Goal: Task Accomplishment & Management: Use online tool/utility

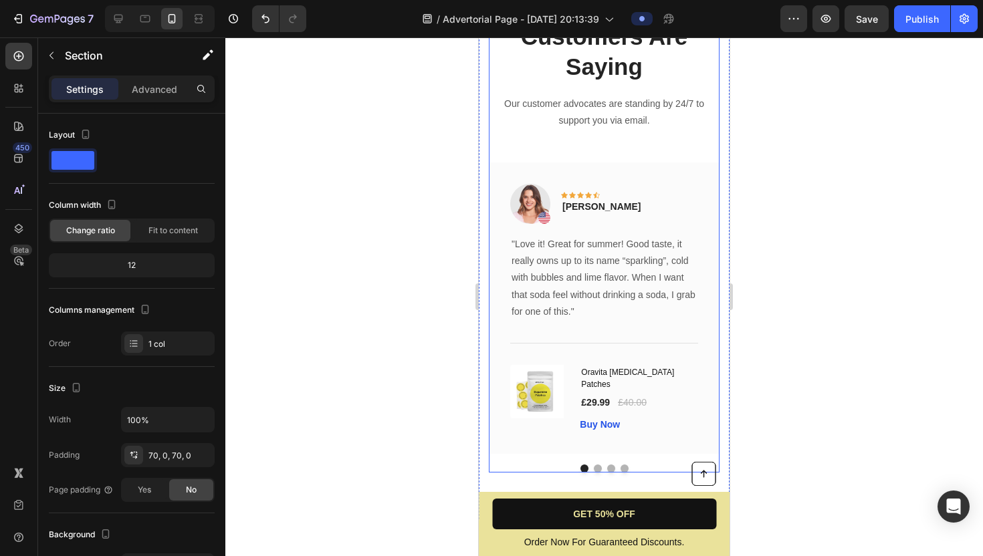
scroll to position [3355, 0]
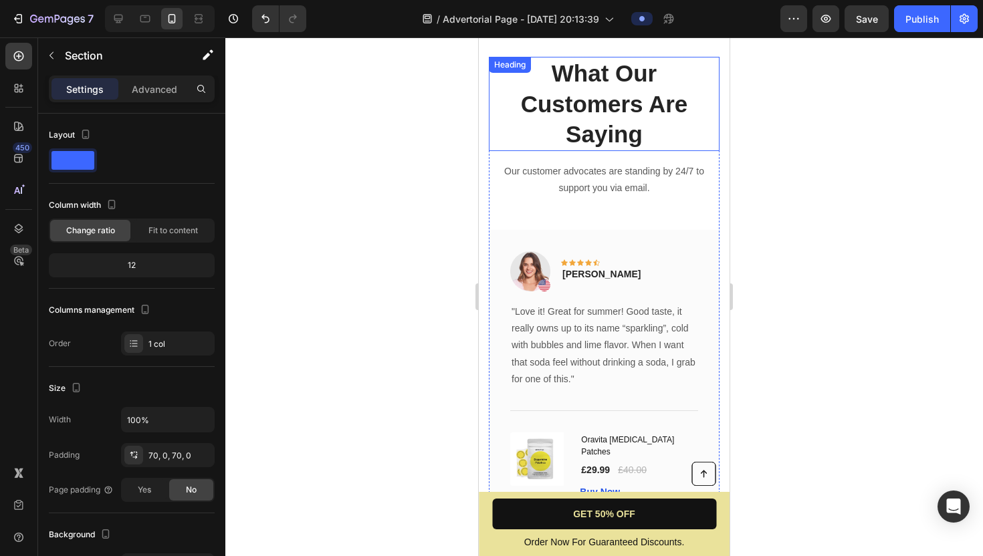
click at [512, 102] on p "What Our Customers Are Saying" at bounding box center [604, 104] width 228 height 92
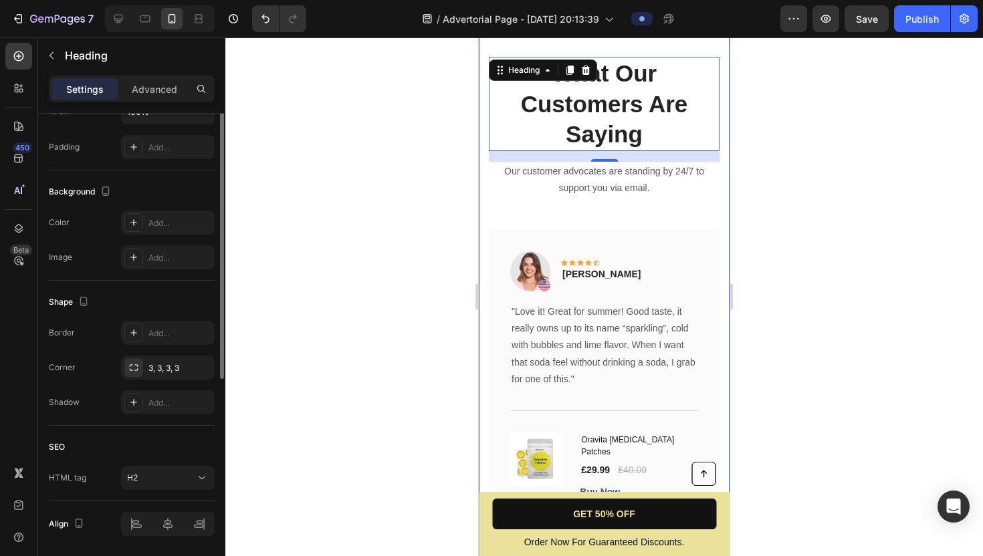
scroll to position [387, 0]
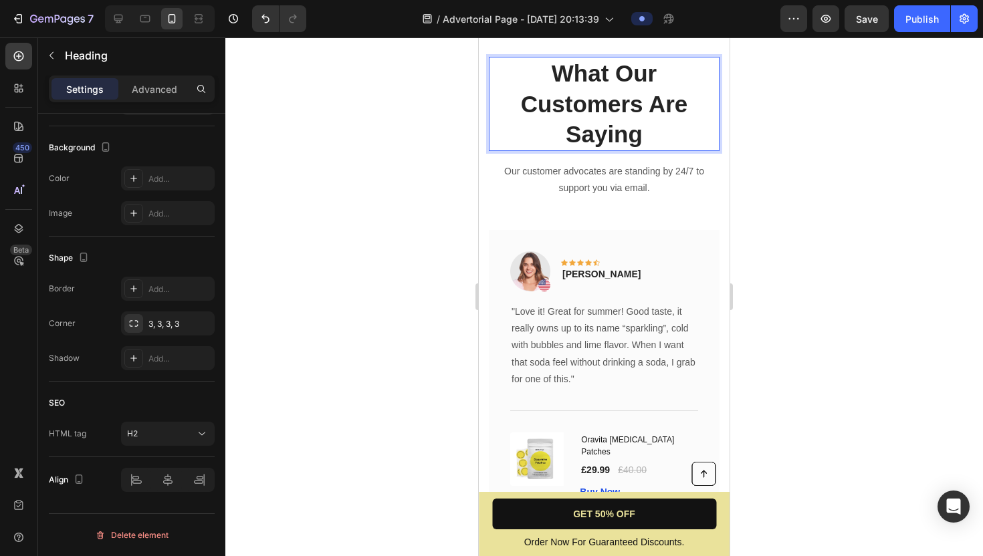
click at [520, 128] on p "What Our Customers Are Saying" at bounding box center [604, 104] width 228 height 92
click at [510, 128] on p "What Our Customers Are Saying" at bounding box center [604, 104] width 228 height 92
click at [555, 203] on div "What Our Customers Are Saying Heading 16 Our customer advocates are standing by…" at bounding box center [604, 298] width 231 height 483
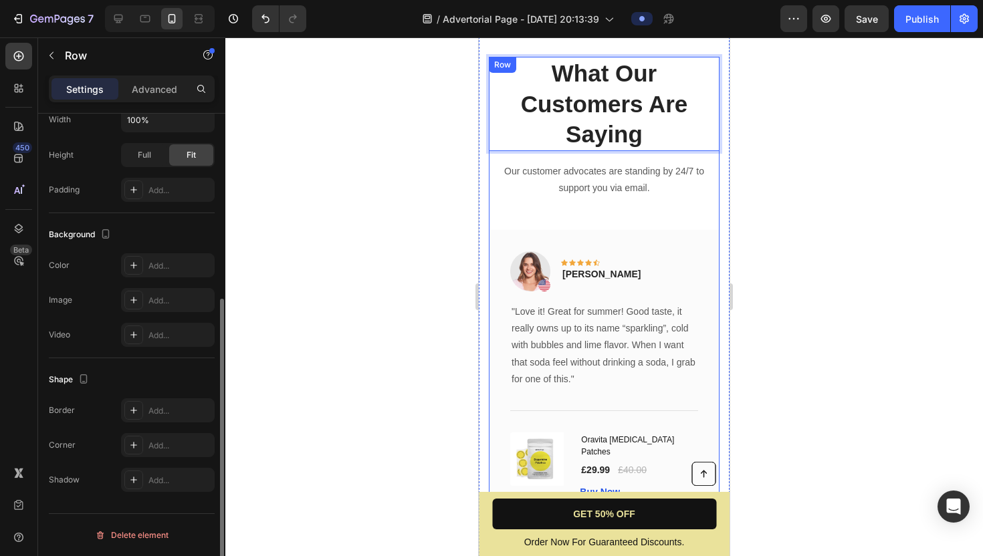
scroll to position [0, 0]
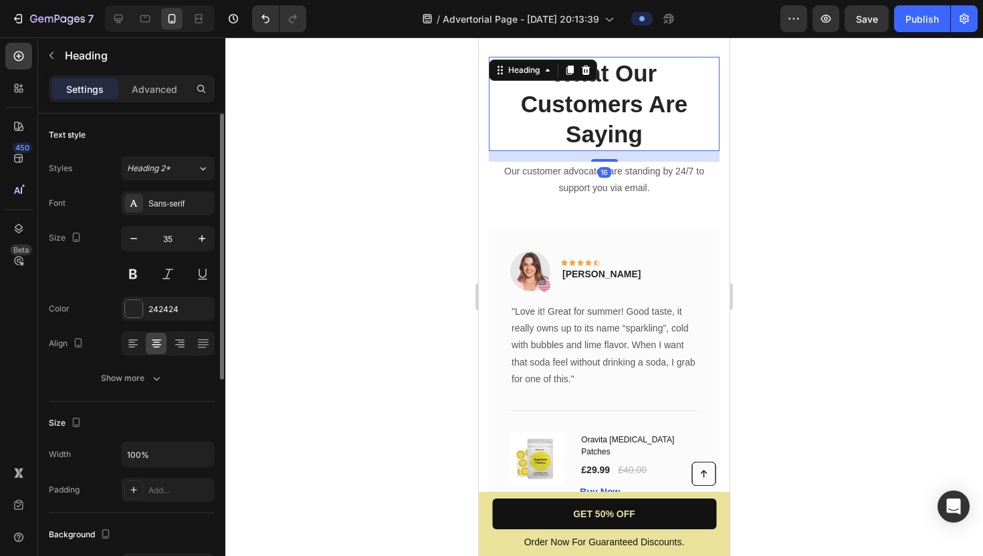
click at [526, 110] on p "What Our Customers Are Saying" at bounding box center [604, 104] width 228 height 92
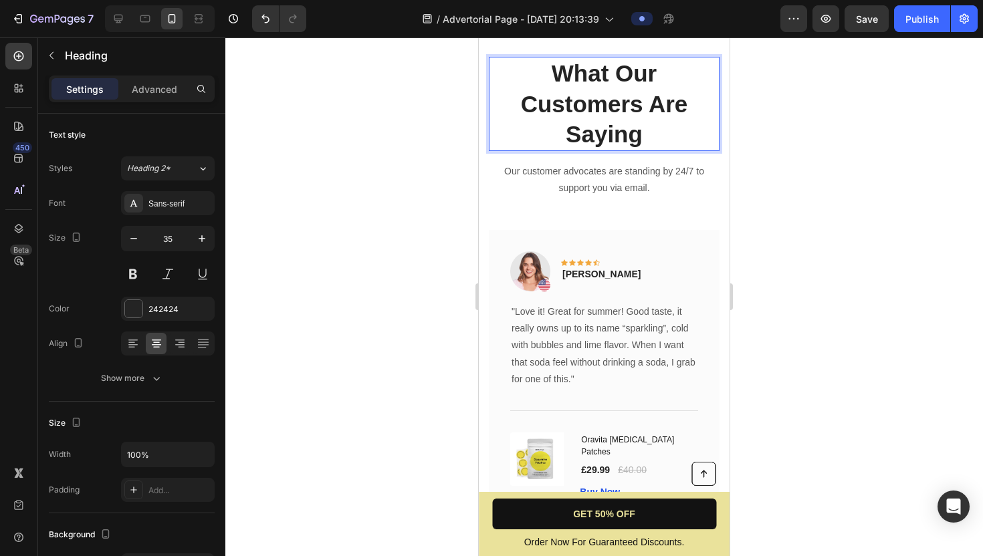
click at [516, 144] on p "What Our Customers Are Saying" at bounding box center [604, 104] width 228 height 92
click at [493, 132] on p "What Our Customers Are Saying" at bounding box center [604, 104] width 228 height 92
click at [480, 124] on div "What Our Customers Are Saying Heading 16 Our customer advocates are standing by…" at bounding box center [604, 298] width 251 height 577
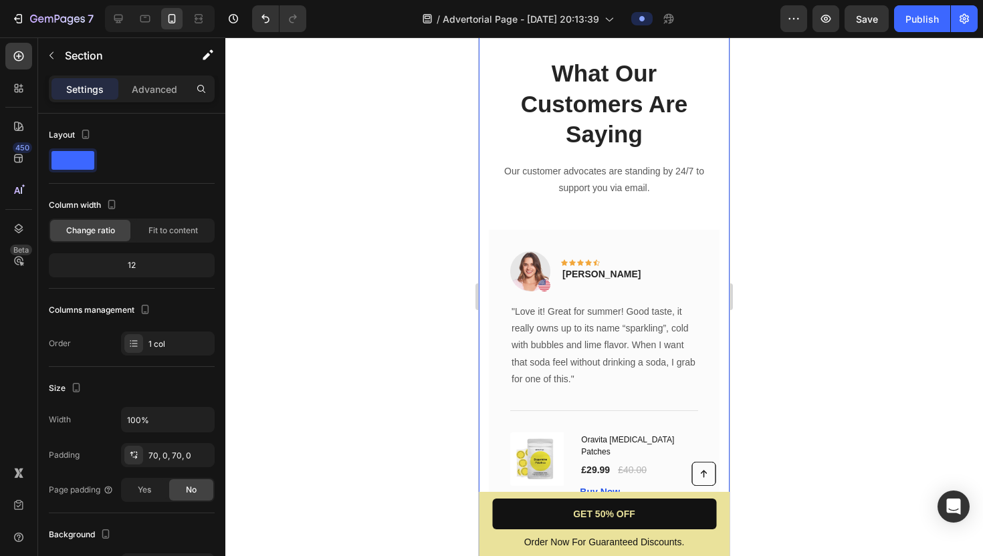
click at [485, 126] on div "What Our Customers Are Saying Heading Our customer advocates are standing by 24…" at bounding box center [604, 298] width 251 height 577
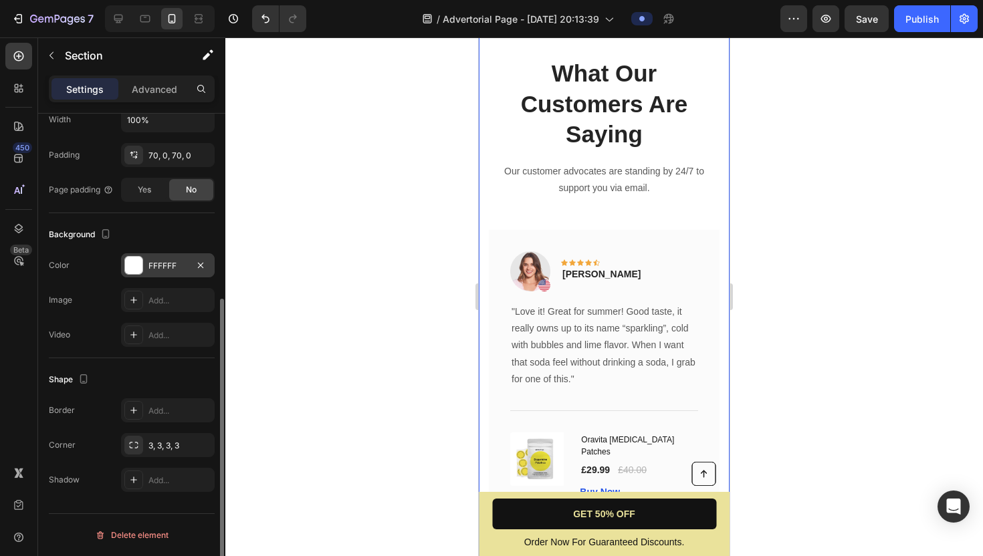
click at [133, 260] on div at bounding box center [133, 265] width 17 height 17
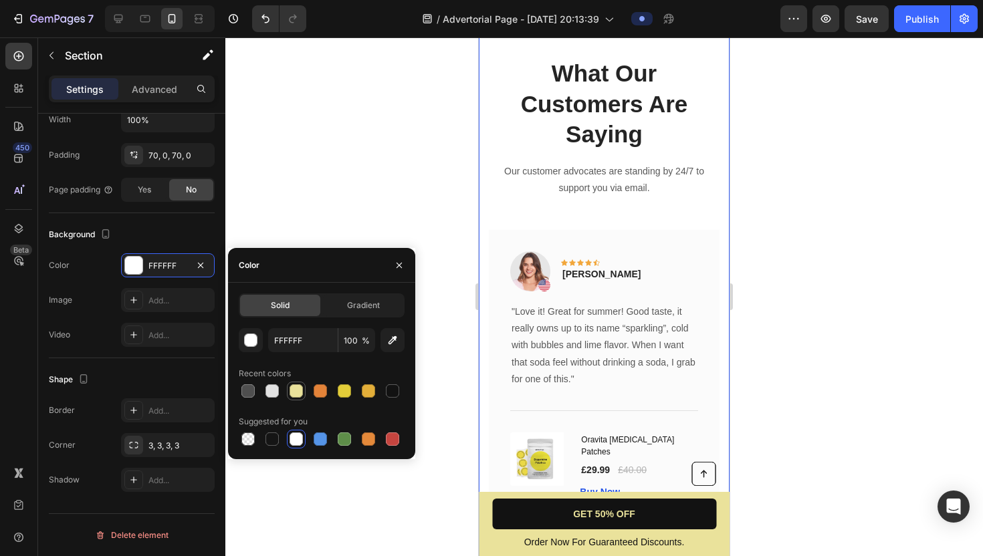
click at [293, 394] on div at bounding box center [296, 391] width 13 height 13
type input "EAE29B"
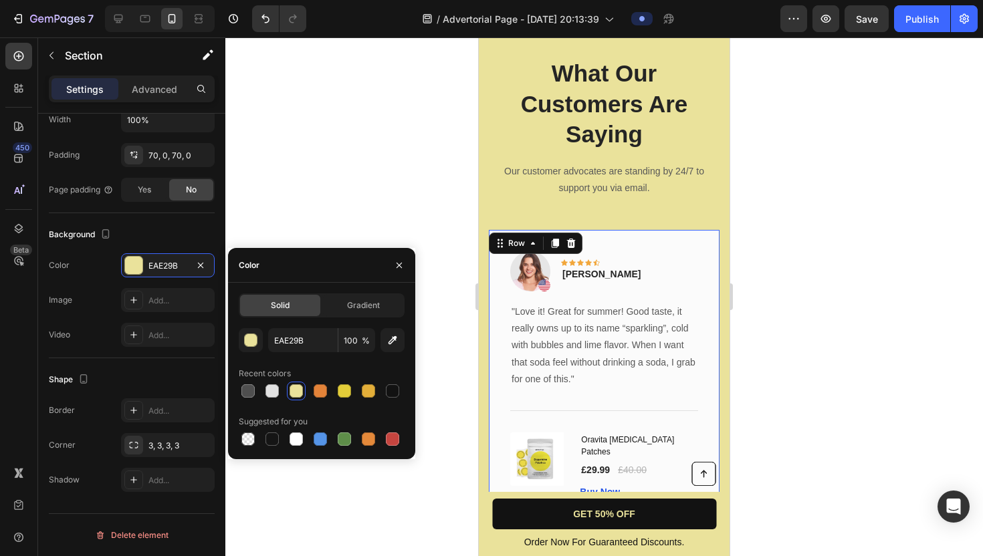
click at [601, 241] on div "Image Icon Icon Icon Icon Icon Row [PERSON_NAME] Text block Row "Love it! Great…" at bounding box center [604, 376] width 231 height 292
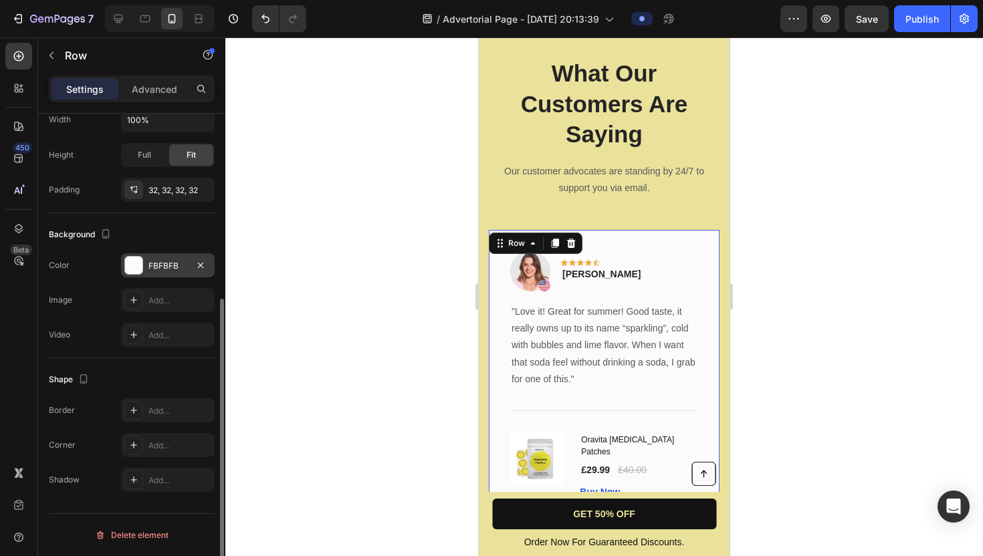
click at [133, 269] on div at bounding box center [133, 265] width 17 height 17
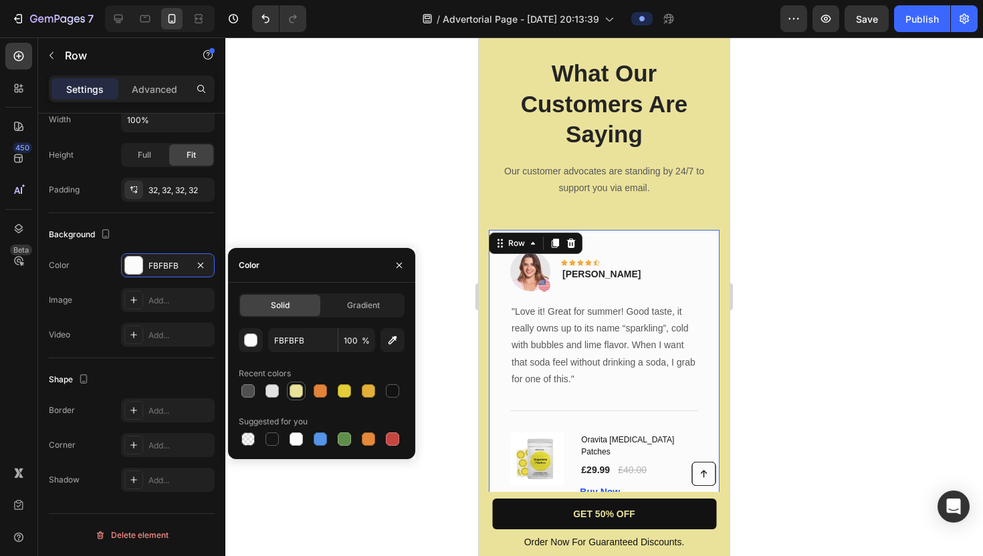
click at [294, 393] on div at bounding box center [296, 391] width 13 height 13
type input "EAE29B"
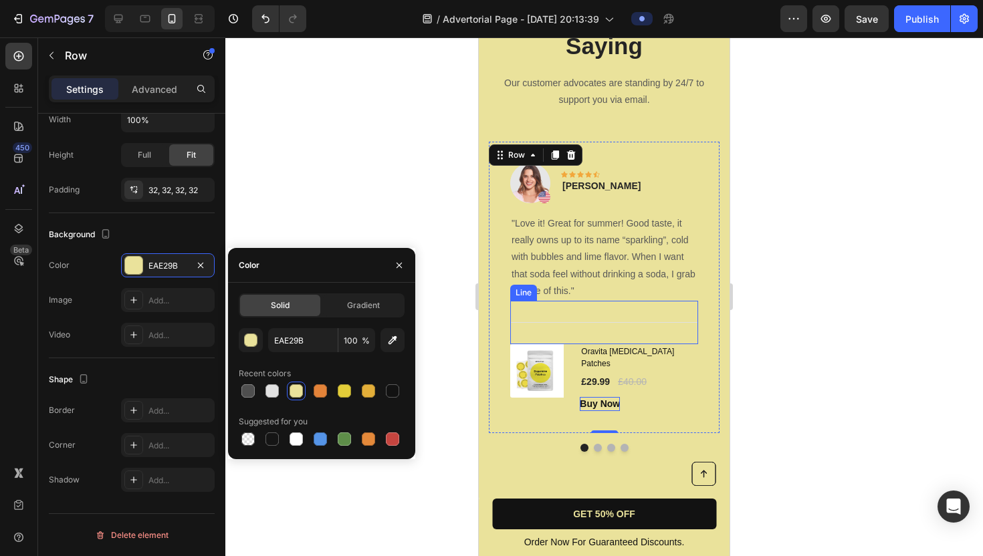
scroll to position [3467, 0]
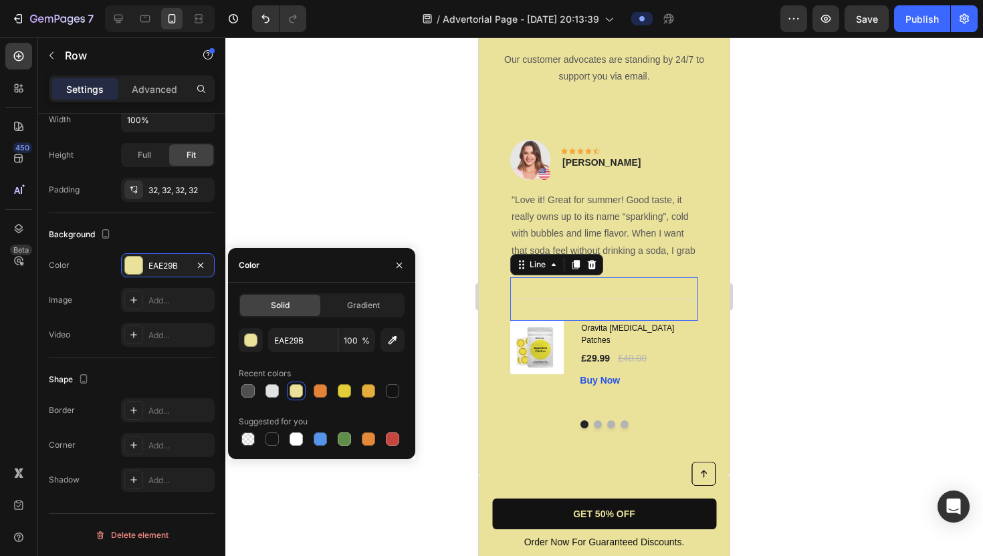
click at [584, 298] on div "Title Line 0" at bounding box center [604, 299] width 188 height 43
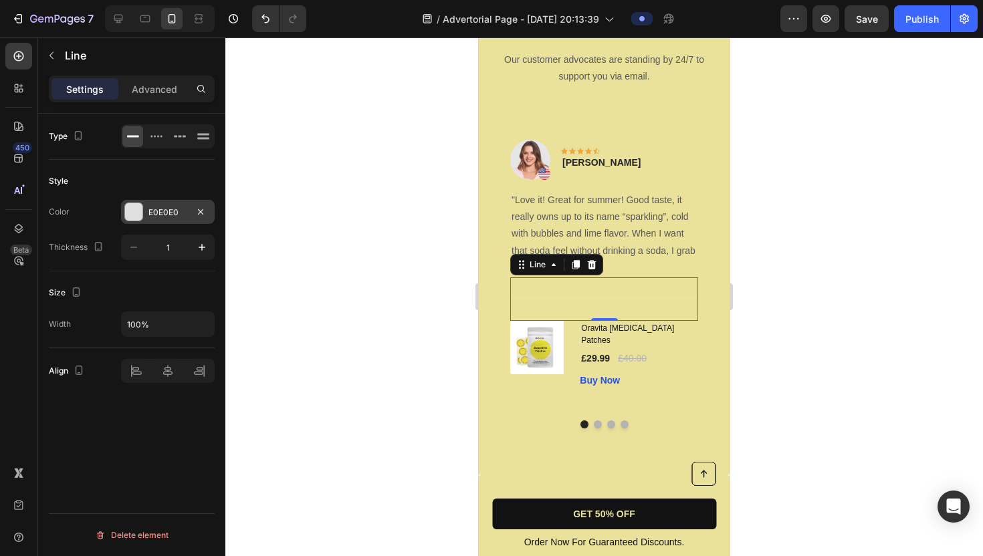
click at [132, 211] on div at bounding box center [133, 211] width 17 height 17
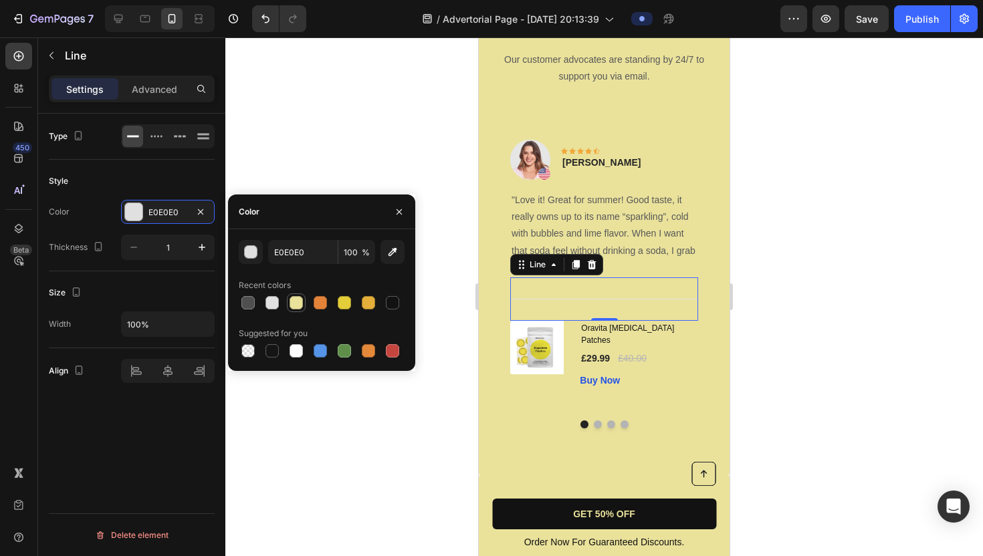
click at [290, 305] on div at bounding box center [296, 302] width 13 height 13
type input "EAE29B"
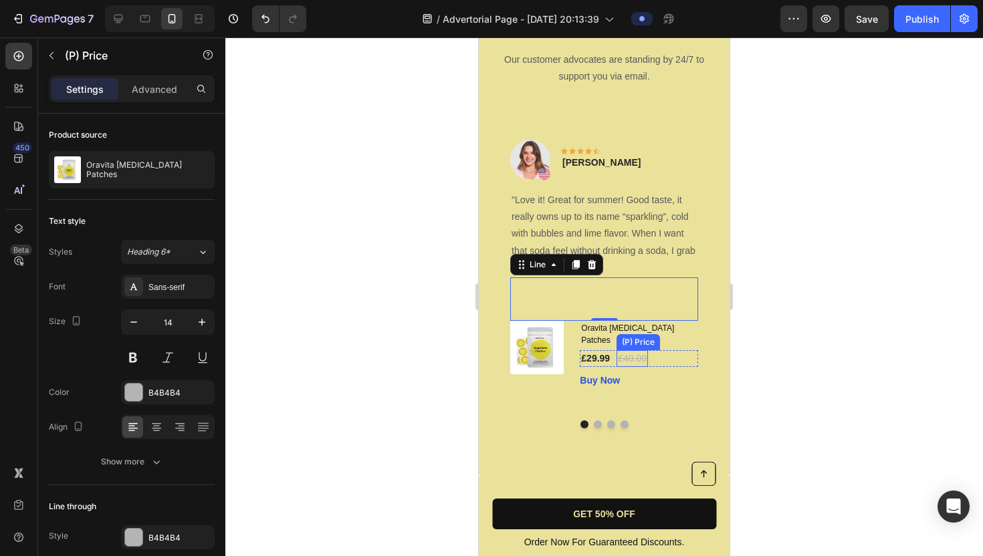
click at [645, 350] on div "£40.00" at bounding box center [632, 358] width 31 height 17
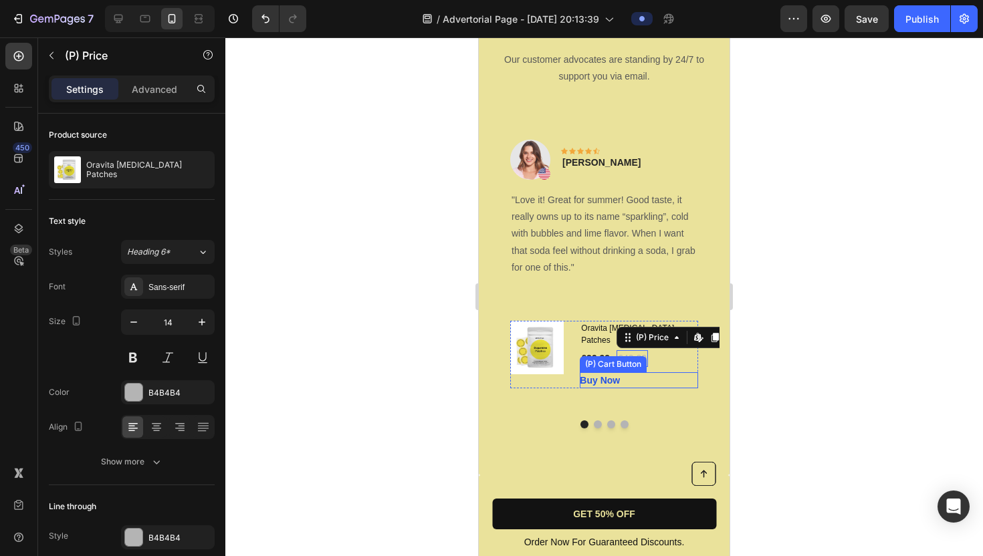
click at [673, 372] on div "Buy Now (P) Cart Button" at bounding box center [639, 380] width 118 height 16
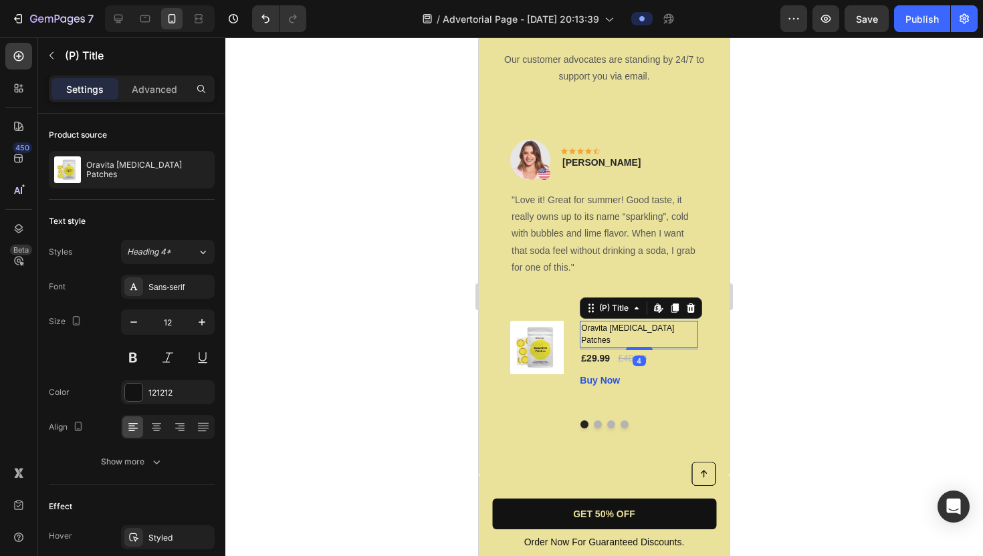
click at [696, 334] on h1 "Oravita [MEDICAL_DATA] Patches" at bounding box center [639, 334] width 118 height 27
click at [695, 306] on icon at bounding box center [690, 308] width 11 height 11
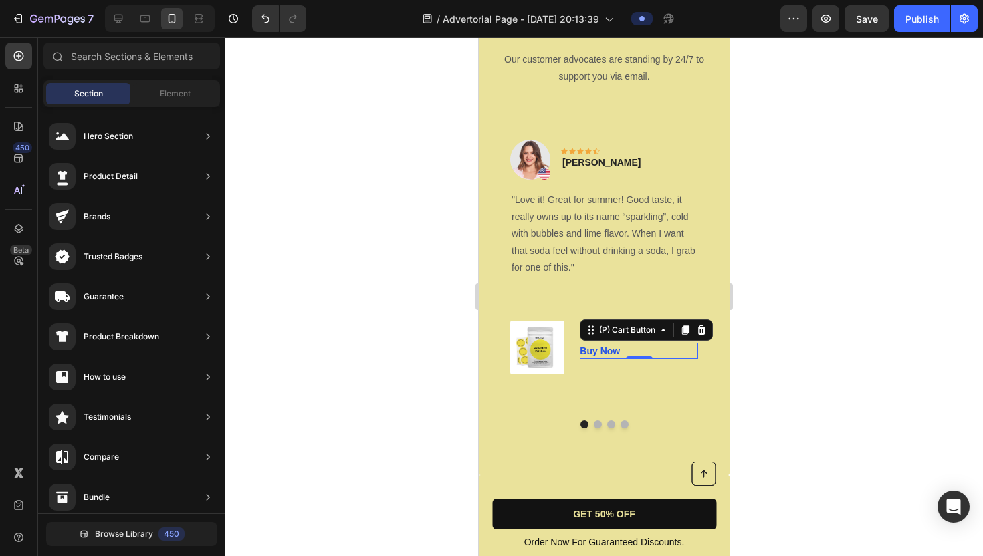
click at [677, 346] on div "Buy Now (P) Cart Button 0" at bounding box center [639, 351] width 118 height 16
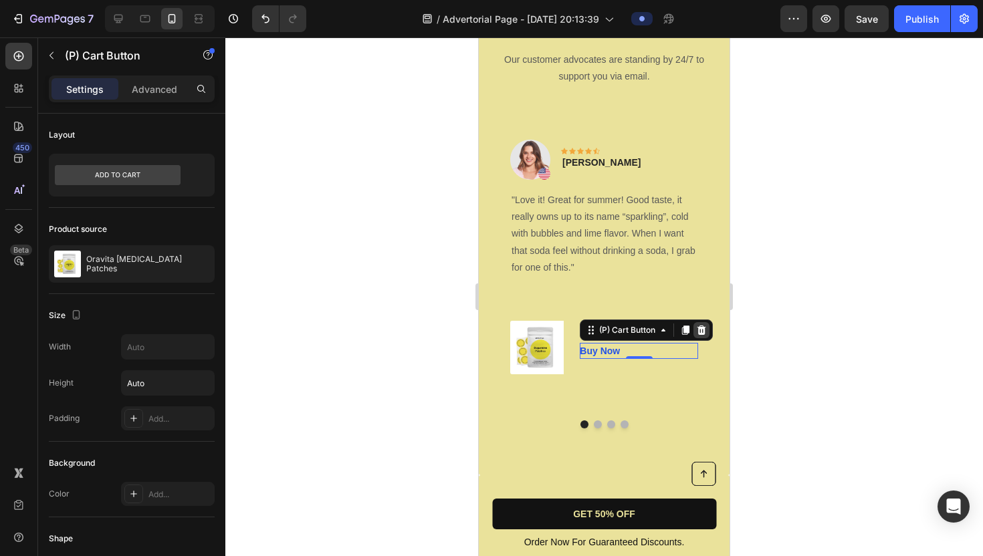
click at [706, 329] on icon at bounding box center [701, 330] width 11 height 11
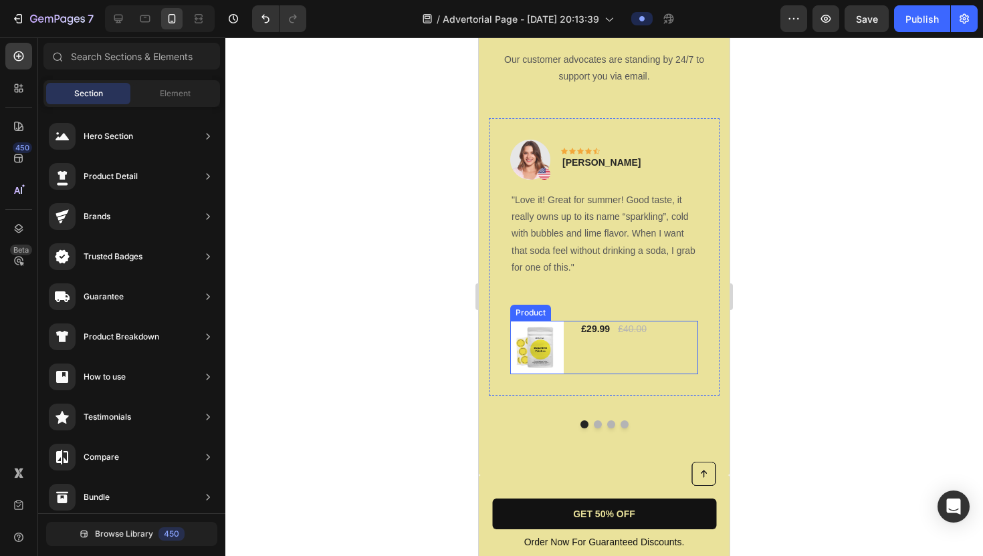
click at [669, 348] on div "£29.99 (P) Price (P) Price £40.00 (P) Price (P) Price Row" at bounding box center [639, 347] width 118 height 53
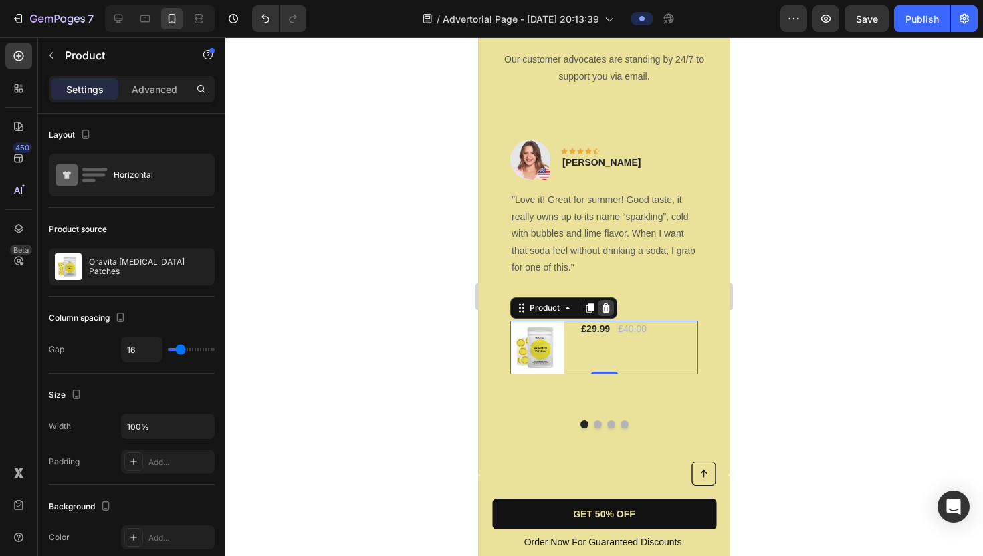
click at [609, 306] on icon at bounding box center [606, 308] width 9 height 9
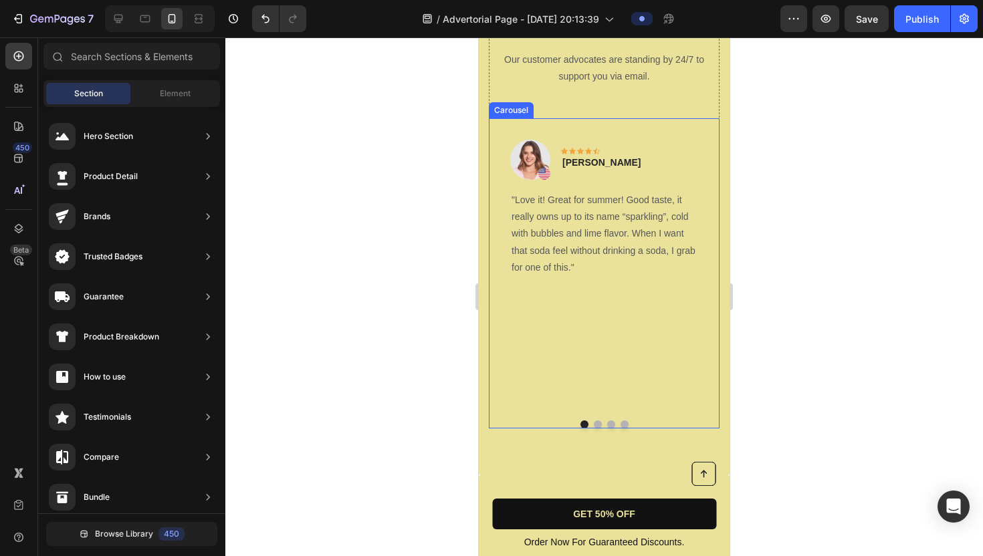
click at [603, 375] on div "Image Icon Icon Icon Icon Icon Row [PERSON_NAME] Text block Row "Love it! Great…" at bounding box center [604, 264] width 231 height 292
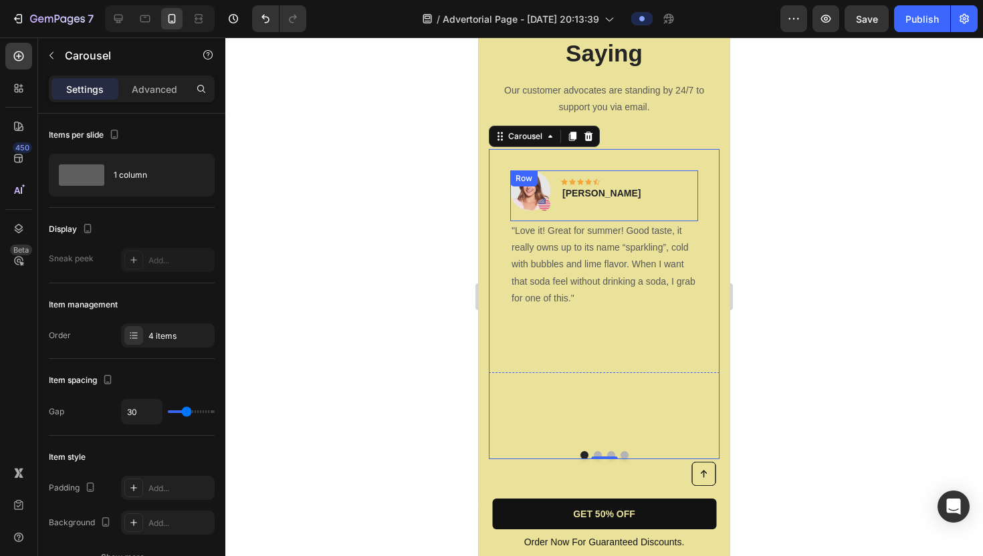
scroll to position [3434, 0]
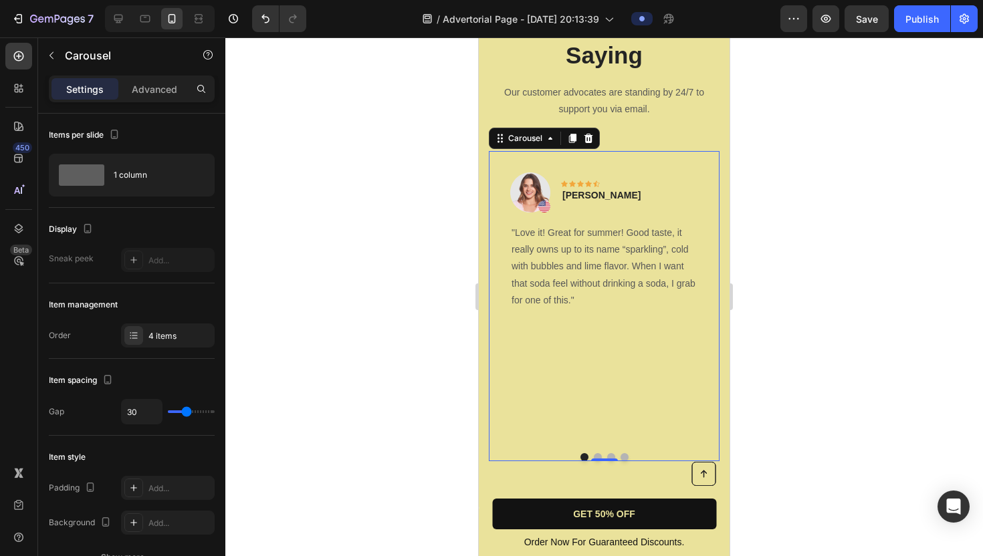
click at [597, 453] on button "Dot" at bounding box center [598, 457] width 8 height 8
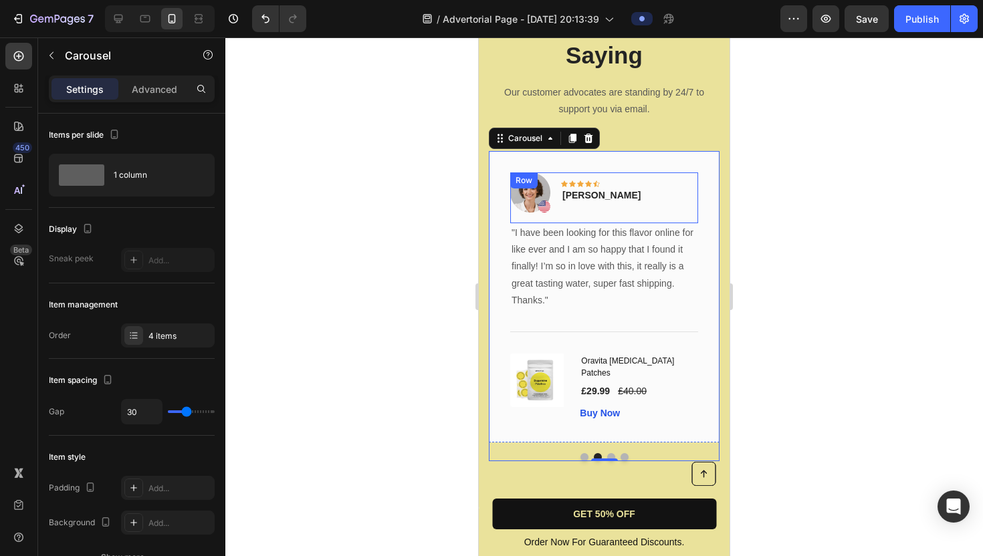
click at [653, 183] on div "Image Icon Icon Icon Icon Icon Row [PERSON_NAME] Text block Row" at bounding box center [604, 198] width 188 height 51
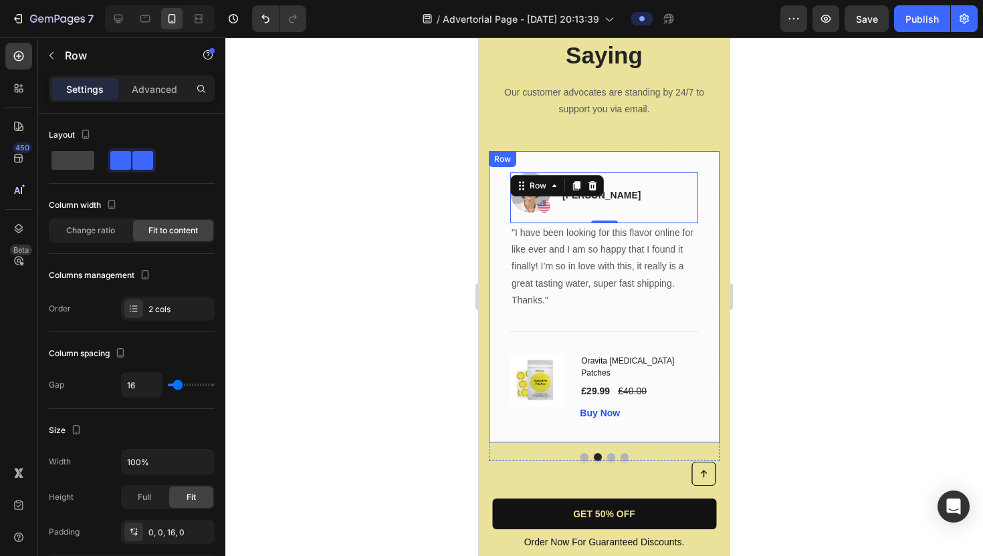
click at [669, 158] on div "Image Icon Icon Icon Icon Icon Row [PERSON_NAME] Text block Row 0 "I have been …" at bounding box center [604, 297] width 231 height 292
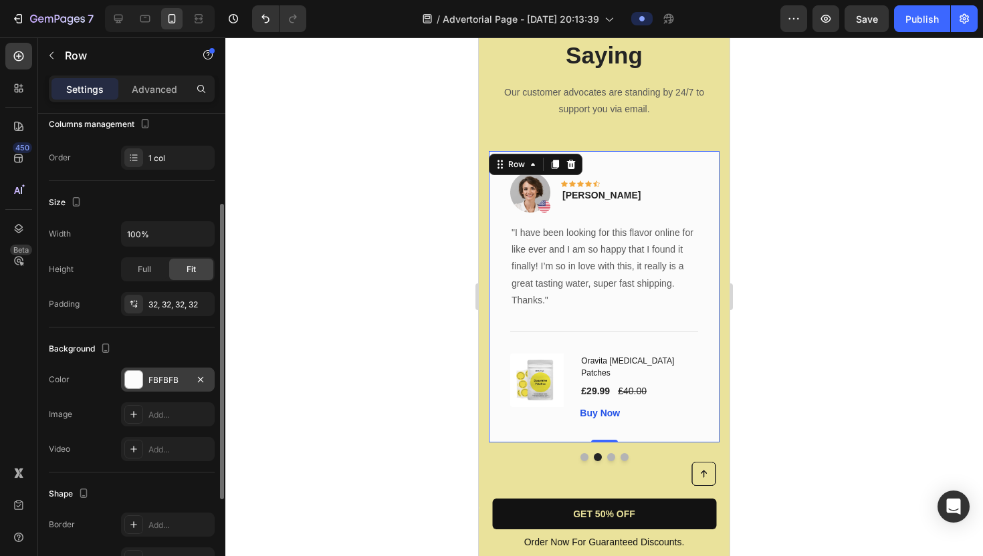
scroll to position [223, 0]
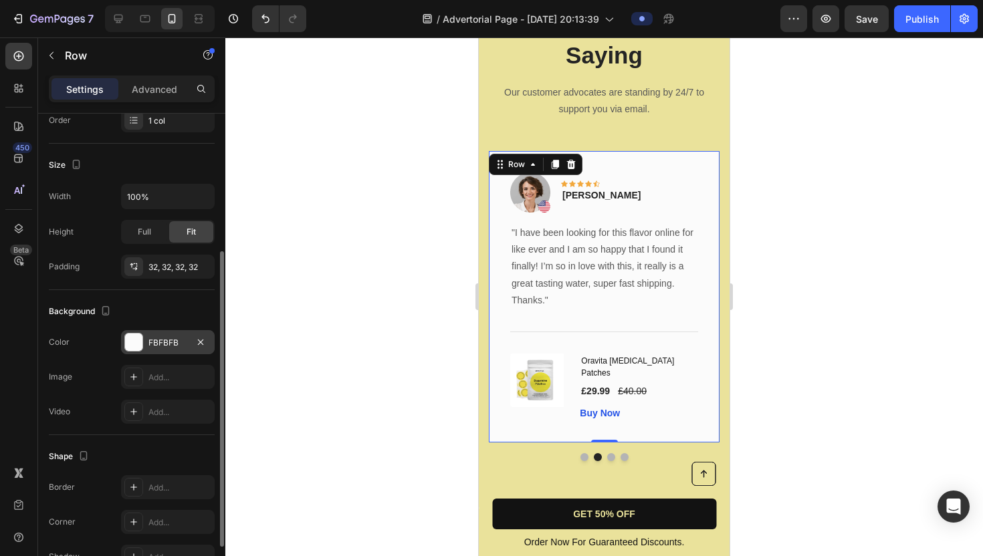
click at [131, 342] on div at bounding box center [133, 342] width 17 height 17
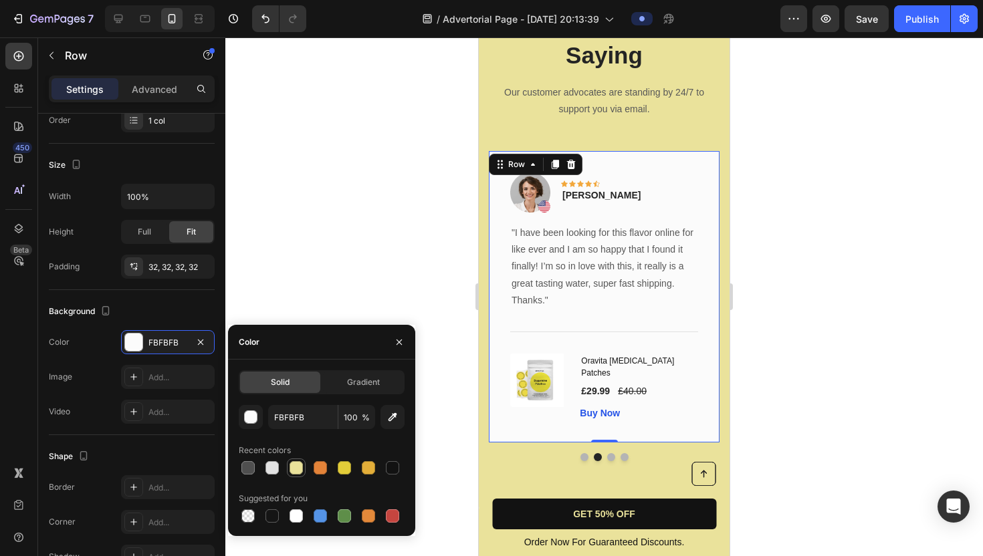
click at [296, 464] on div at bounding box center [296, 467] width 13 height 13
type input "EAE29B"
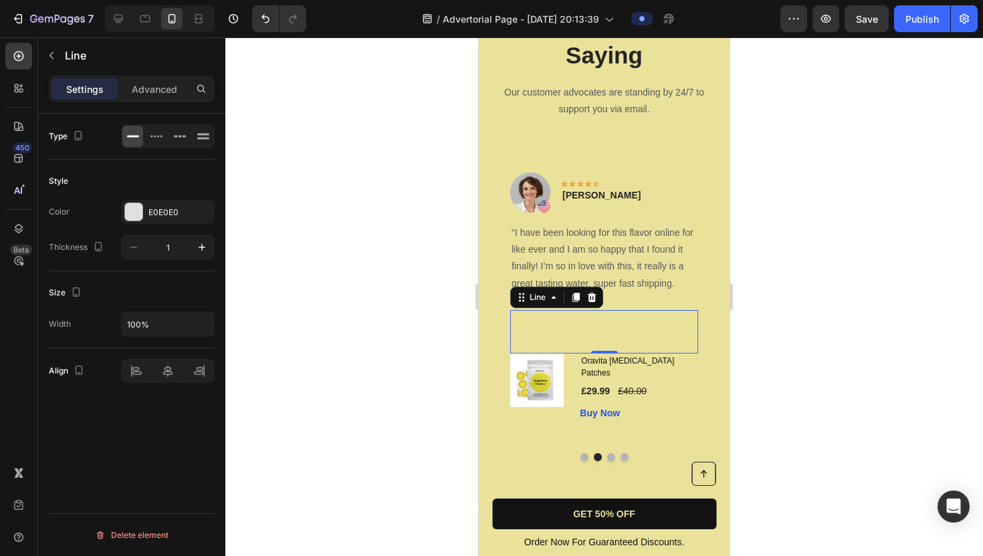
click at [578, 332] on div "Title Line 0" at bounding box center [604, 331] width 188 height 43
click at [136, 221] on div "E0E0E0" at bounding box center [168, 212] width 94 height 24
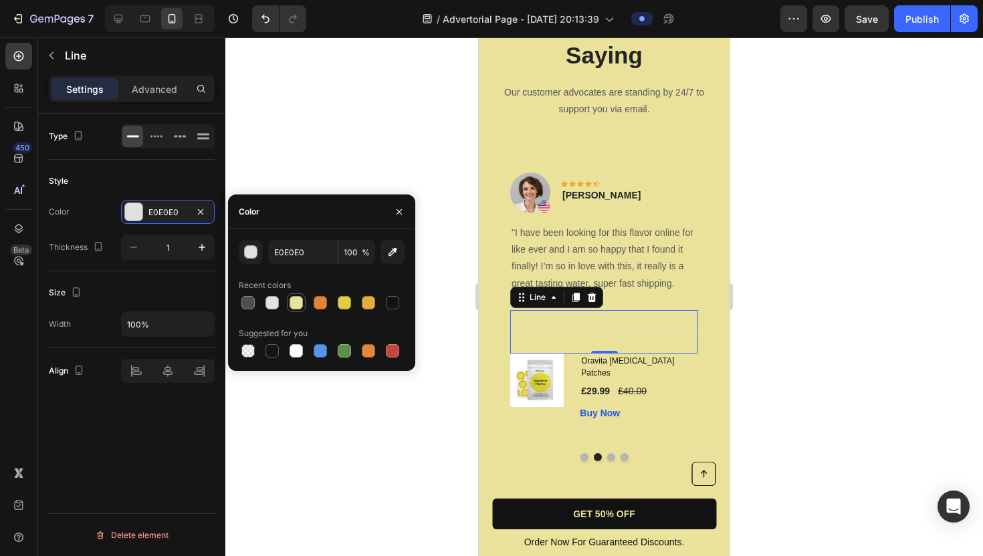
click at [298, 304] on div at bounding box center [296, 302] width 13 height 13
type input "EAE29B"
click at [683, 369] on div "Oravita [MEDICAL_DATA] Patches (P) Title £29.99 (P) Price (P) Price £40.00 (P) …" at bounding box center [639, 388] width 118 height 68
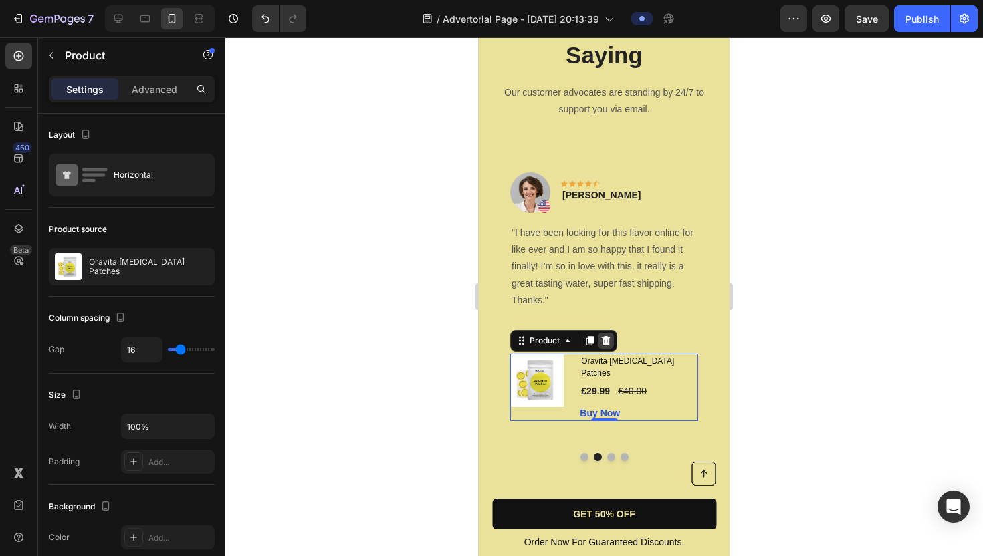
click at [610, 344] on icon at bounding box center [605, 341] width 11 height 11
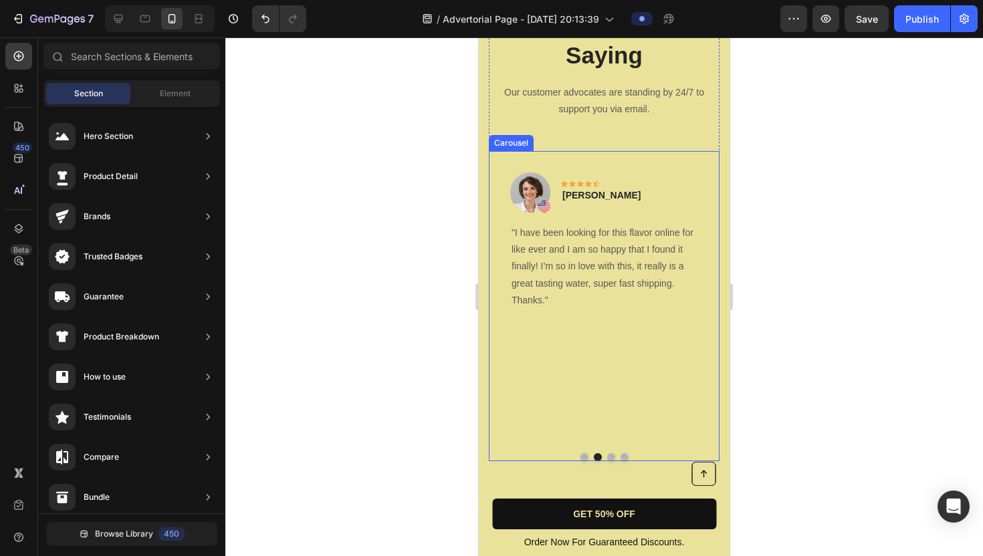
click at [611, 453] on button "Dot" at bounding box center [611, 457] width 8 height 8
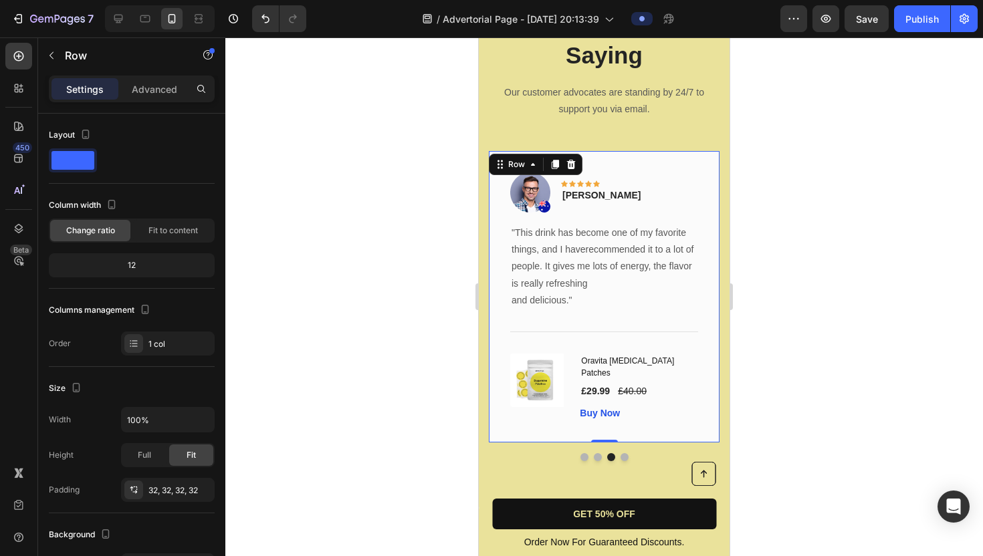
click at [667, 169] on div "Image Icon Icon Icon Icon Icon Row [PERSON_NAME] Text block Row "This drink has…" at bounding box center [604, 297] width 231 height 292
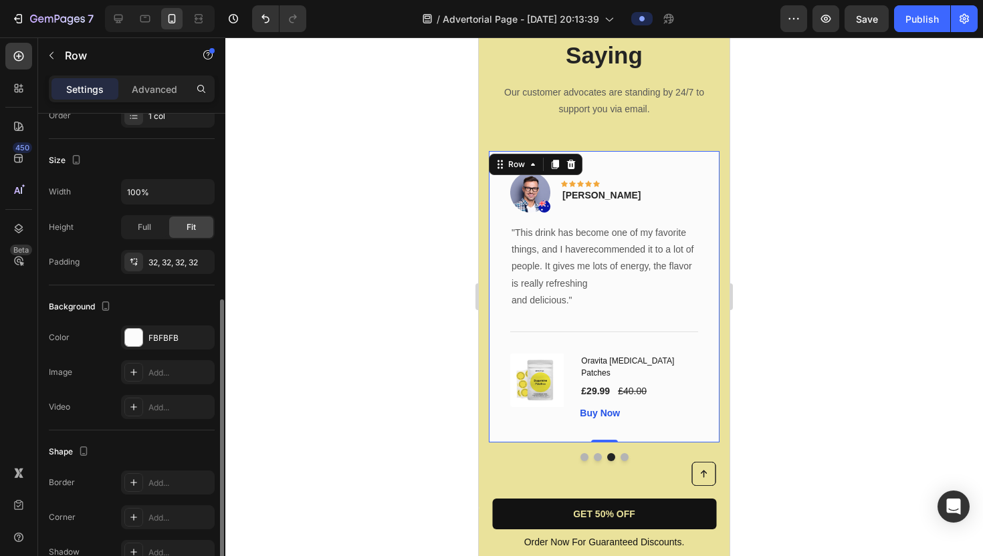
scroll to position [256, 0]
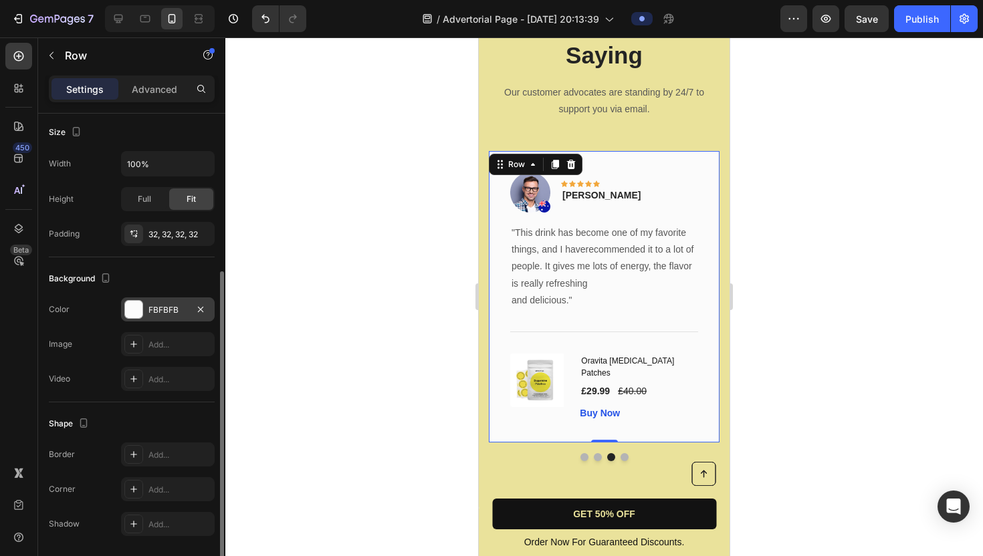
click at [130, 305] on div at bounding box center [133, 309] width 17 height 17
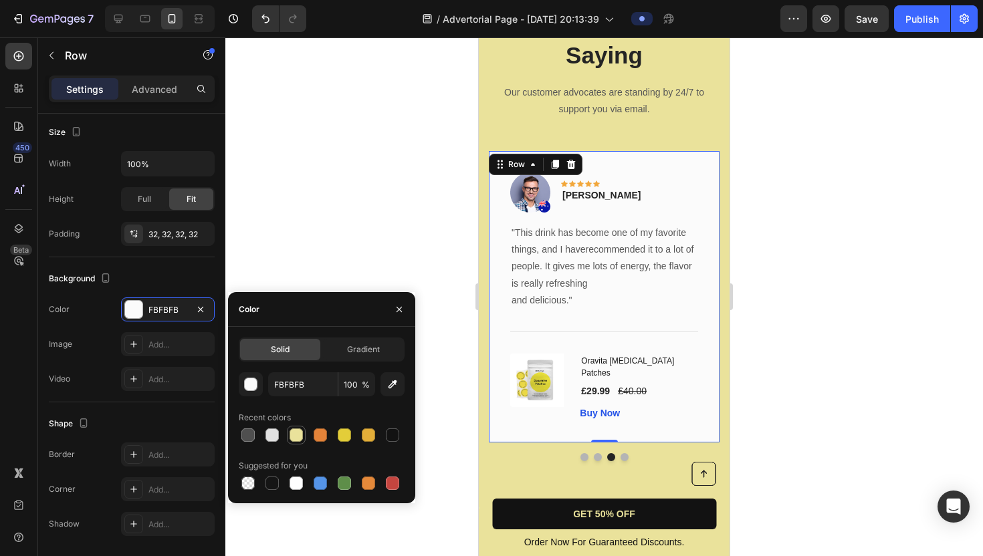
click at [292, 434] on div at bounding box center [296, 435] width 13 height 13
type input "EAE29B"
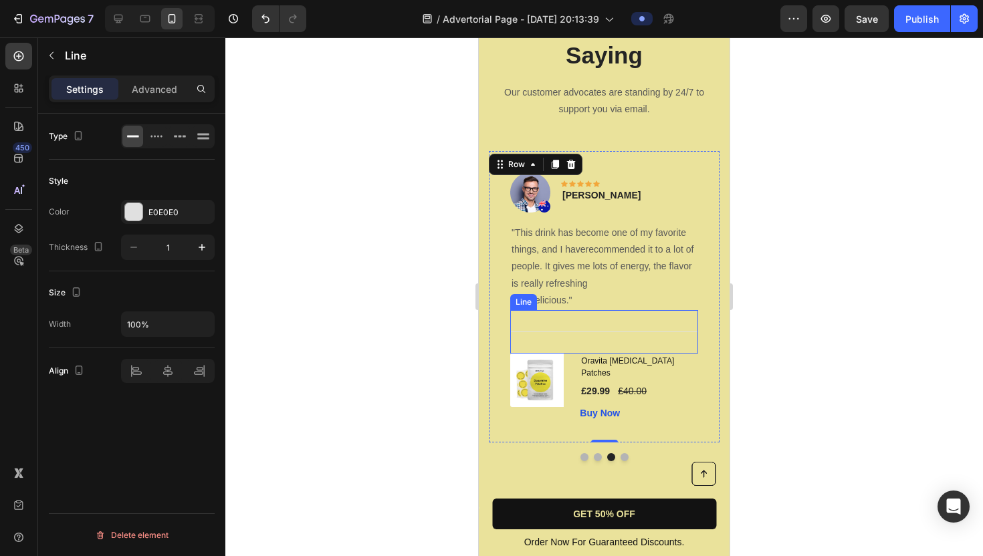
click at [582, 332] on div at bounding box center [604, 332] width 188 height 1
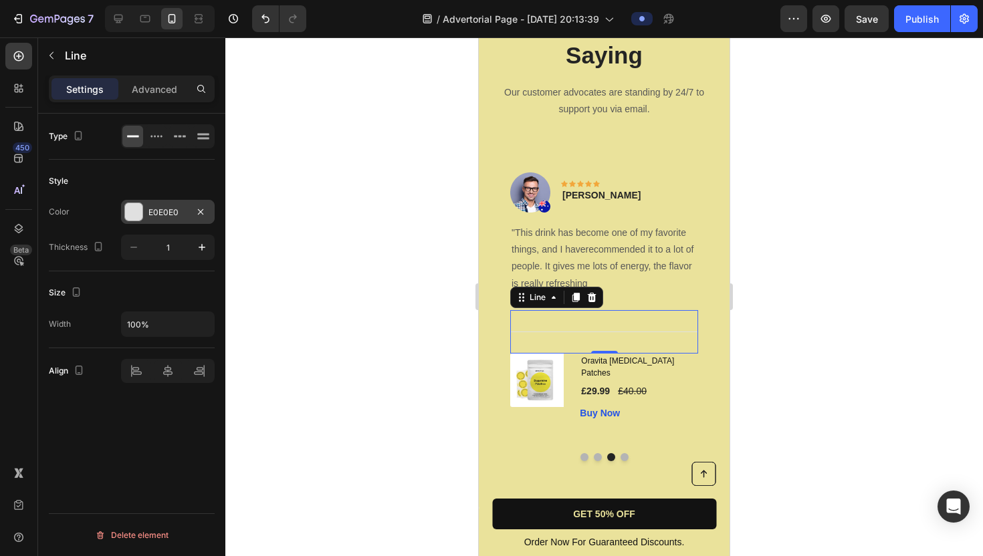
click at [138, 217] on div at bounding box center [133, 211] width 17 height 17
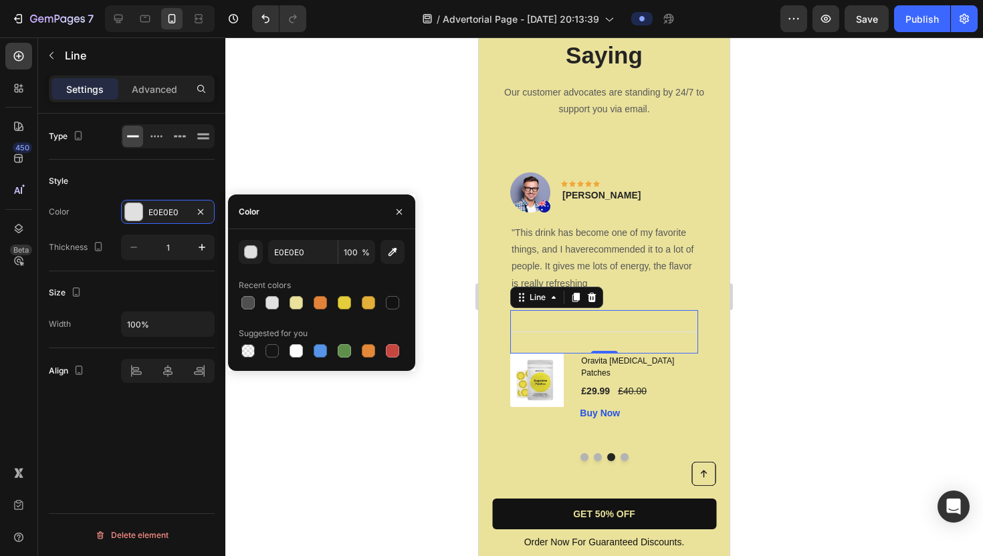
click at [302, 318] on div "E0E0E0 100 % Recent colors Suggested for you" at bounding box center [322, 300] width 166 height 120
click at [298, 306] on div at bounding box center [296, 302] width 13 height 13
type input "EAE29B"
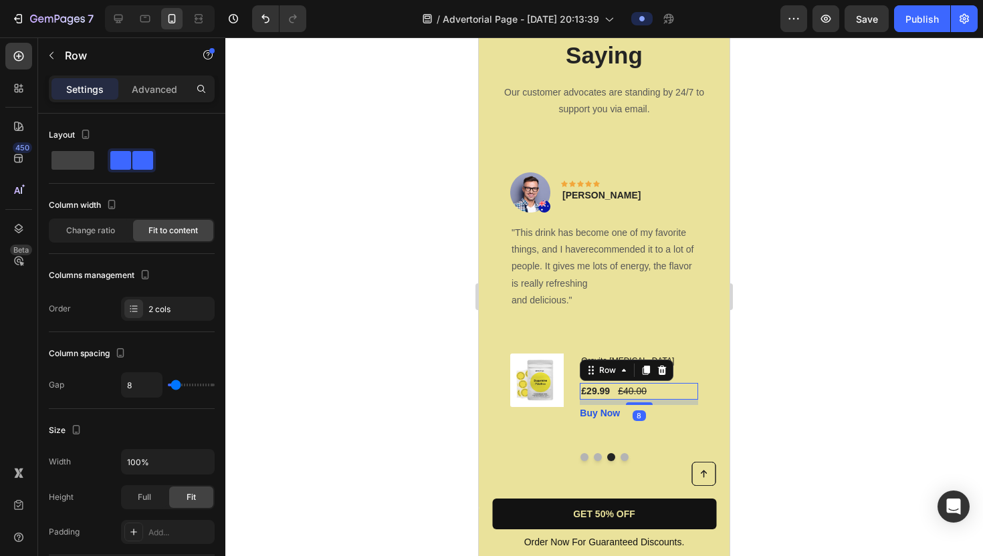
click at [679, 383] on div "£29.99 (P) Price (P) Price £40.00 (P) Price (P) Price Row 8" at bounding box center [639, 391] width 118 height 17
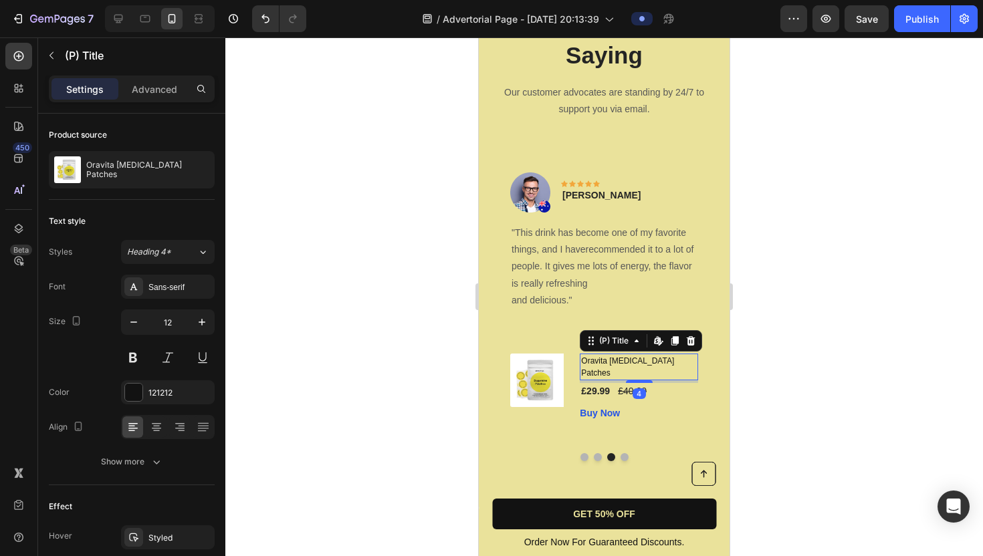
click at [687, 362] on h1 "Oravita [MEDICAL_DATA] Patches" at bounding box center [639, 367] width 118 height 27
click at [692, 344] on icon at bounding box center [691, 340] width 9 height 9
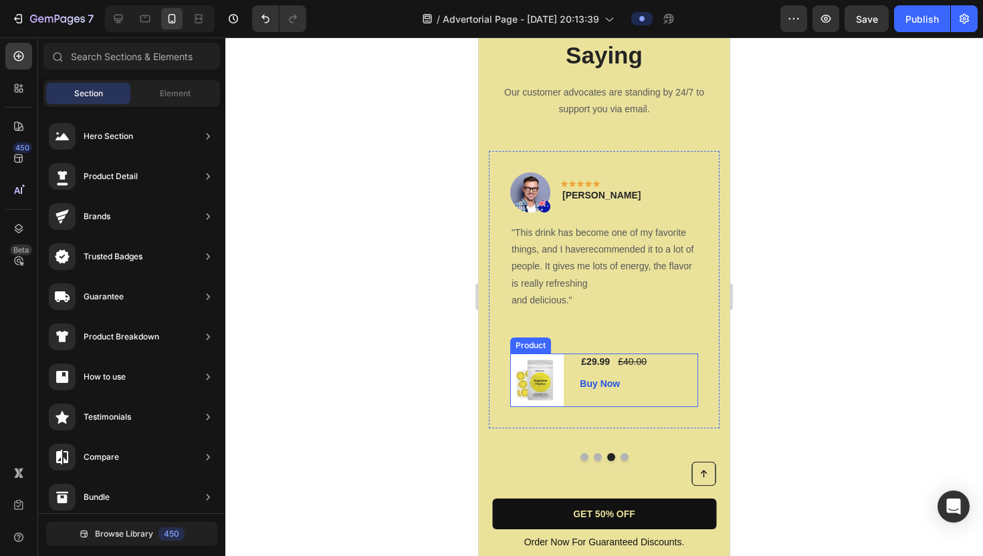
click at [671, 393] on div "£29.99 (P) Price (P) Price £40.00 (P) Price (P) Price Row Buy Now (P) Cart Butt…" at bounding box center [639, 380] width 118 height 53
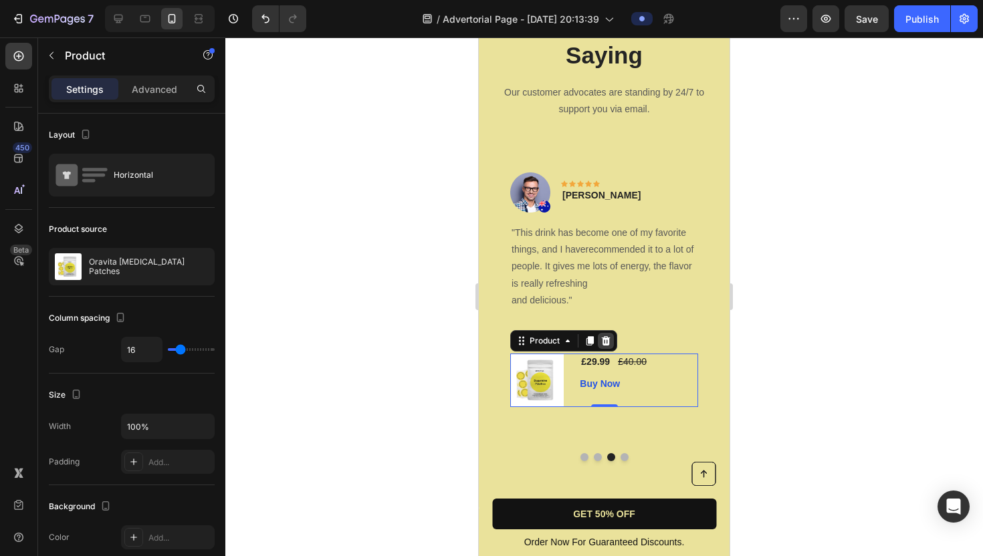
click at [607, 339] on icon at bounding box center [606, 340] width 9 height 9
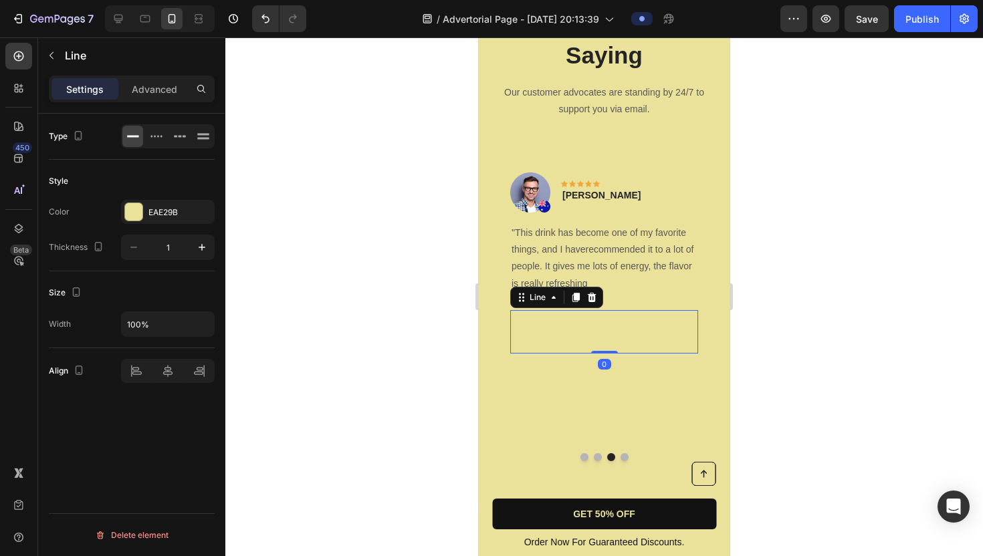
click at [565, 330] on div "Title Line 0" at bounding box center [604, 331] width 188 height 43
click at [627, 453] on button "Dot" at bounding box center [625, 457] width 8 height 8
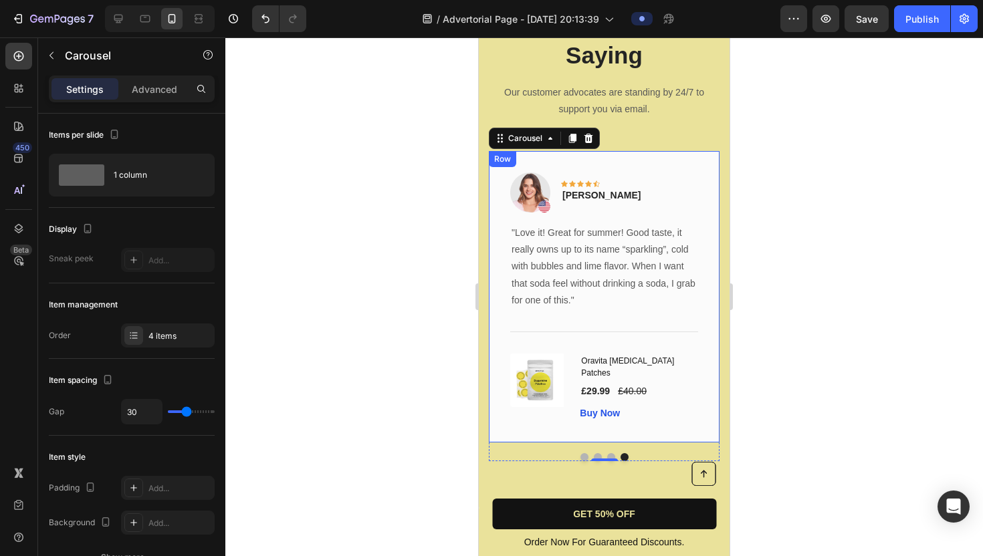
click at [651, 161] on div "Image Icon Icon Icon Icon Icon Row [PERSON_NAME] Text block Row "Love it! Great…" at bounding box center [604, 297] width 231 height 292
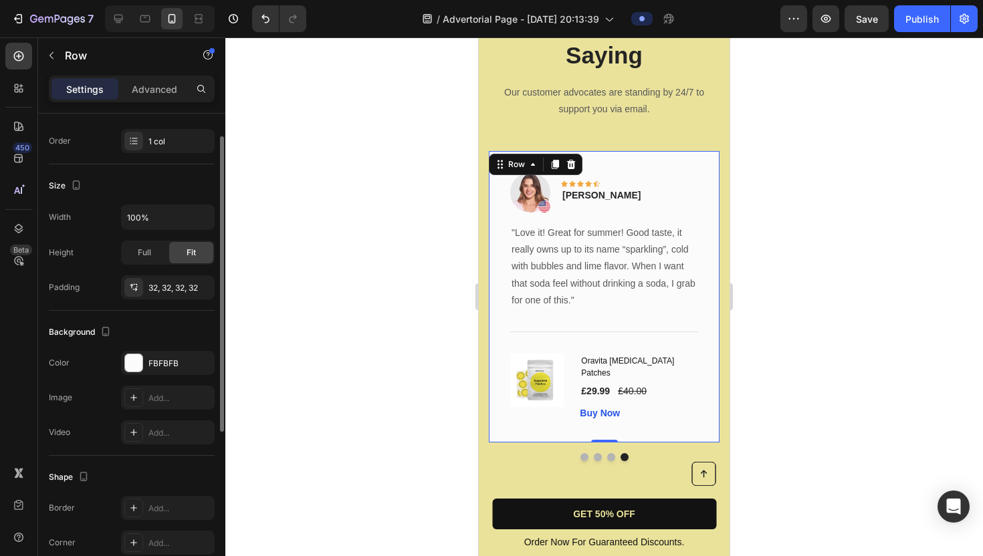
scroll to position [293, 0]
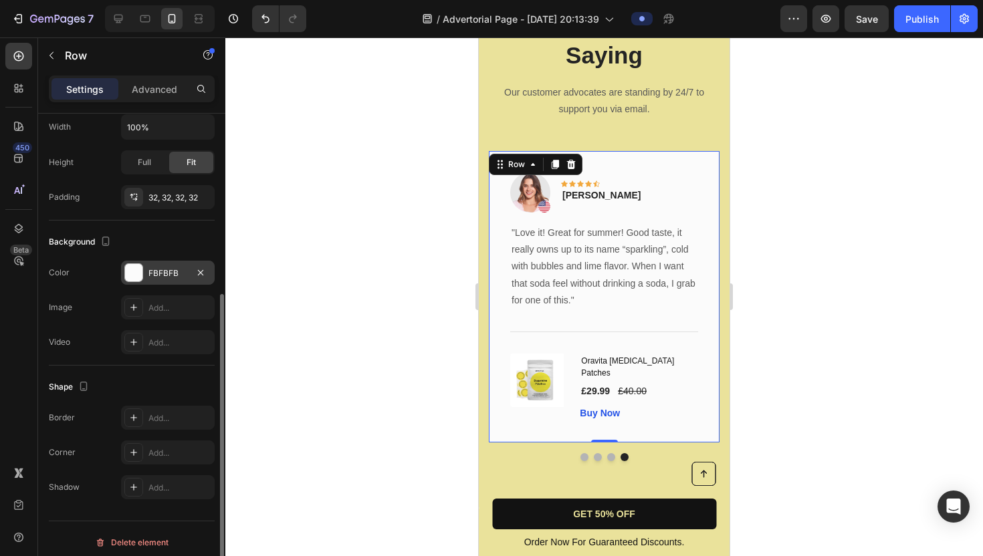
click at [133, 276] on div at bounding box center [133, 272] width 17 height 17
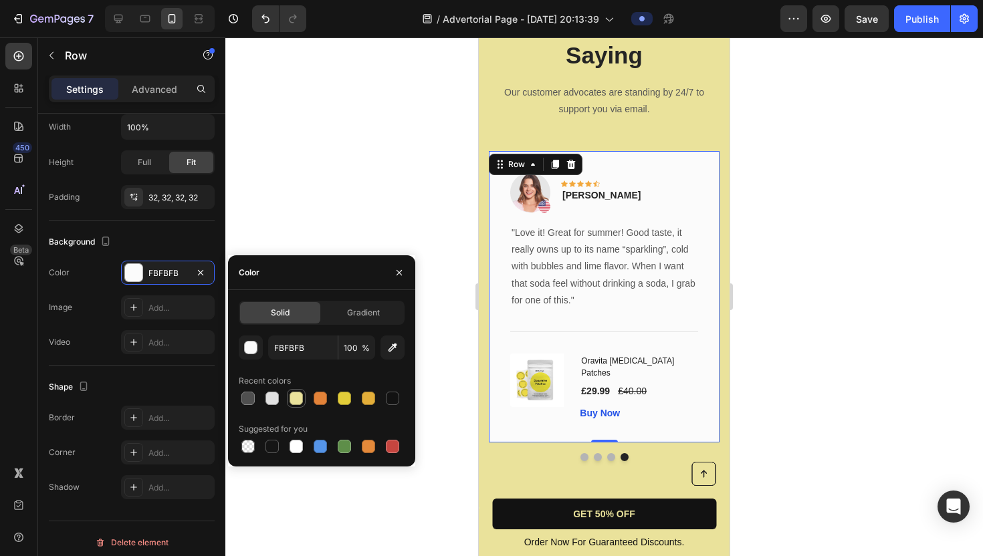
click at [299, 401] on div at bounding box center [296, 398] width 13 height 13
type input "EAE29B"
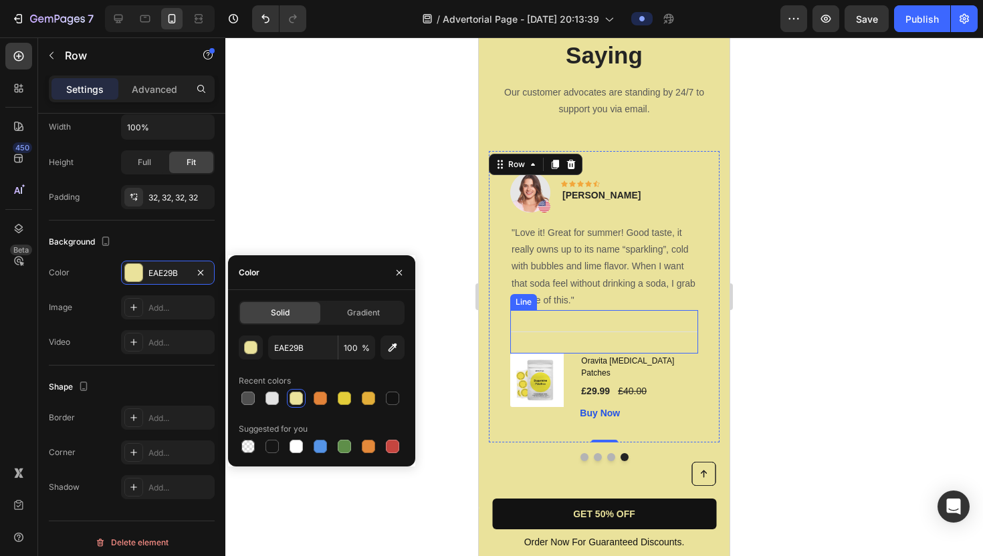
click at [633, 332] on div "Title Line" at bounding box center [604, 331] width 188 height 43
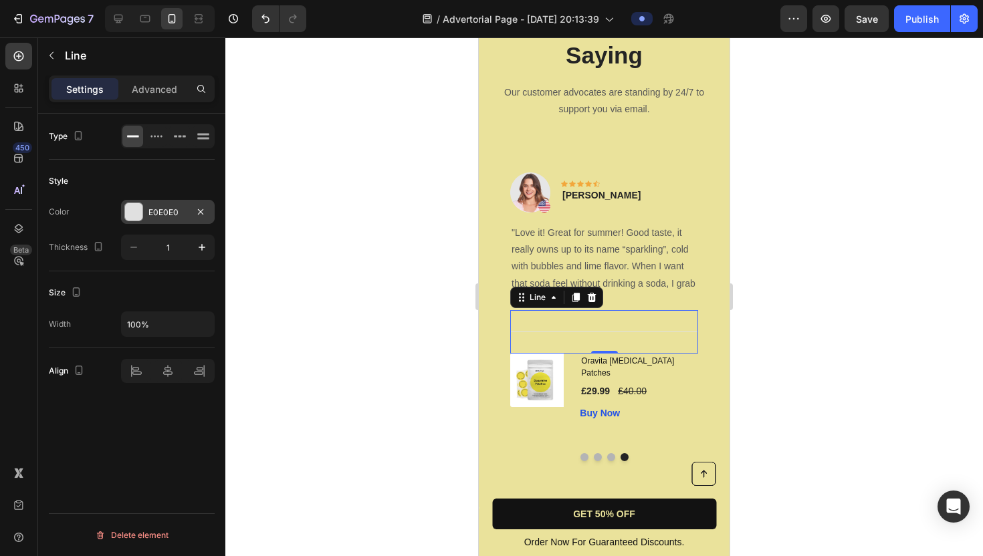
click at [133, 215] on div at bounding box center [133, 211] width 17 height 17
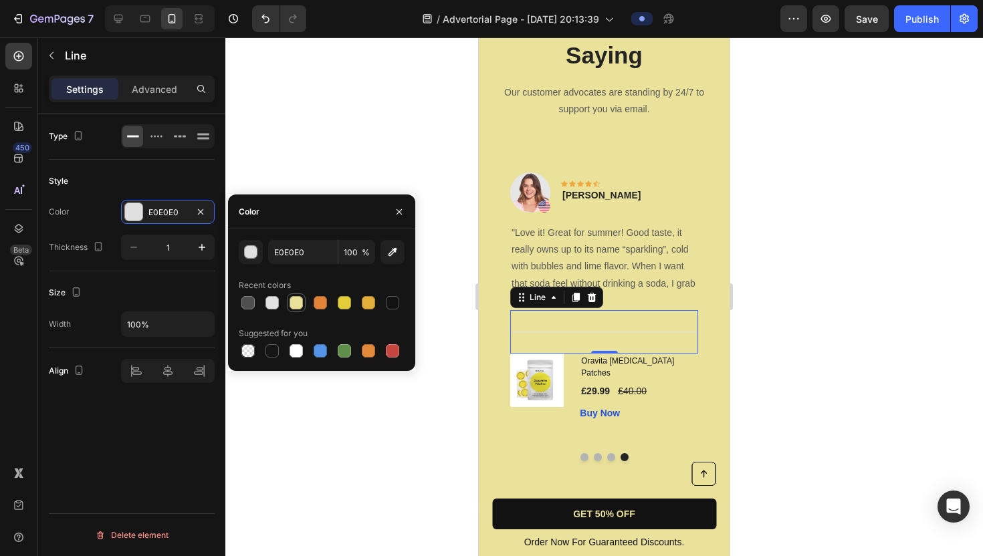
click at [294, 306] on div at bounding box center [296, 302] width 13 height 13
type input "EAE29B"
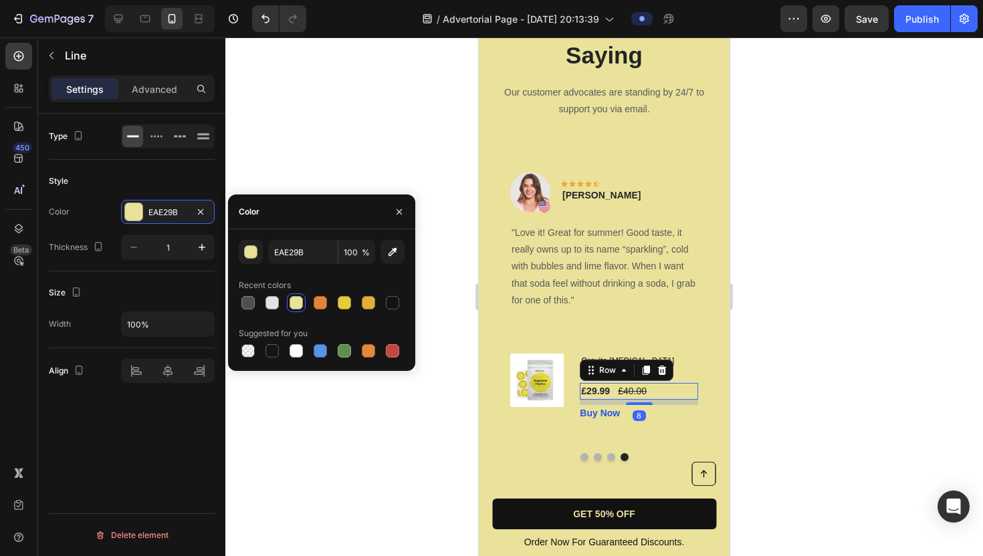
click at [680, 383] on div "£29.99 (P) Price (P) Price £40.00 (P) Price (P) Price Row 8" at bounding box center [639, 391] width 118 height 17
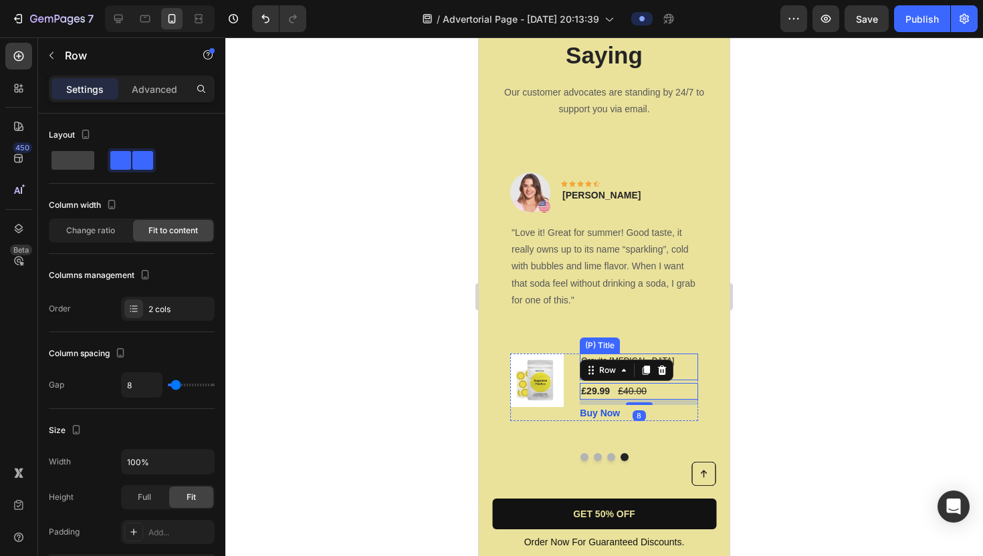
click at [692, 360] on h1 "Oravita [MEDICAL_DATA] Patches" at bounding box center [639, 367] width 118 height 27
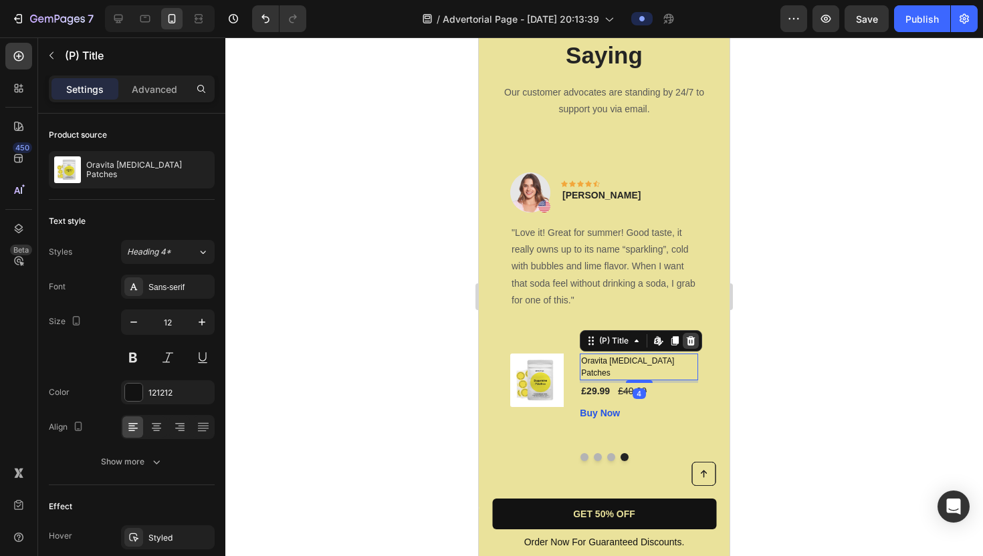
click at [693, 338] on icon at bounding box center [691, 340] width 9 height 9
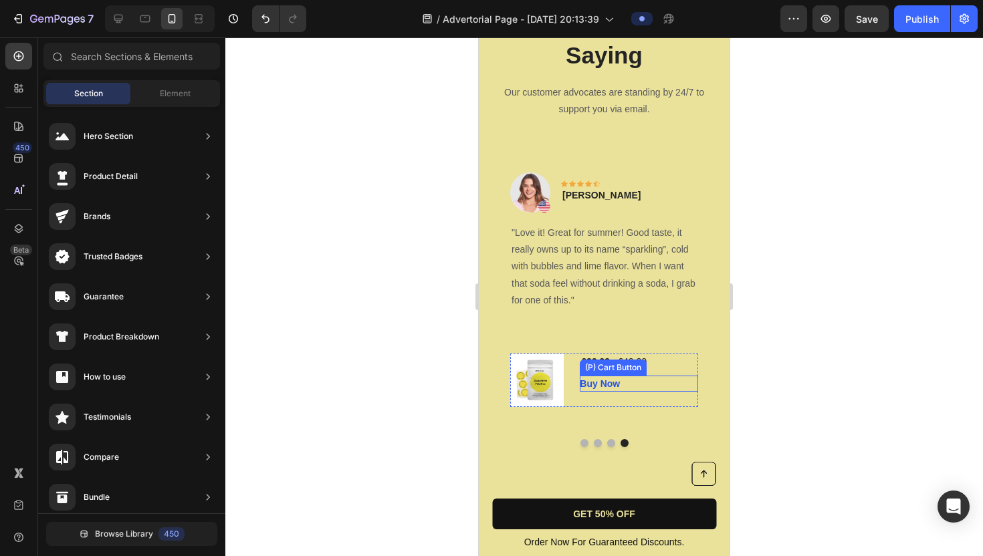
click at [674, 381] on div "Buy Now (P) Cart Button" at bounding box center [639, 384] width 118 height 16
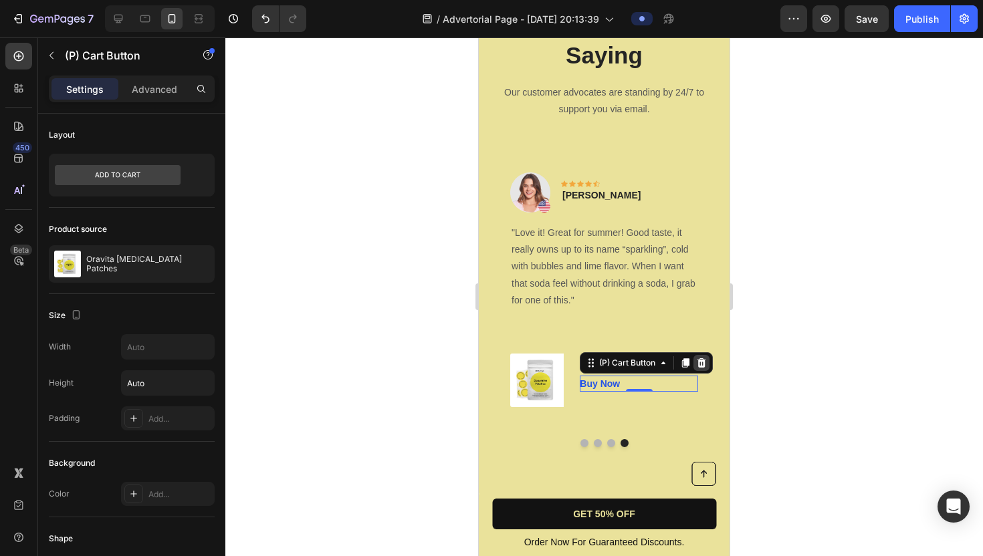
click at [700, 366] on icon at bounding box center [701, 362] width 9 height 9
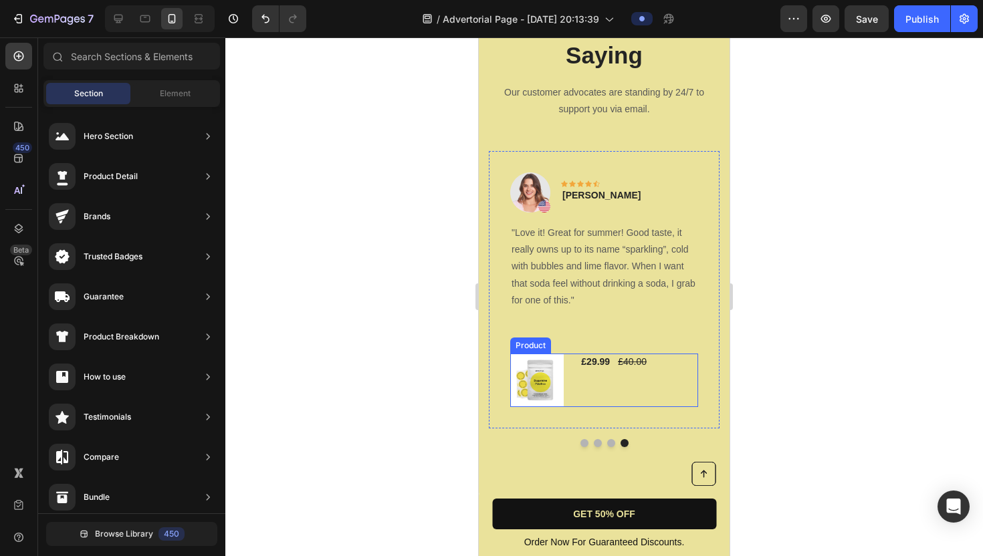
click at [663, 378] on div "£29.99 (P) Price (P) Price £40.00 (P) Price (P) Price Row" at bounding box center [639, 380] width 118 height 53
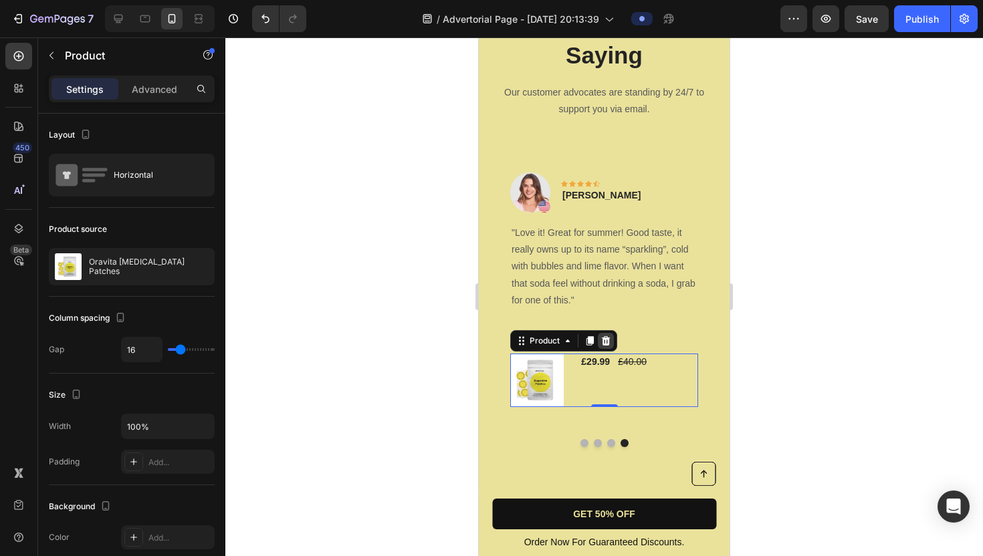
click at [605, 342] on icon at bounding box center [605, 341] width 11 height 11
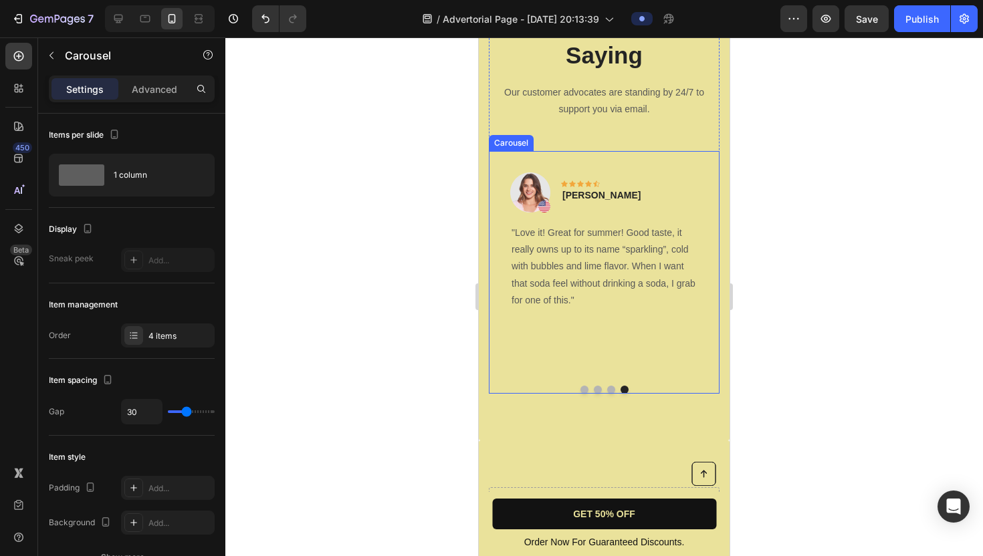
click at [611, 391] on div "Image Icon Icon Icon Icon Icon Row [PERSON_NAME] Text block Row "Love it! Great…" at bounding box center [604, 272] width 231 height 243
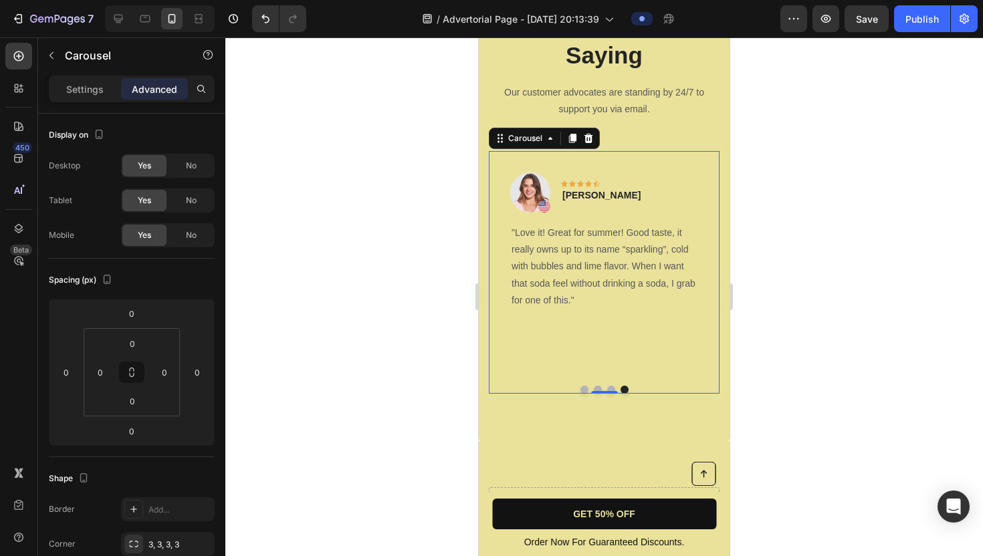
click at [583, 389] on button "Dot" at bounding box center [584, 390] width 8 height 8
click at [572, 326] on div "Title Line" at bounding box center [604, 331] width 188 height 43
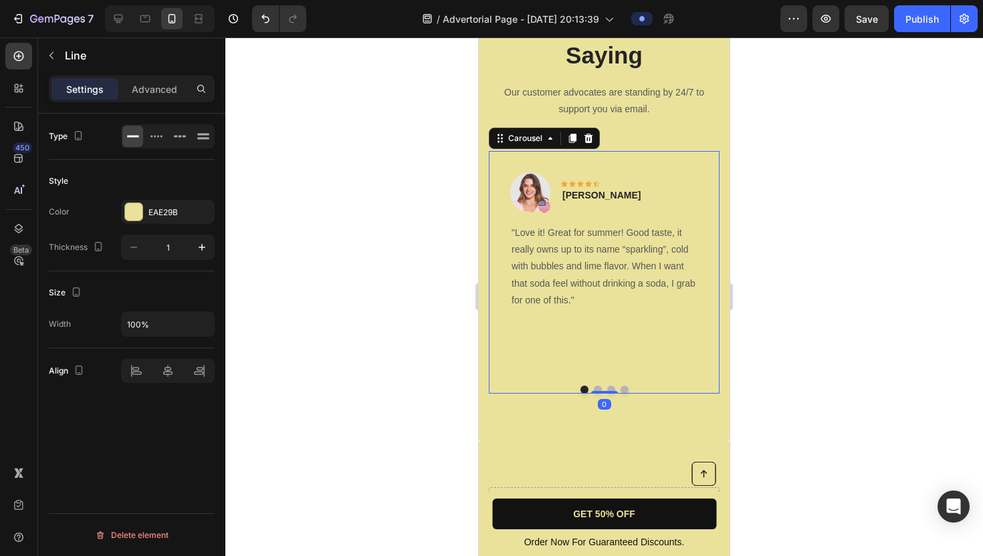
click at [598, 391] on button "Dot" at bounding box center [598, 390] width 8 height 8
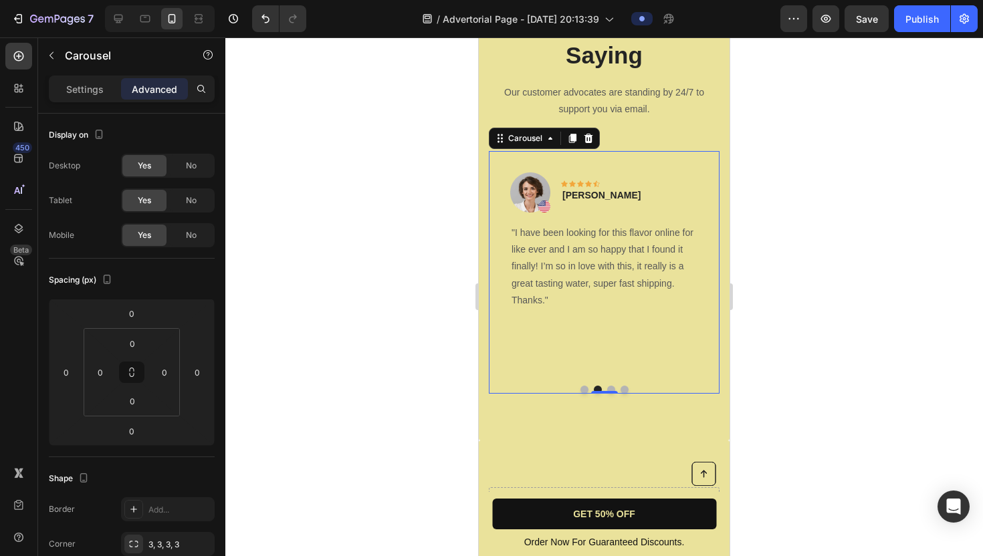
click at [612, 388] on button "Dot" at bounding box center [611, 390] width 8 height 8
click at [623, 389] on button "Dot" at bounding box center [625, 390] width 8 height 8
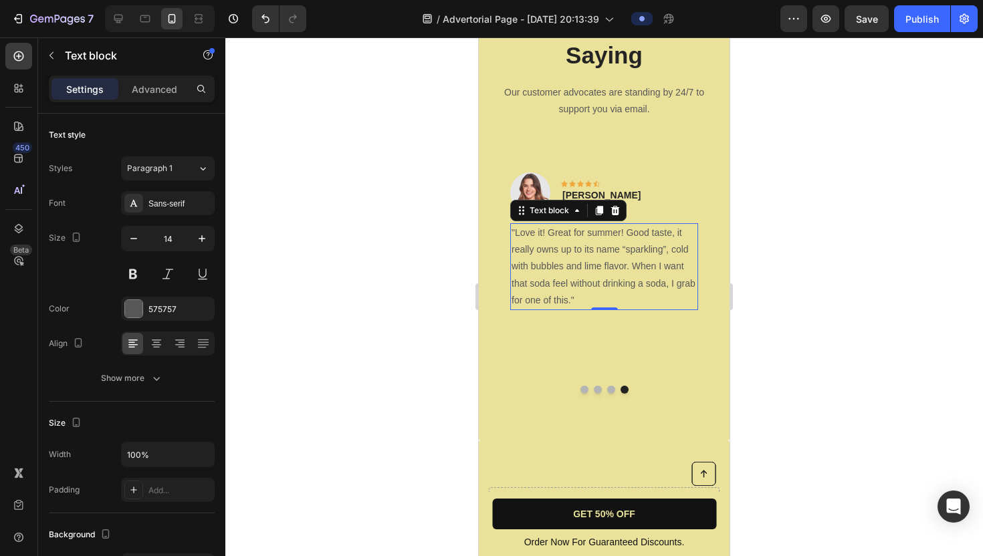
click at [592, 263] on p ""Love it! Great for summer! Good taste, it really owns up to its name “sparklin…" at bounding box center [604, 267] width 185 height 84
click at [136, 308] on div at bounding box center [133, 308] width 17 height 17
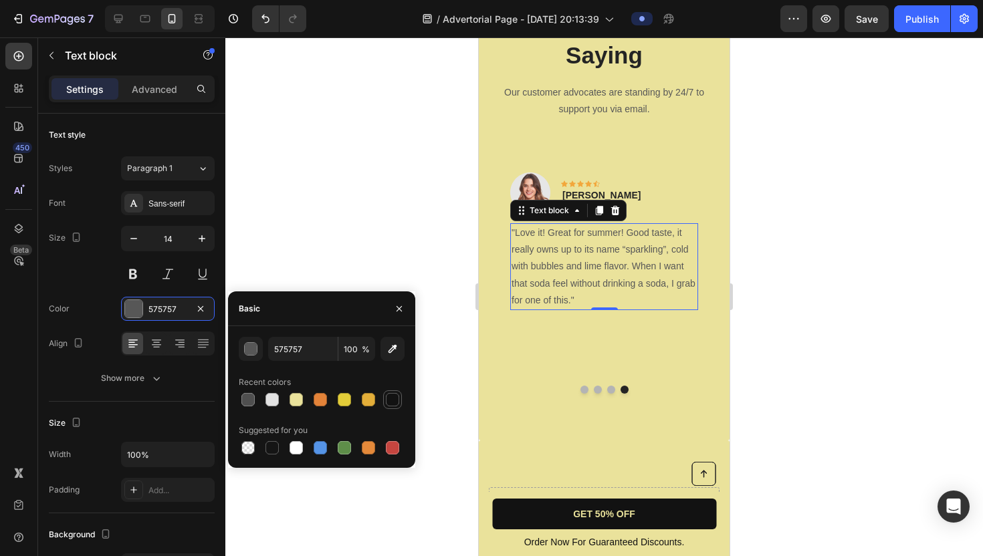
click at [387, 395] on div at bounding box center [392, 399] width 13 height 13
type input "121212"
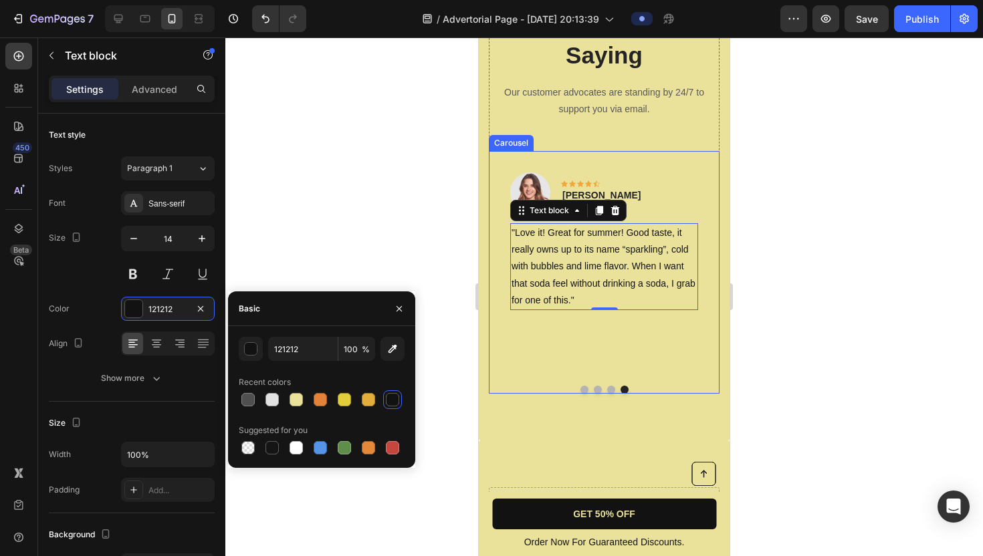
click at [611, 388] on button "Dot" at bounding box center [611, 390] width 8 height 8
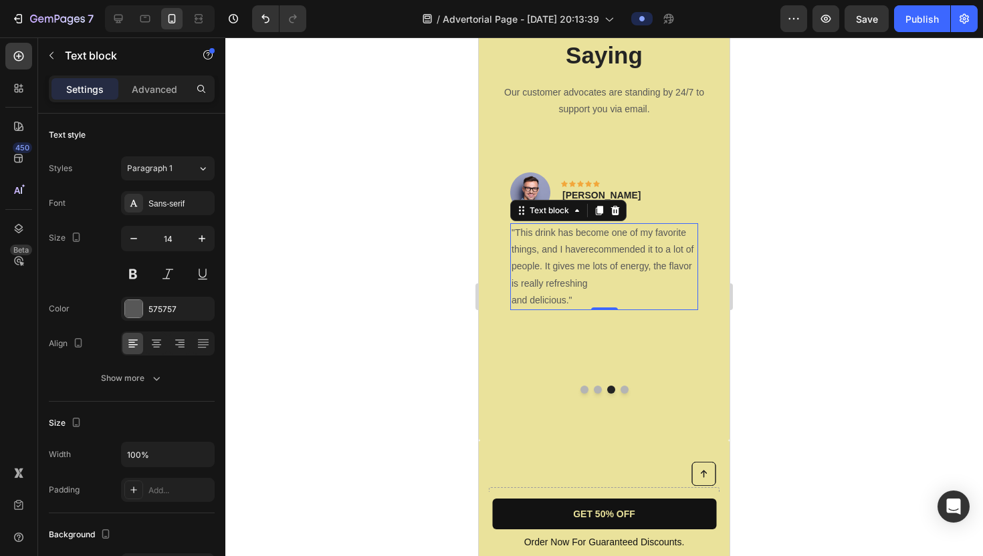
click at [580, 263] on p ""This drink has become one of my favorite things, and I haverecommended it to a…" at bounding box center [604, 267] width 185 height 84
click at [133, 314] on div at bounding box center [133, 308] width 17 height 17
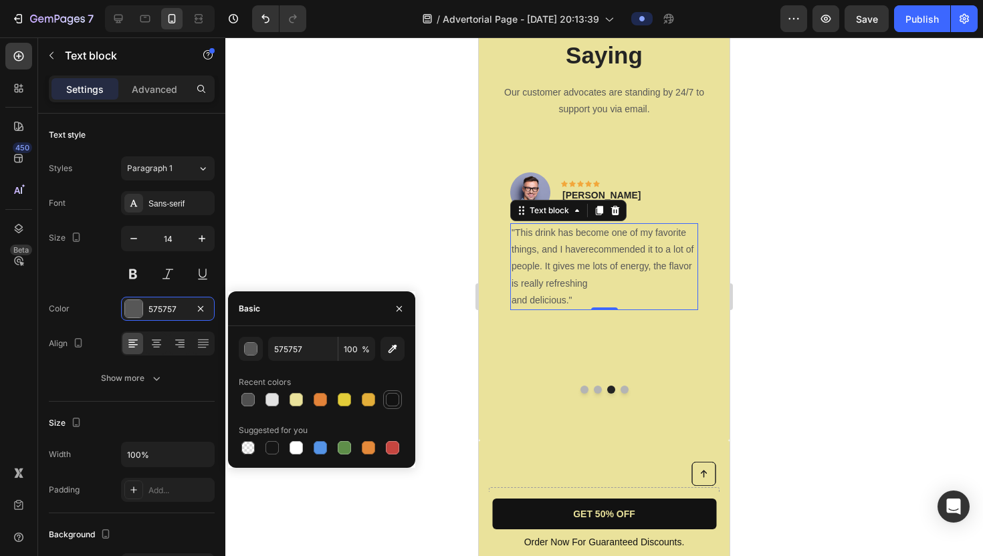
click at [399, 399] on div at bounding box center [393, 400] width 16 height 16
type input "121212"
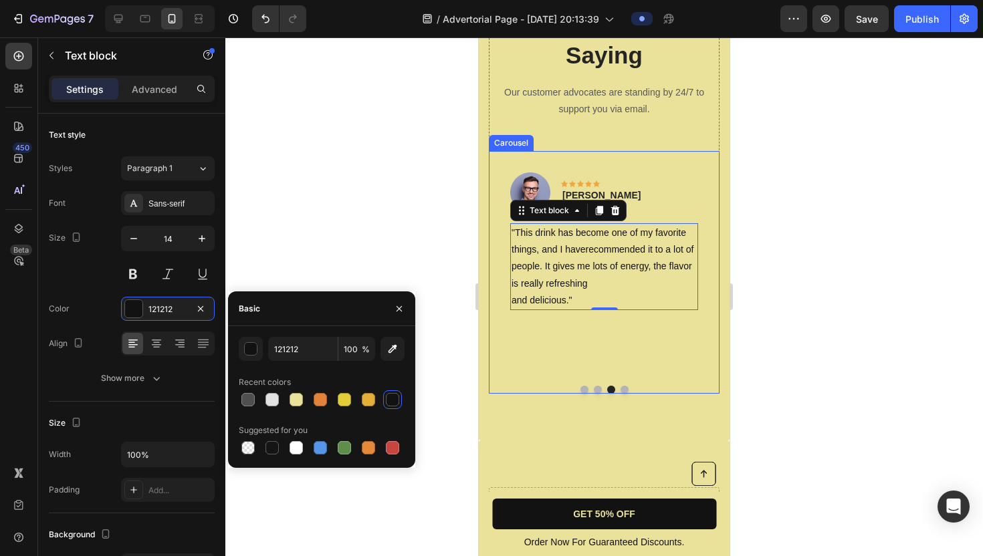
click at [595, 389] on button "Dot" at bounding box center [598, 390] width 8 height 8
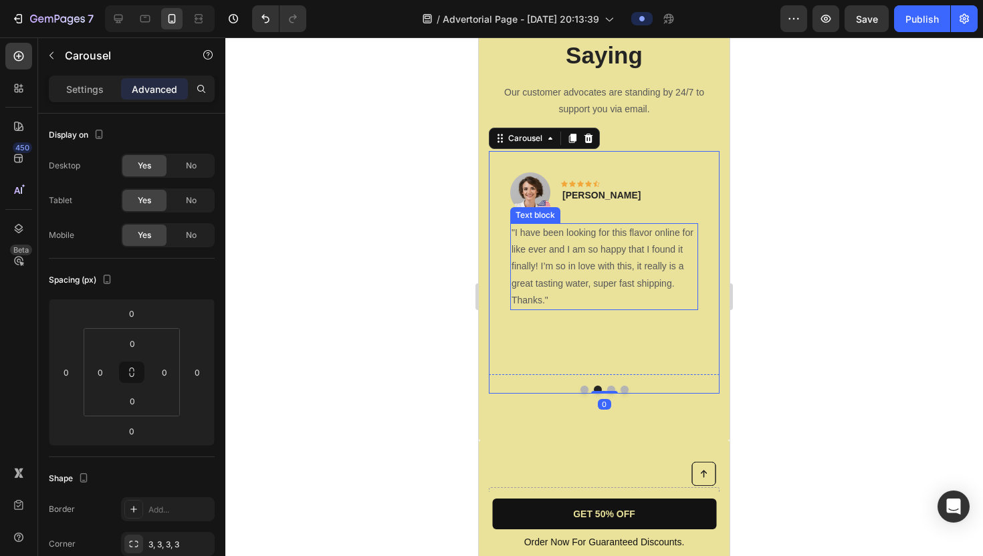
click at [569, 271] on p ""I have been looking for this flavor online for like ever and I am so happy tha…" at bounding box center [604, 259] width 185 height 68
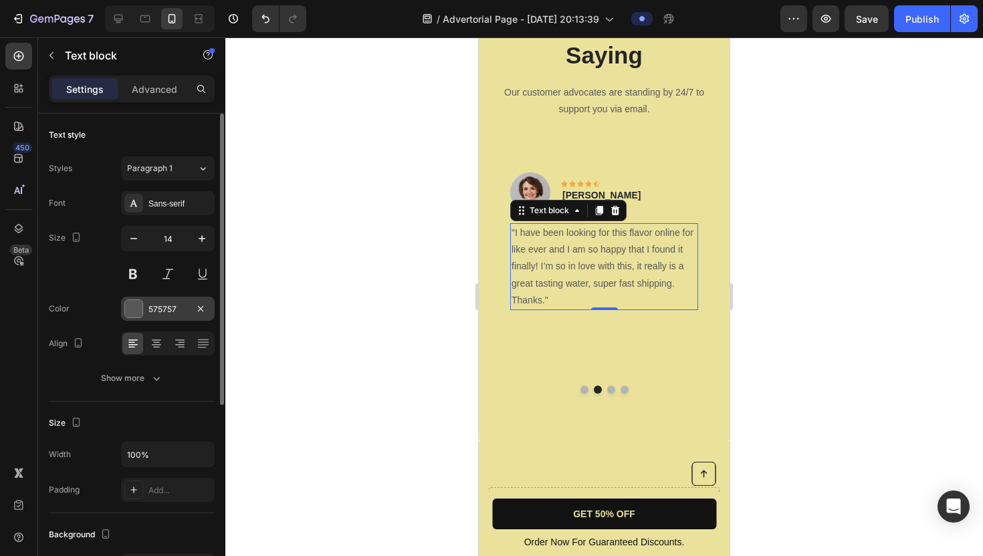
click at [137, 312] on div at bounding box center [133, 308] width 17 height 17
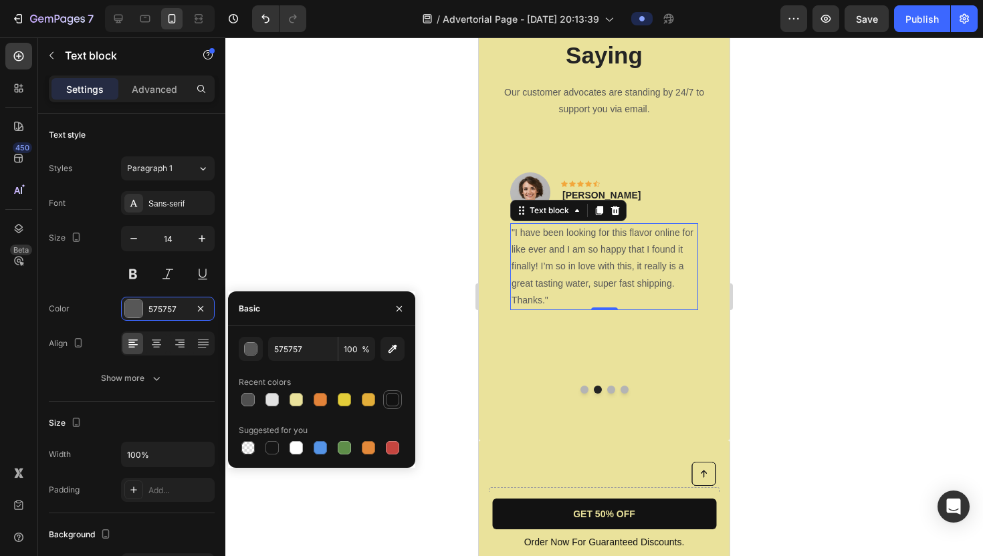
click at [393, 403] on div at bounding box center [392, 399] width 13 height 13
type input "121212"
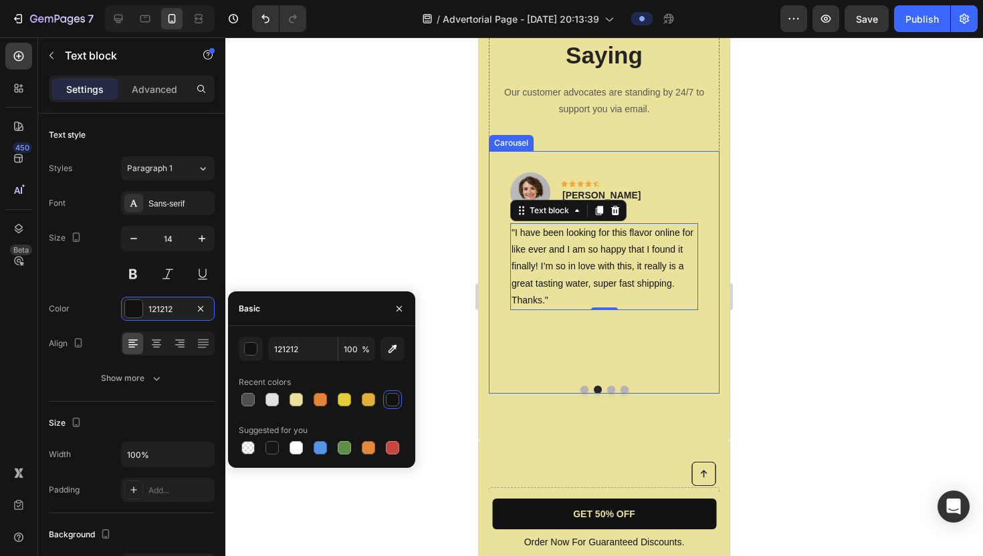
click at [584, 388] on button "Dot" at bounding box center [584, 390] width 8 height 8
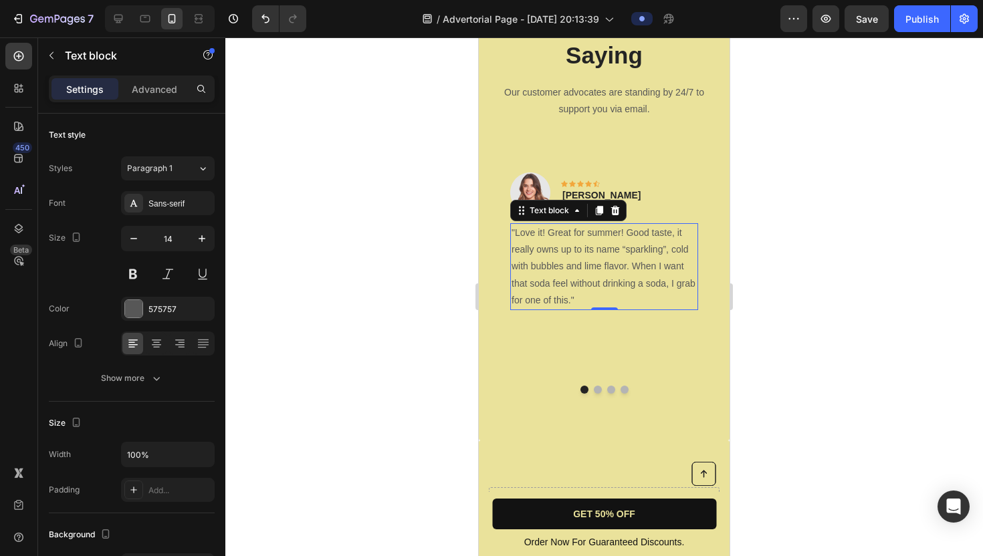
click at [568, 279] on p ""Love it! Great for summer! Good taste, it really owns up to its name “sparklin…" at bounding box center [604, 267] width 185 height 84
click at [135, 308] on div at bounding box center [133, 308] width 17 height 17
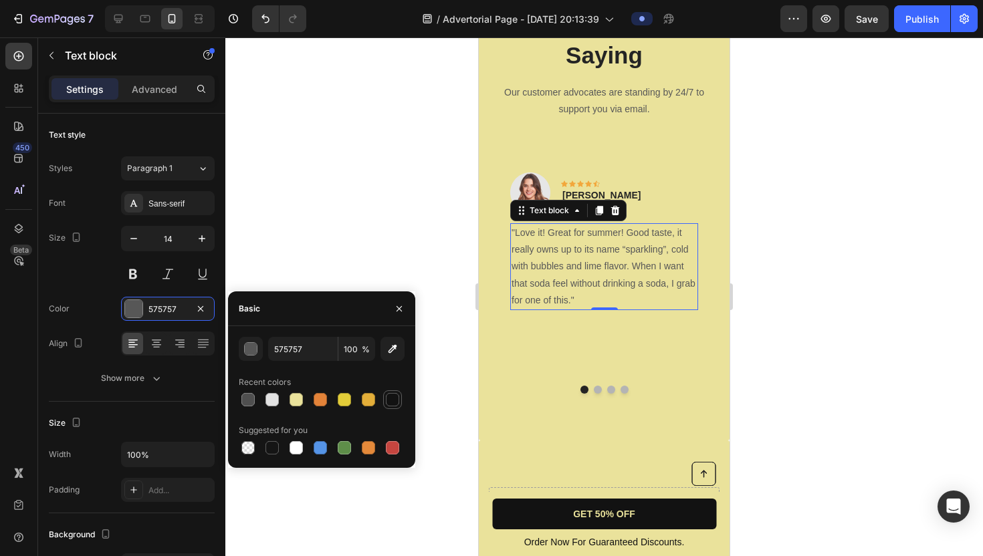
click at [389, 399] on div at bounding box center [392, 399] width 13 height 13
type input "121212"
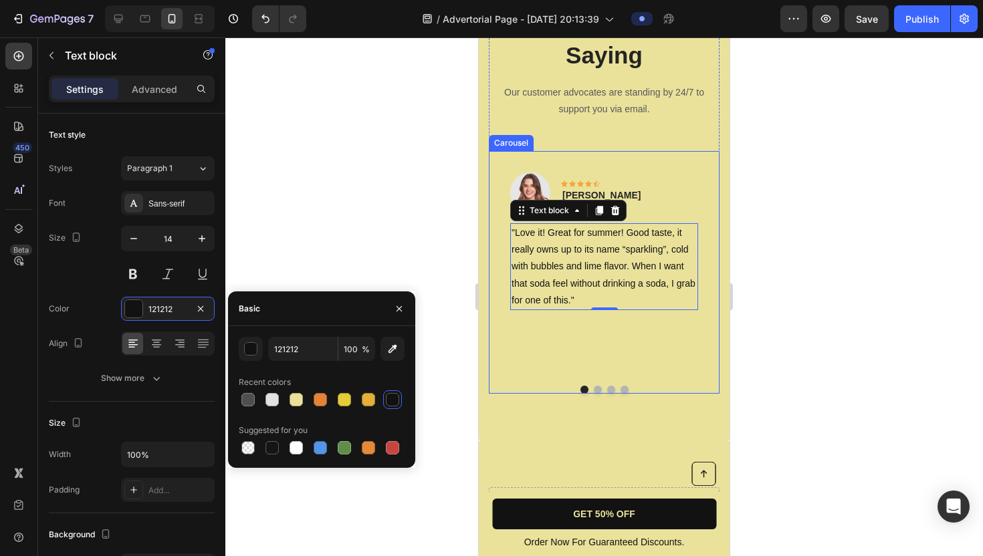
click at [595, 388] on button "Dot" at bounding box center [598, 390] width 8 height 8
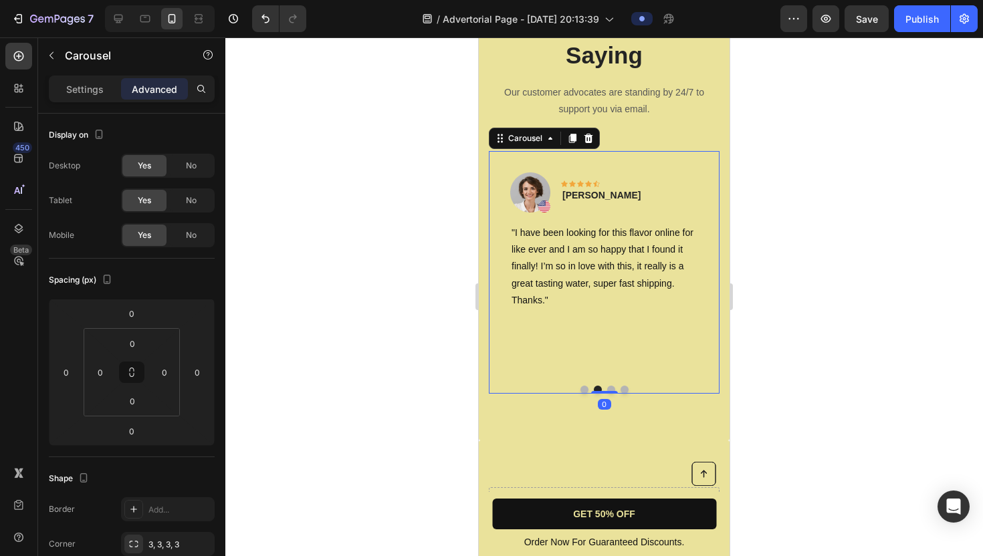
click at [618, 386] on div at bounding box center [604, 390] width 231 height 8
click at [612, 386] on button "Dot" at bounding box center [611, 390] width 8 height 8
click at [625, 388] on button "Dot" at bounding box center [625, 390] width 8 height 8
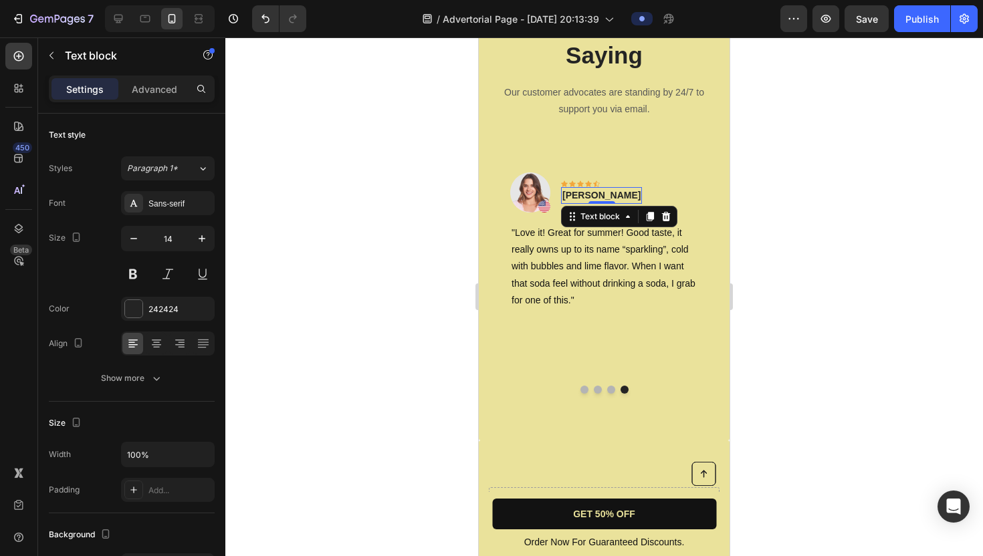
click at [586, 194] on p "[PERSON_NAME]" at bounding box center [601, 196] width 78 height 14
click at [555, 283] on p ""Love it! Great for summer! Good taste, it really owns up to its name “sparklin…" at bounding box center [604, 267] width 185 height 84
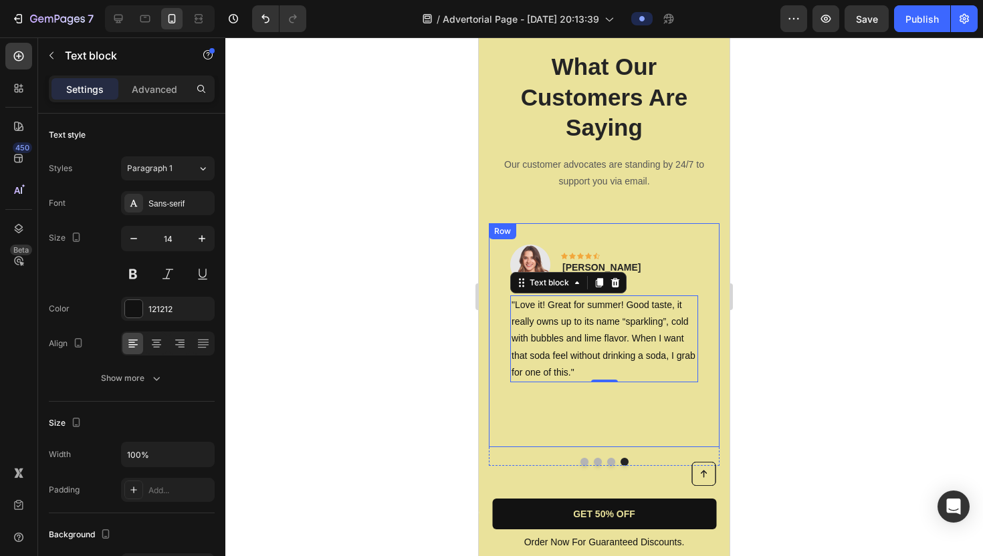
scroll to position [3360, 0]
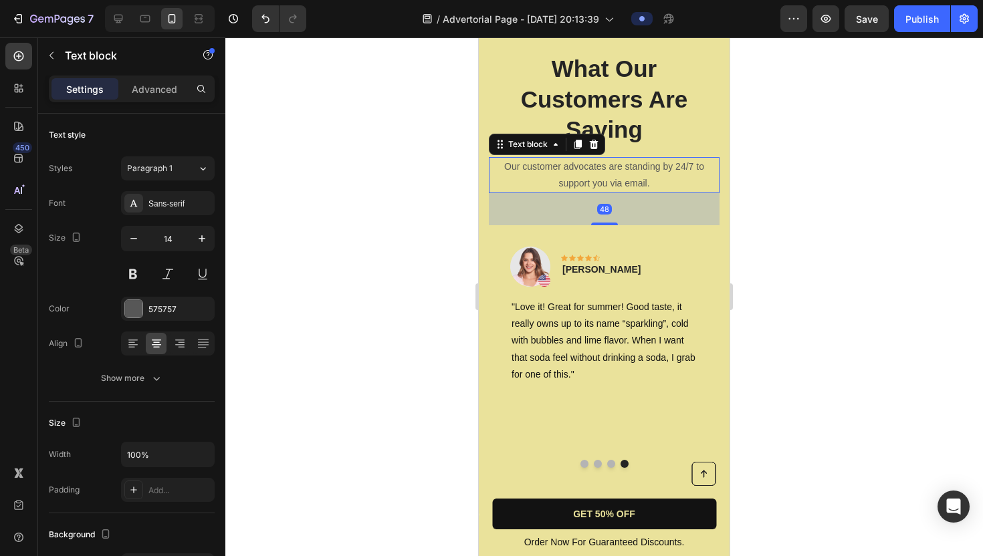
click at [602, 167] on p "Our customer advocates are standing by 24/7 to support you via email." at bounding box center [604, 174] width 228 height 33
click at [138, 309] on div at bounding box center [133, 308] width 17 height 17
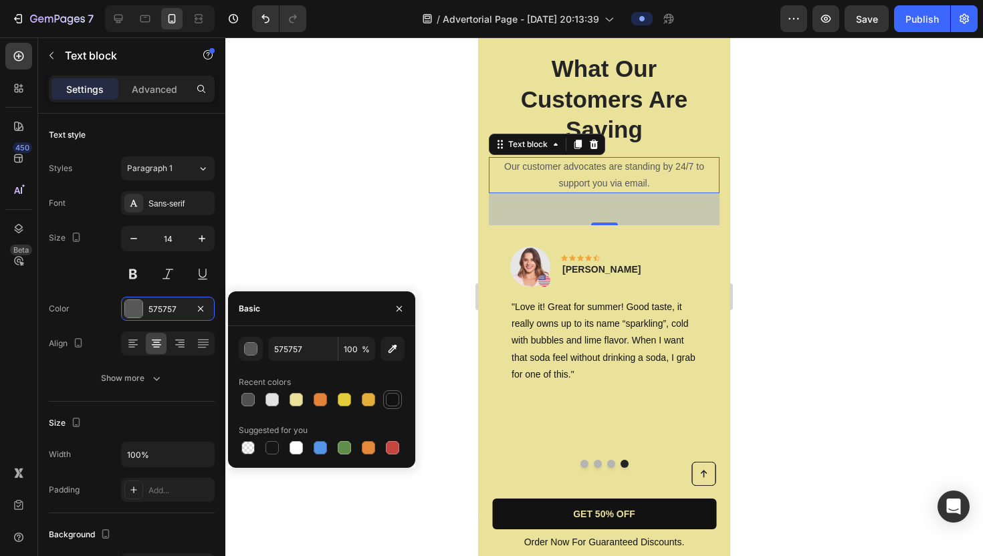
click at [396, 394] on div at bounding box center [392, 399] width 13 height 13
type input "121212"
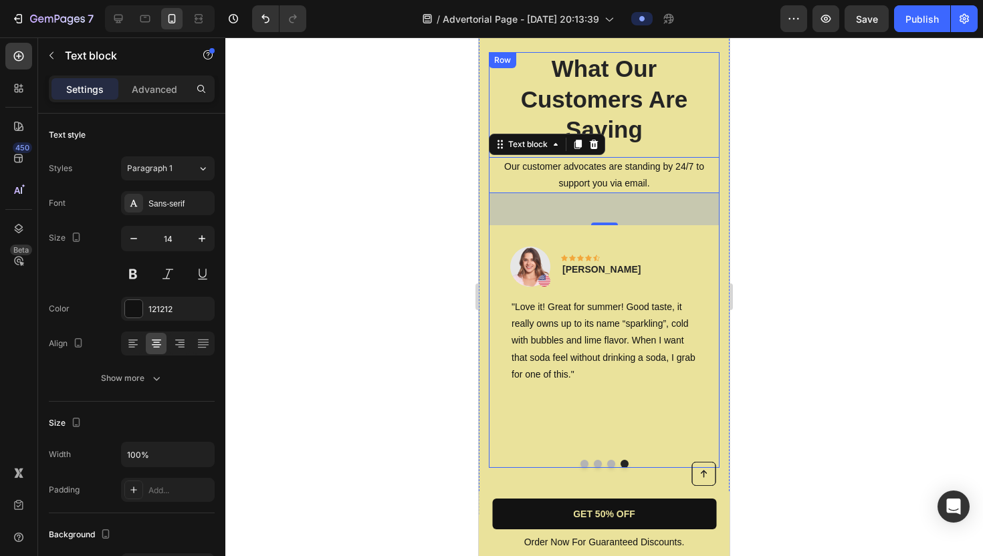
drag, startPoint x: 605, startPoint y: 220, endPoint x: 606, endPoint y: 151, distance: 68.9
click at [606, 151] on div "What Our Customers Are Saying Heading Our customer advocates are standing by 24…" at bounding box center [604, 260] width 231 height 416
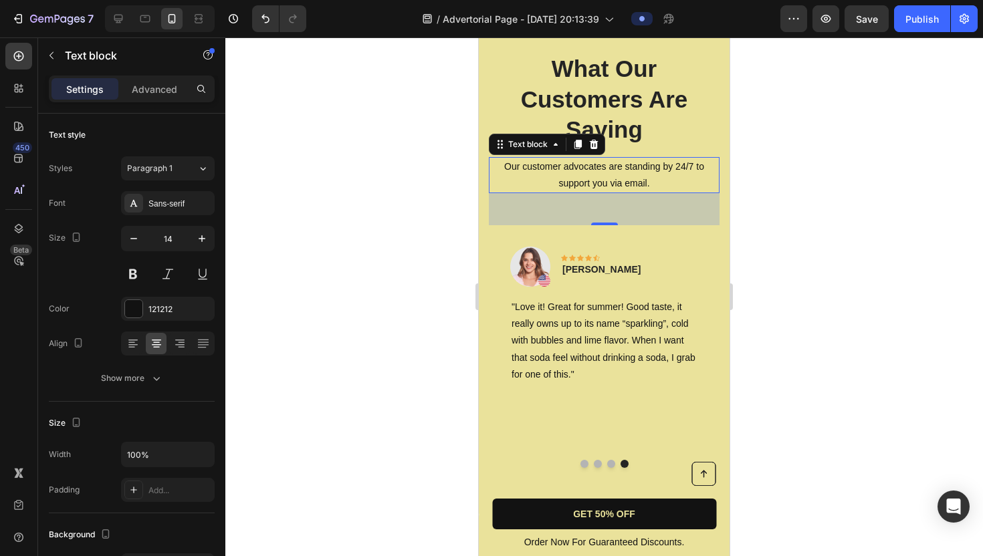
drag, startPoint x: 601, startPoint y: 220, endPoint x: 605, endPoint y: 179, distance: 41.0
click at [605, 179] on div "Our customer advocates are standing by 24/7 to support you via email. Text bloc…" at bounding box center [604, 175] width 231 height 36
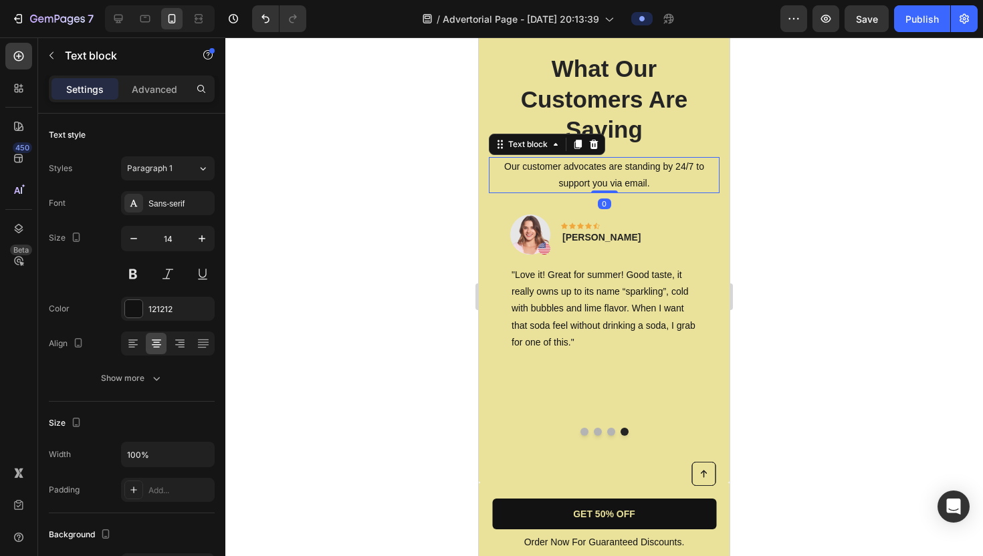
drag, startPoint x: 606, startPoint y: 223, endPoint x: 610, endPoint y: 177, distance: 46.3
click at [610, 177] on div "Our customer advocates are standing by 24/7 to support you via email. Text bloc…" at bounding box center [604, 175] width 231 height 36
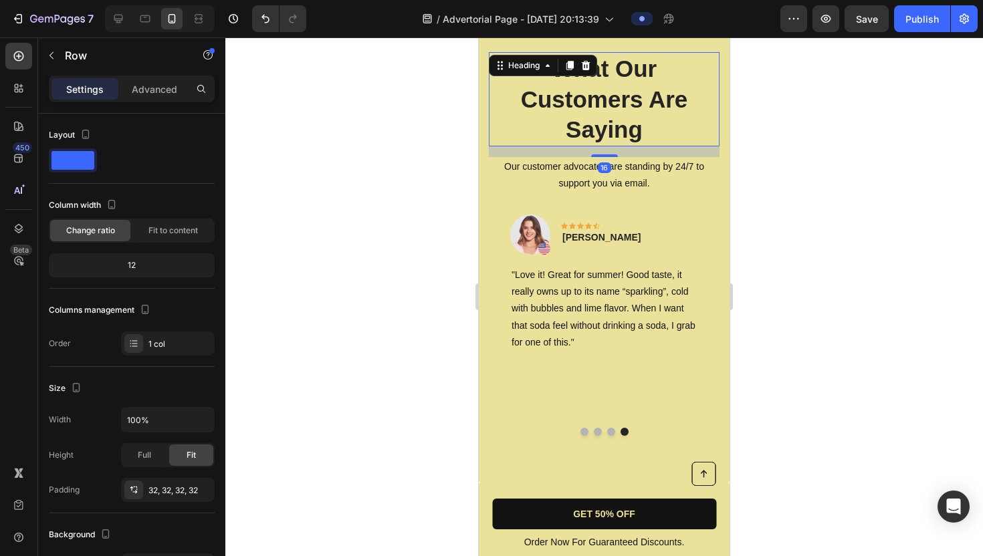
click at [611, 115] on p "What Our Customers Are Saying" at bounding box center [604, 99] width 228 height 92
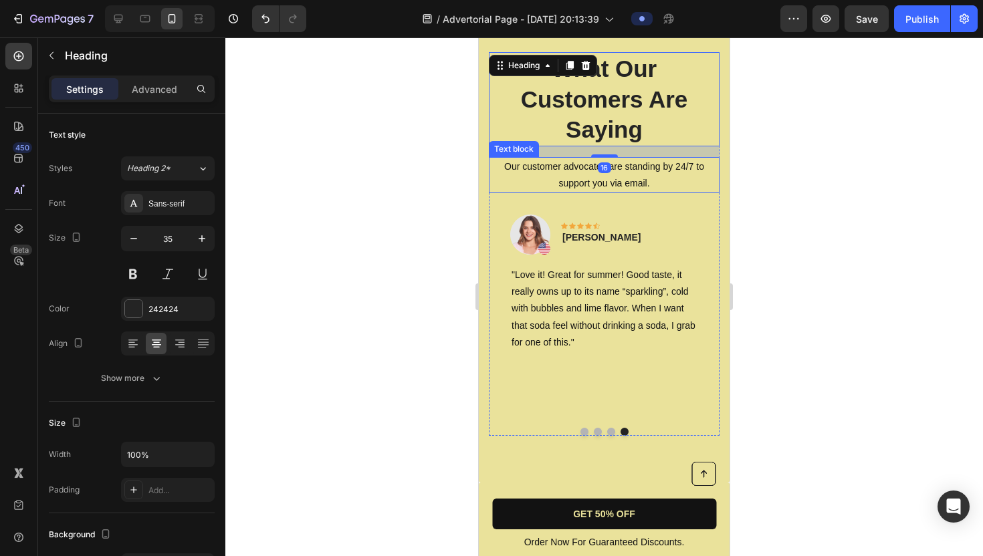
click at [559, 179] on p "Our customer advocates are standing by 24/7 to support you via email." at bounding box center [604, 174] width 228 height 33
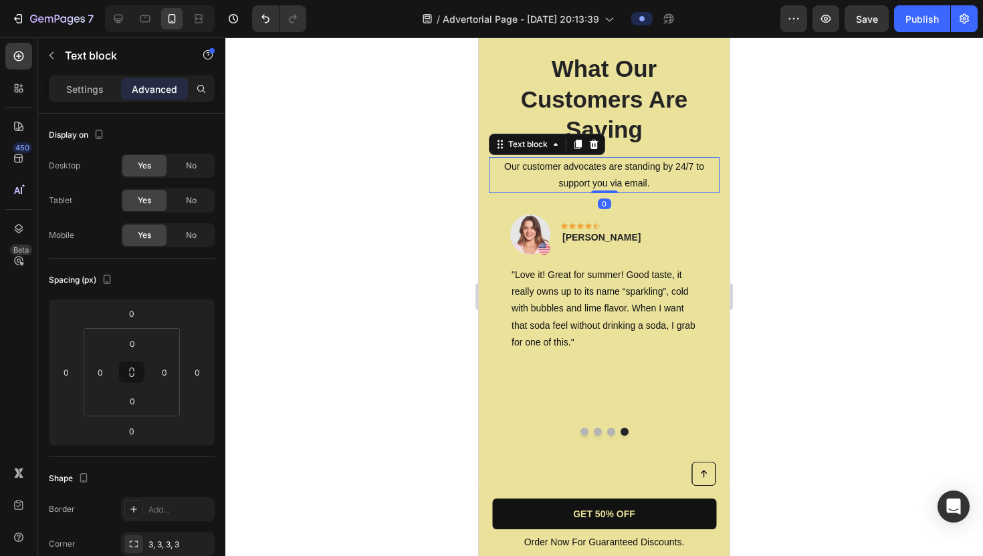
click at [551, 174] on p "Our customer advocates are standing by 24/7 to support you via email." at bounding box center [604, 174] width 228 height 33
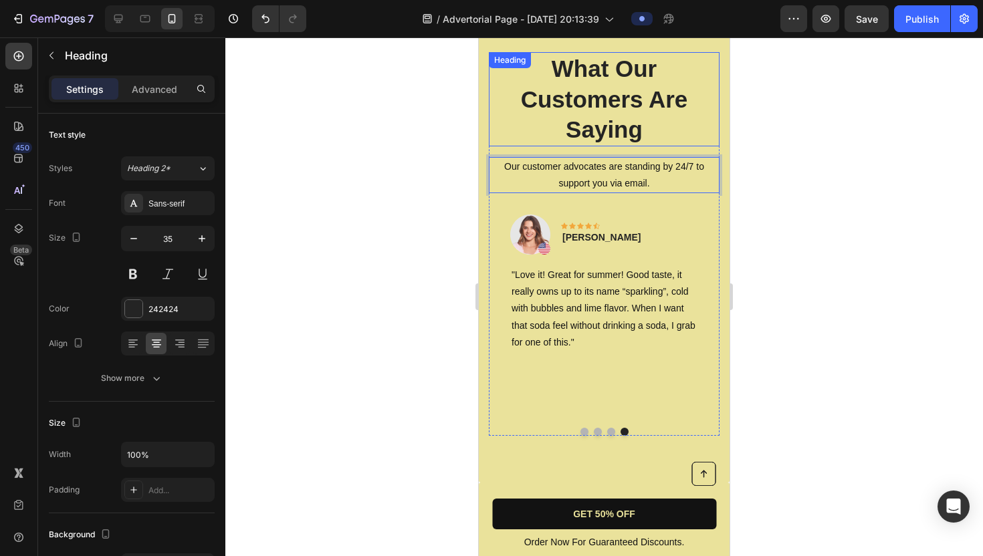
click at [607, 119] on p "What Our Customers Are Saying" at bounding box center [604, 99] width 228 height 92
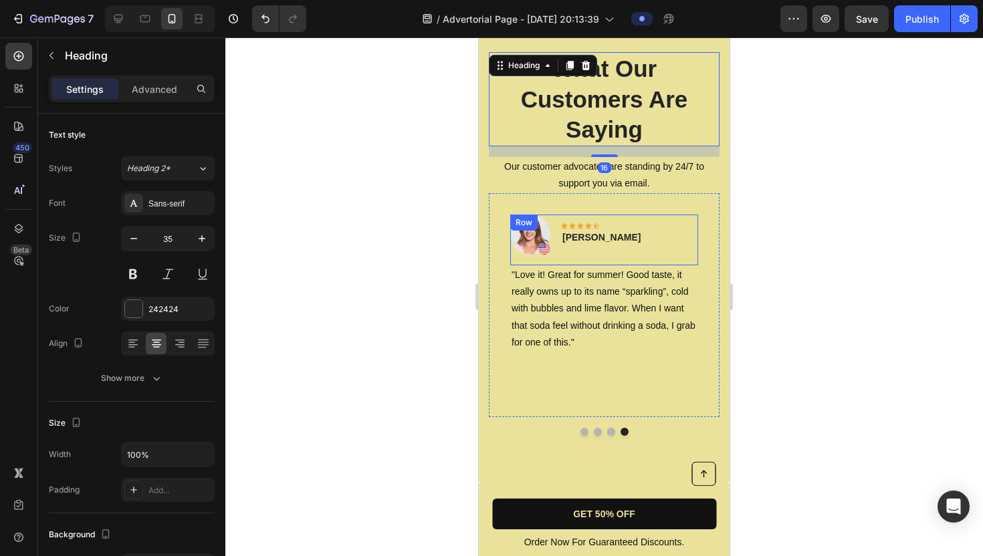
click at [634, 239] on div "Image Icon Icon Icon Icon Icon Row [PERSON_NAME] Text block Row" at bounding box center [604, 240] width 188 height 51
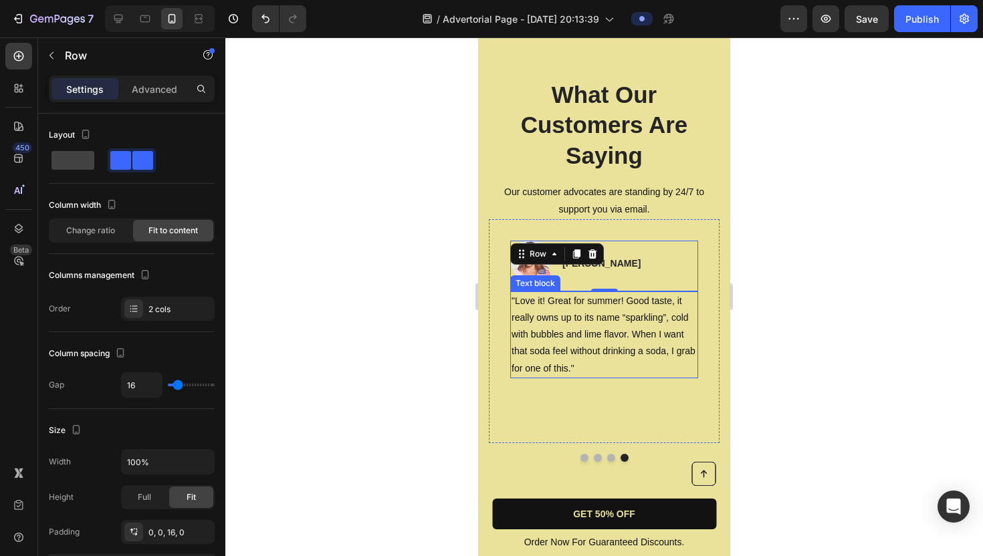
scroll to position [4132, 0]
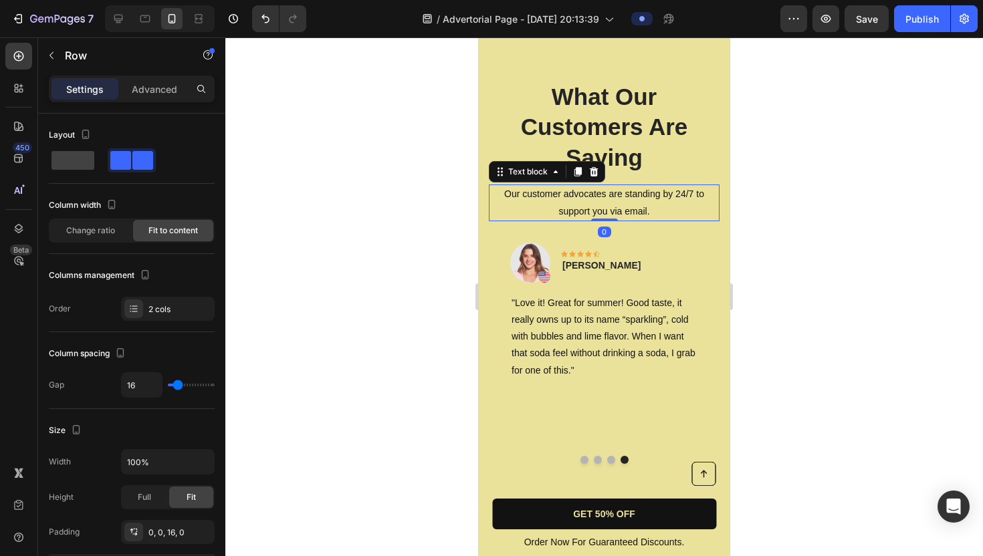
click at [623, 203] on p "Our customer advocates are standing by 24/7 to support you via email." at bounding box center [604, 202] width 228 height 33
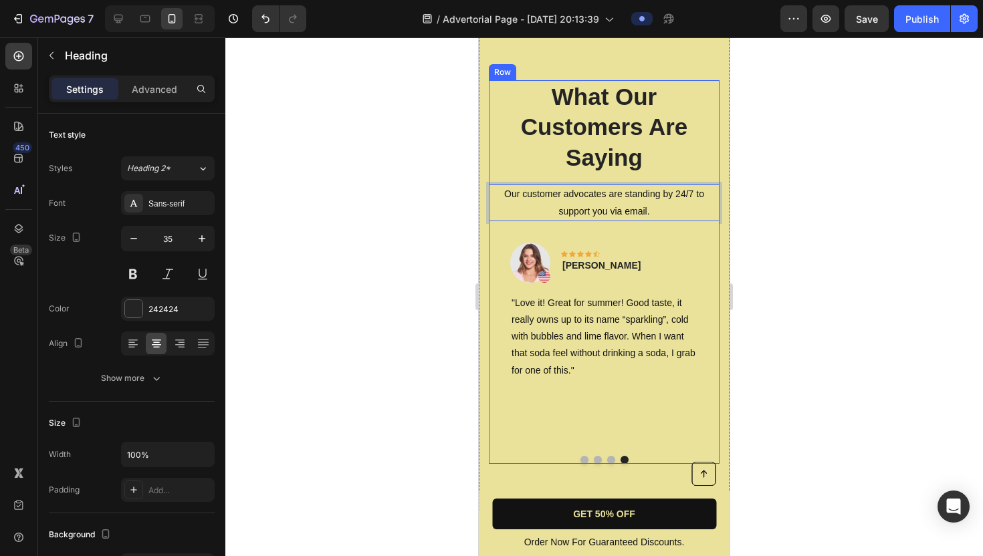
click at [635, 165] on p "What Our Customers Are Saying" at bounding box center [604, 128] width 228 height 92
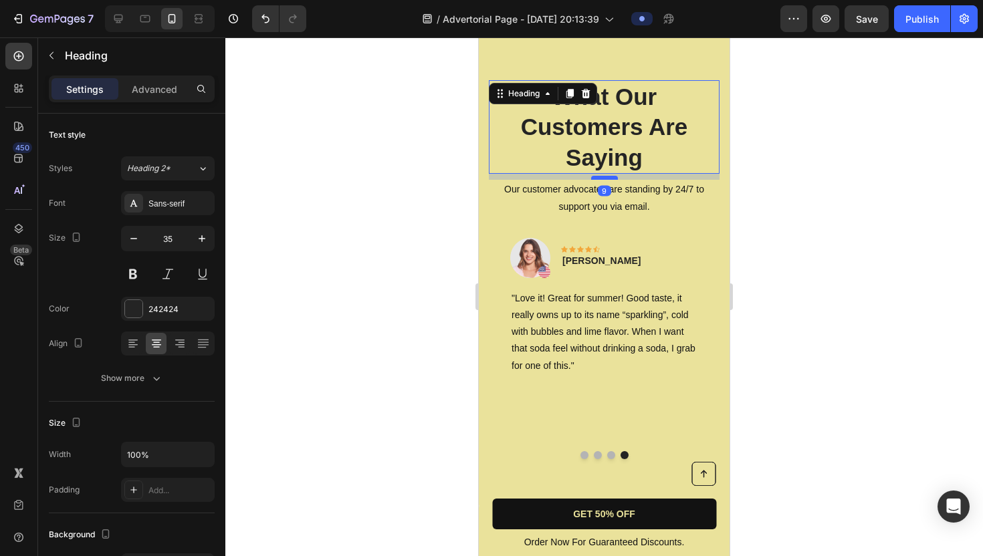
click at [607, 177] on div at bounding box center [604, 178] width 27 height 4
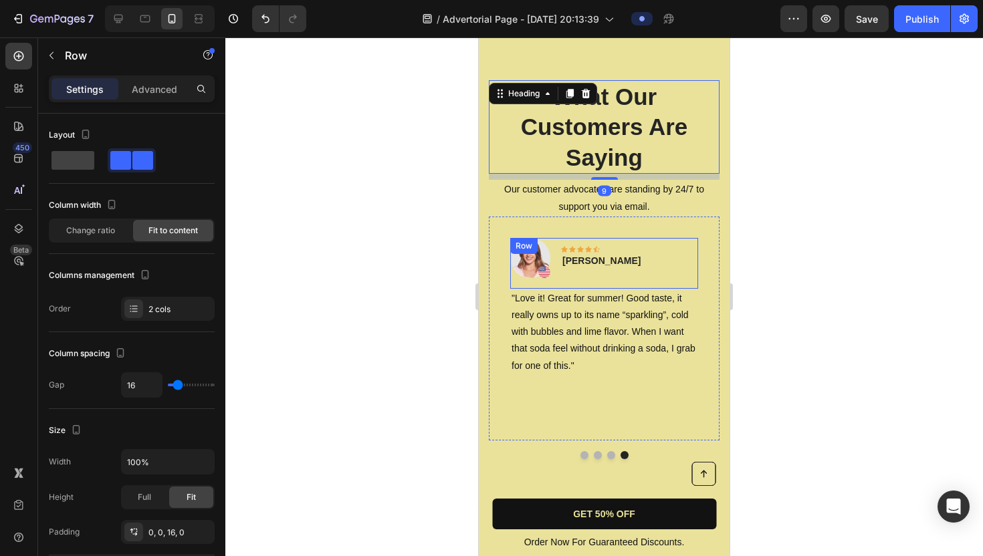
click at [633, 256] on div "Image Icon Icon Icon Icon Icon Row [PERSON_NAME] Text block Row" at bounding box center [604, 263] width 188 height 51
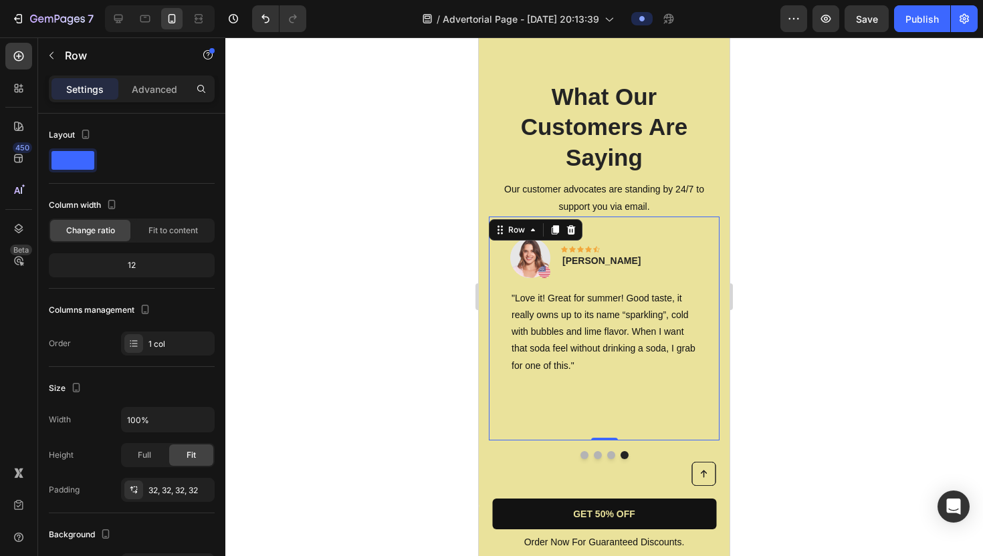
click at [627, 217] on div "Image Icon Icon Icon Icon Icon Row [PERSON_NAME] Text block Row "Love it! Great…" at bounding box center [604, 329] width 231 height 224
click at [598, 358] on p ""Love it! Great for summer! Good taste, it really owns up to its name “sparklin…" at bounding box center [604, 332] width 185 height 84
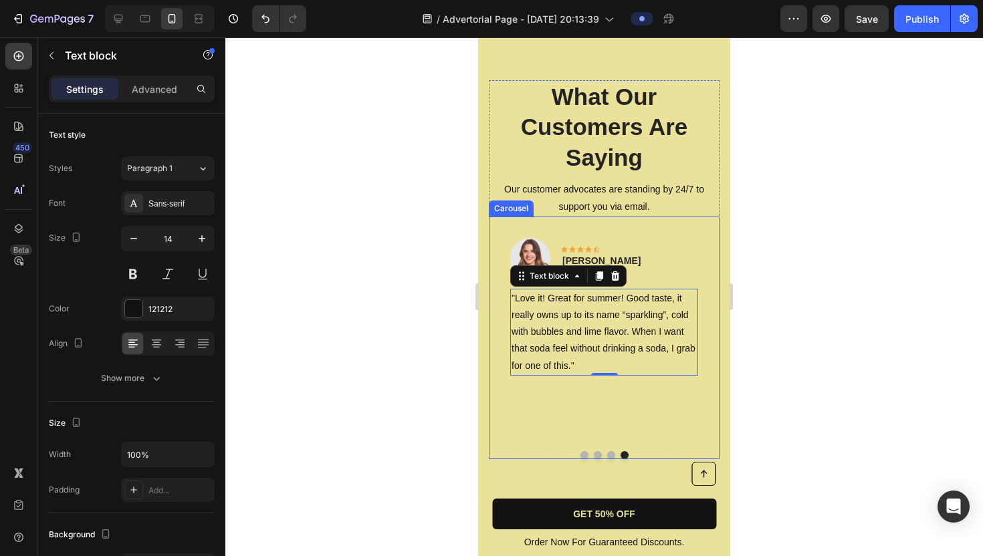
click at [584, 455] on button "Dot" at bounding box center [584, 455] width 8 height 8
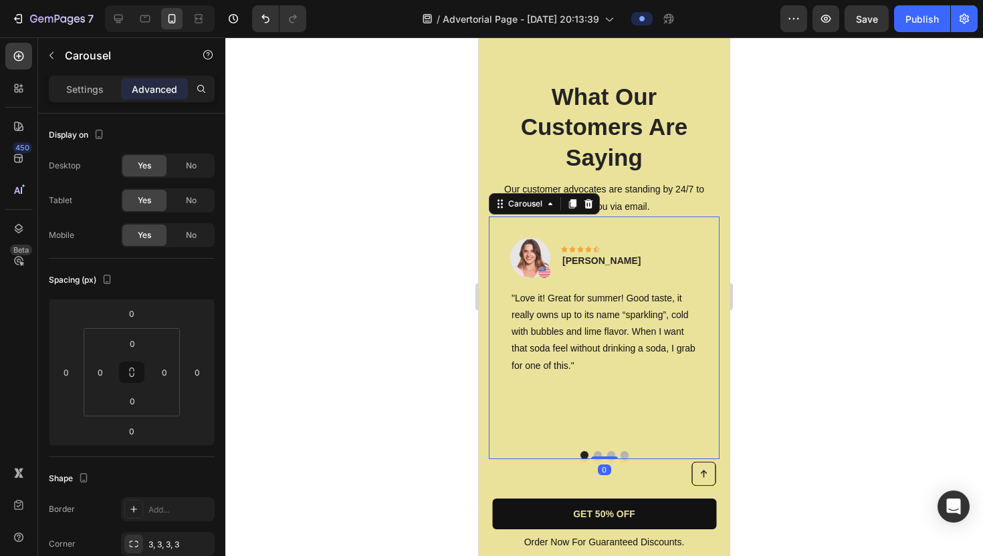
click at [598, 452] on button "Dot" at bounding box center [598, 455] width 8 height 8
click at [612, 453] on button "Dot" at bounding box center [611, 455] width 8 height 8
click at [629, 455] on div at bounding box center [604, 455] width 231 height 8
click at [625, 453] on button "Dot" at bounding box center [625, 455] width 8 height 8
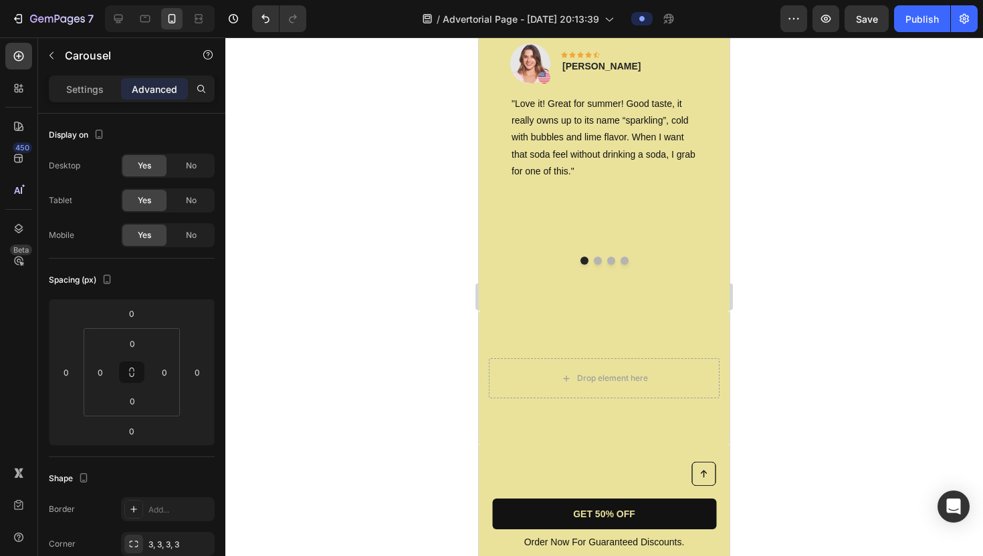
scroll to position [3524, 0]
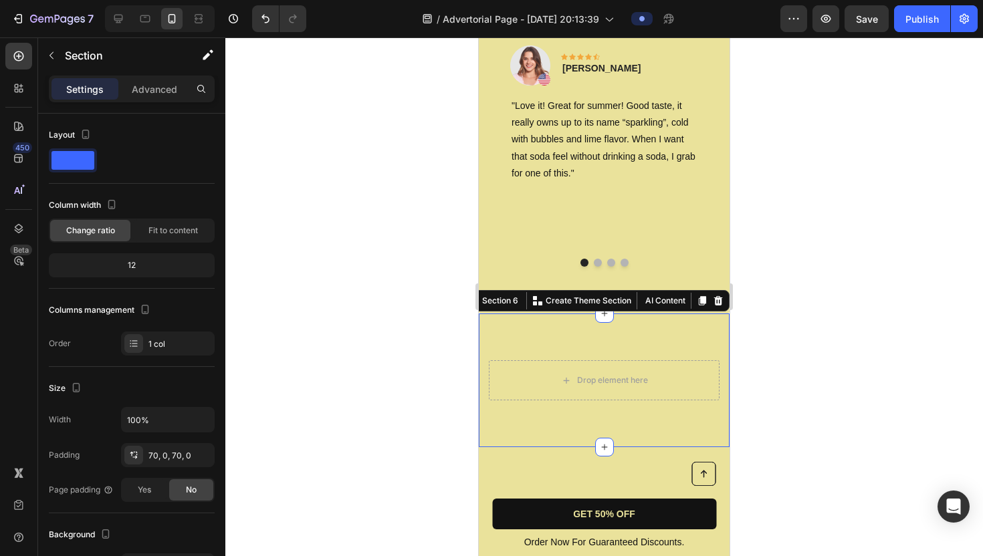
click at [623, 418] on div "Drop element here Row Section 6 You can create reusable sections Create Theme S…" at bounding box center [604, 381] width 251 height 134
click at [721, 302] on icon at bounding box center [718, 300] width 9 height 9
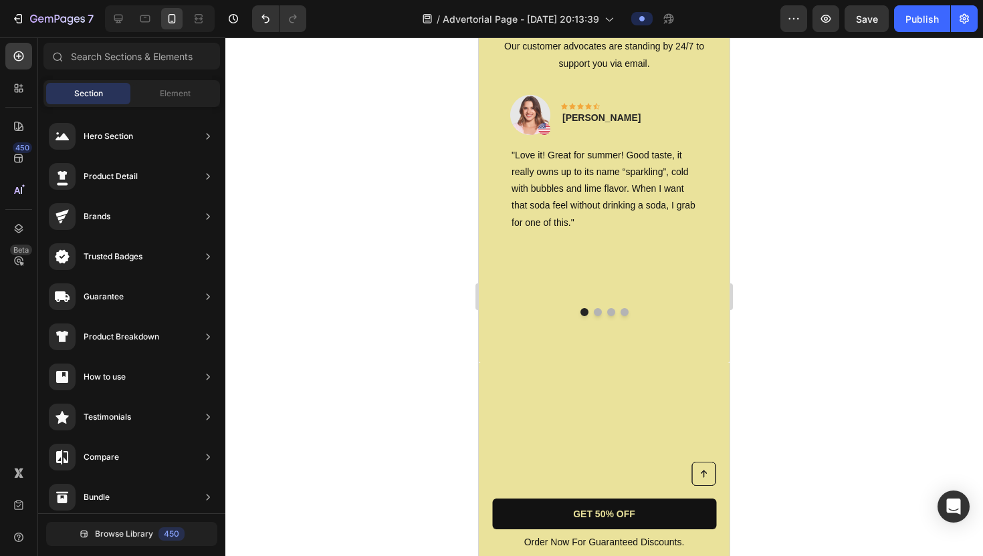
scroll to position [4088, 0]
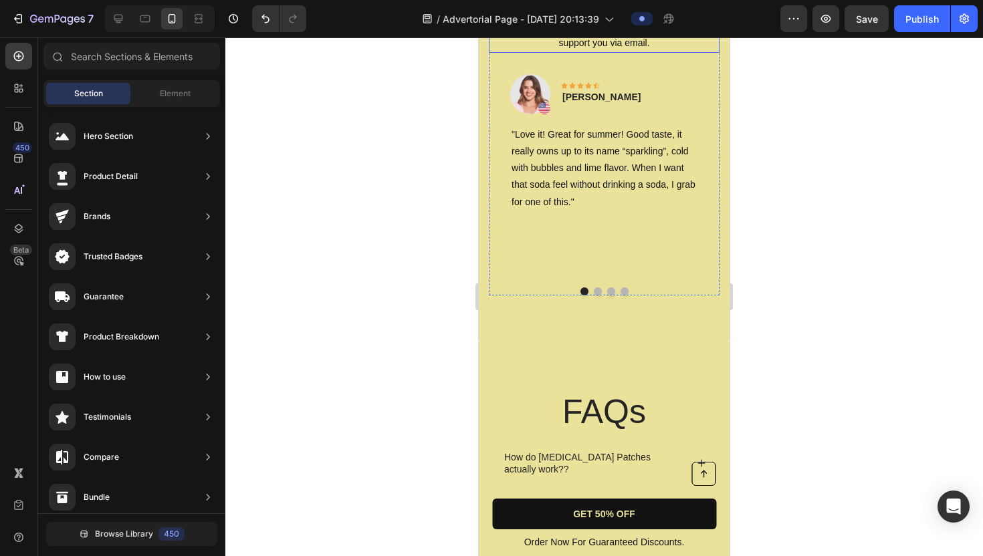
click at [587, 51] on p "Our customer advocates are standing by 24/7 to support you via email." at bounding box center [604, 33] width 228 height 33
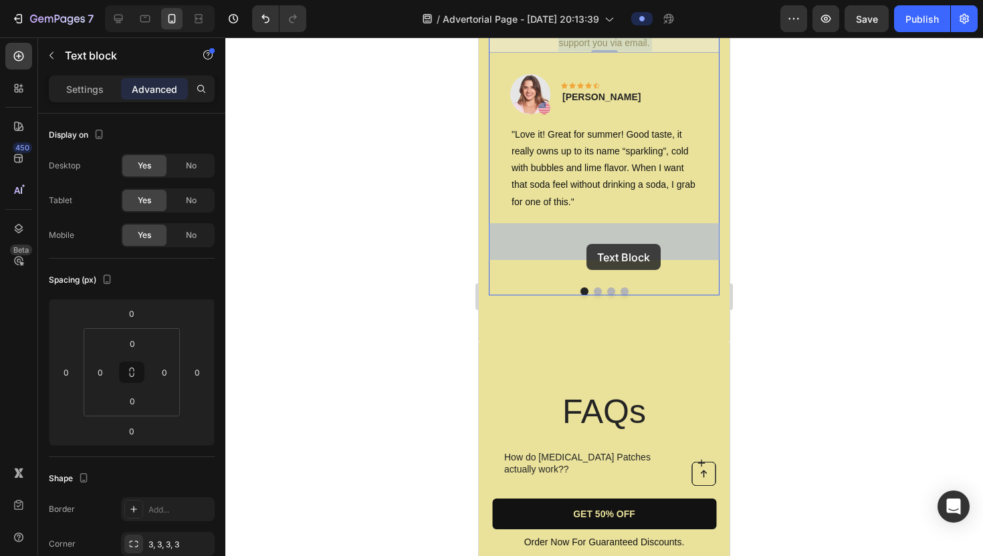
drag, startPoint x: 649, startPoint y: 249, endPoint x: 598, endPoint y: 246, distance: 50.9
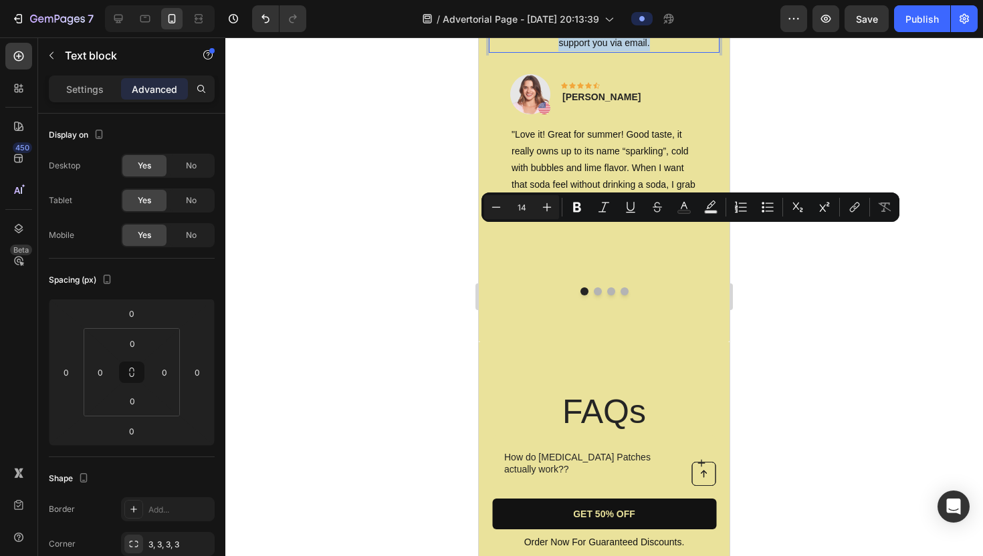
drag, startPoint x: 506, startPoint y: 231, endPoint x: 667, endPoint y: 251, distance: 163.1
click at [667, 51] on p "Our customer advocates are standing by 24/7 to support you via email." at bounding box center [604, 33] width 228 height 33
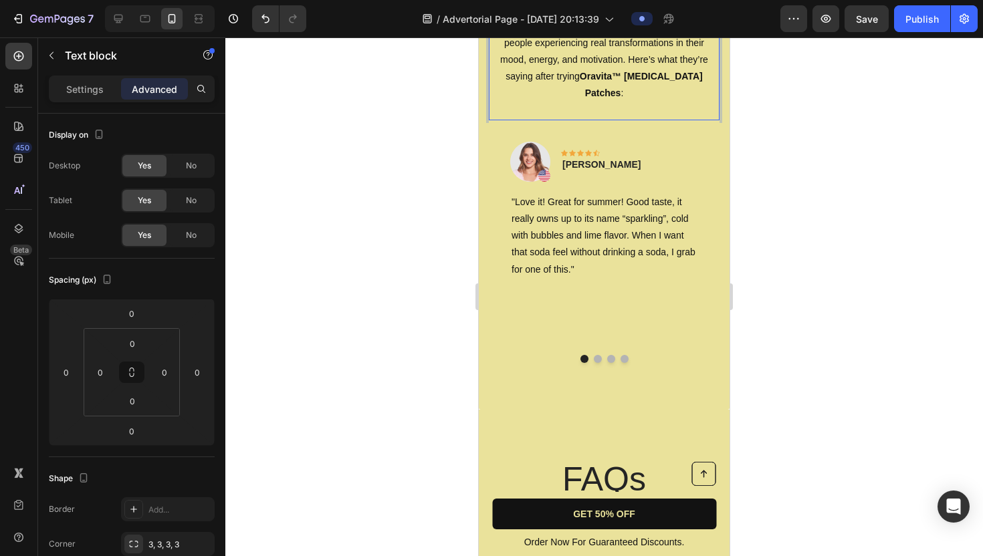
click at [615, 98] on strong "Oravita™ [MEDICAL_DATA] Patches" at bounding box center [641, 84] width 123 height 27
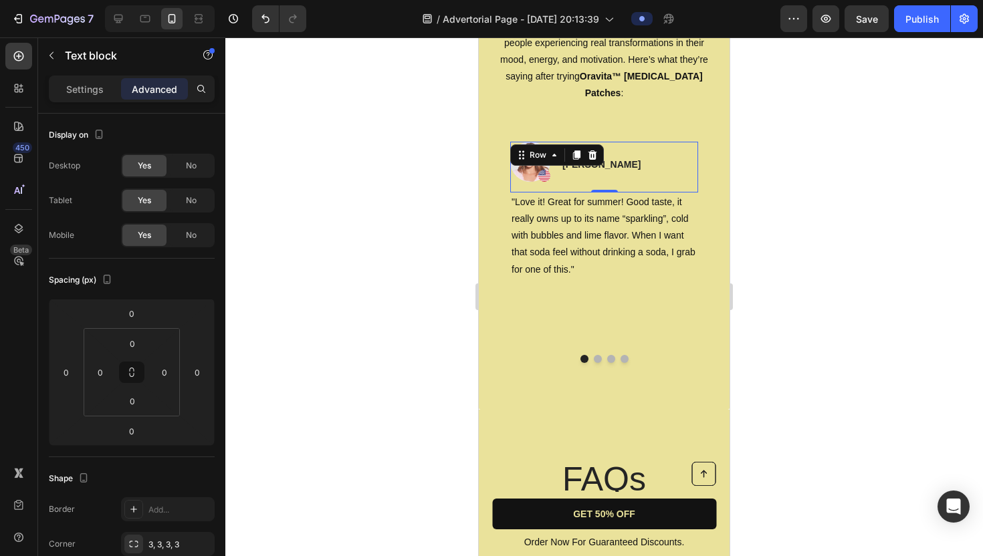
click at [622, 193] on div "Image Icon Icon Icon Icon Icon Row [PERSON_NAME] Text block Row 0" at bounding box center [604, 167] width 188 height 51
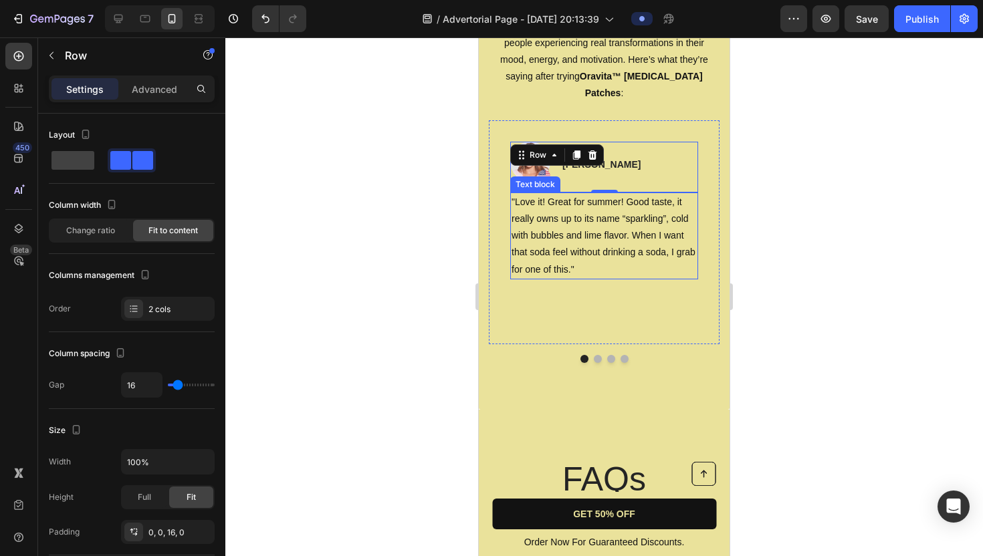
click at [586, 278] on p ""Love it! Great for summer! Good taste, it really owns up to its name “sparklin…" at bounding box center [604, 236] width 185 height 84
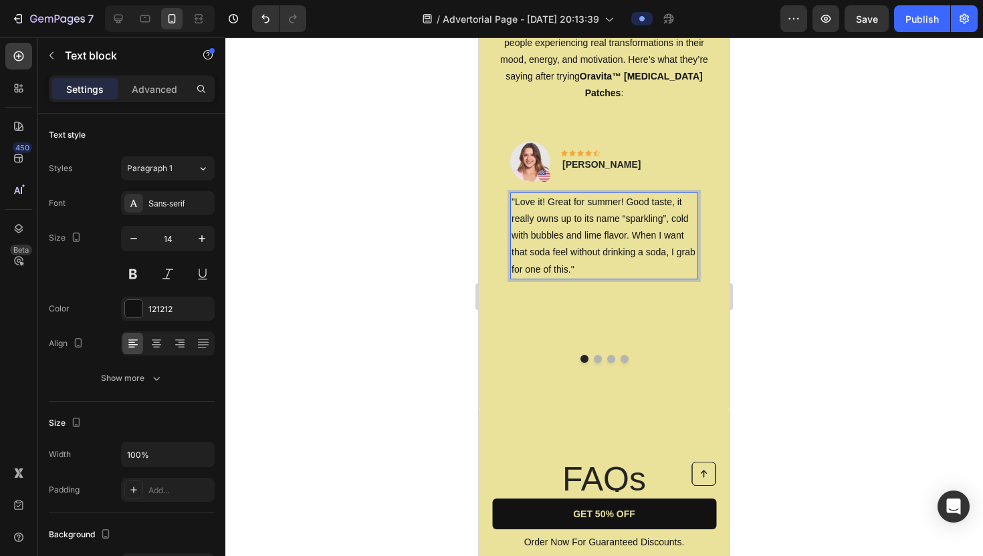
click at [572, 278] on p ""Love it! Great for summer! Good taste, it really owns up to its name “sparklin…" at bounding box center [604, 236] width 185 height 84
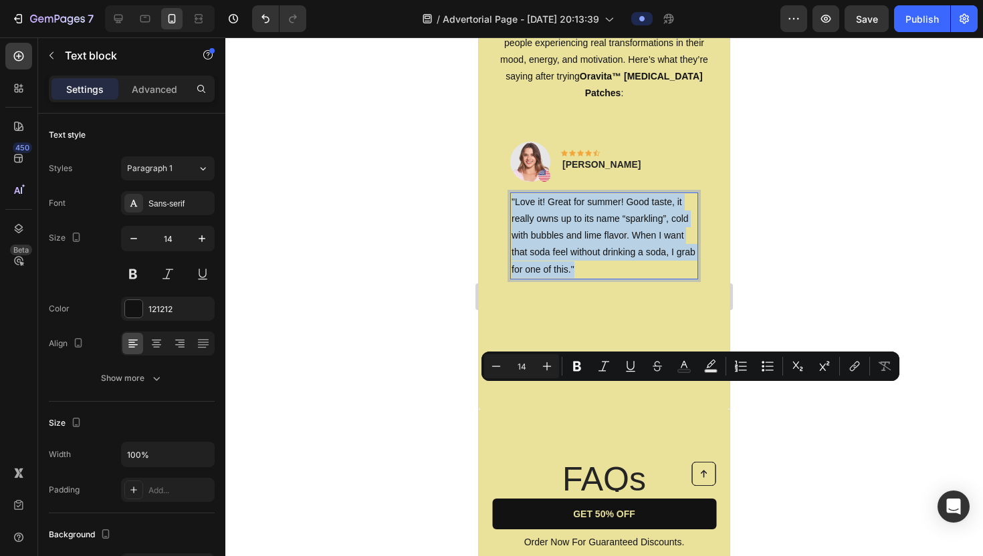
drag, startPoint x: 574, startPoint y: 459, endPoint x: 512, endPoint y: 392, distance: 91.8
click at [512, 278] on p ""Love it! Great for summer! Good taste, it really owns up to its name “sparklin…" at bounding box center [604, 236] width 185 height 84
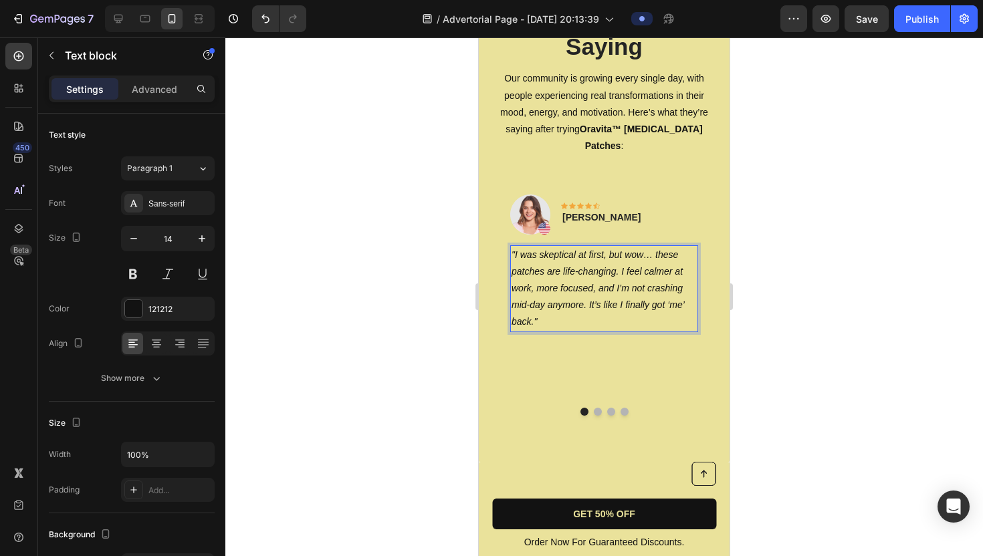
scroll to position [4244, 0]
click at [598, 407] on button "Dot" at bounding box center [598, 411] width 8 height 8
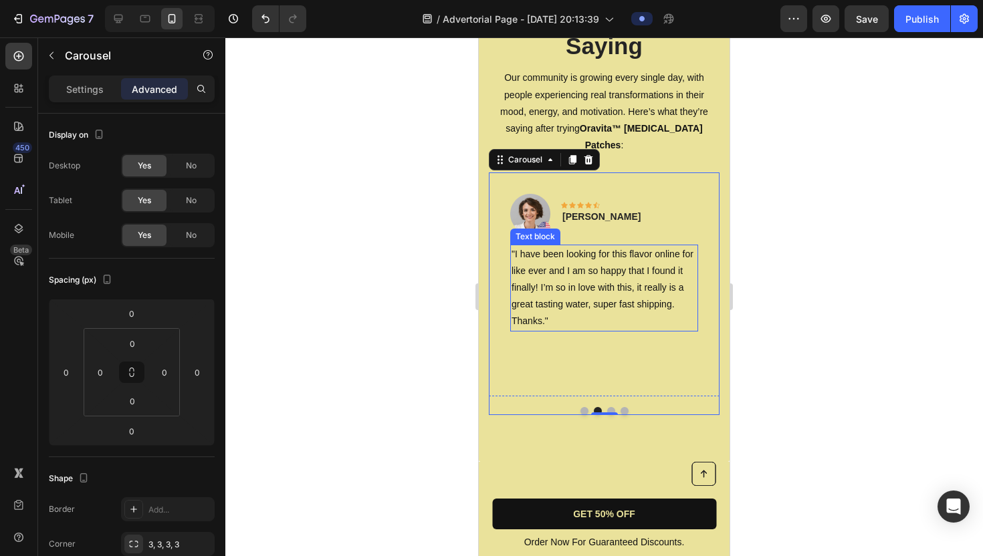
click at [551, 313] on p "Thanks."" at bounding box center [604, 321] width 185 height 17
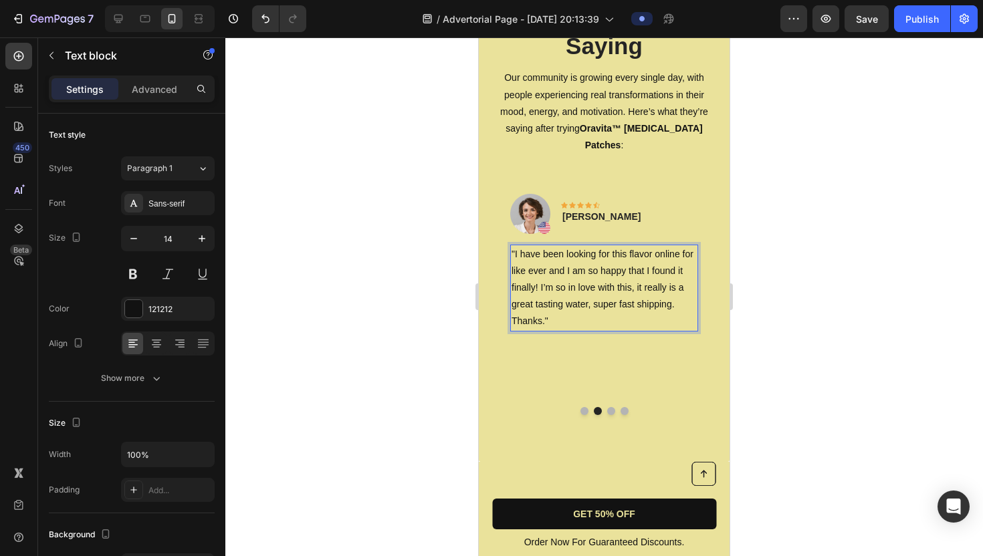
click at [548, 313] on p "Thanks."" at bounding box center [604, 321] width 185 height 17
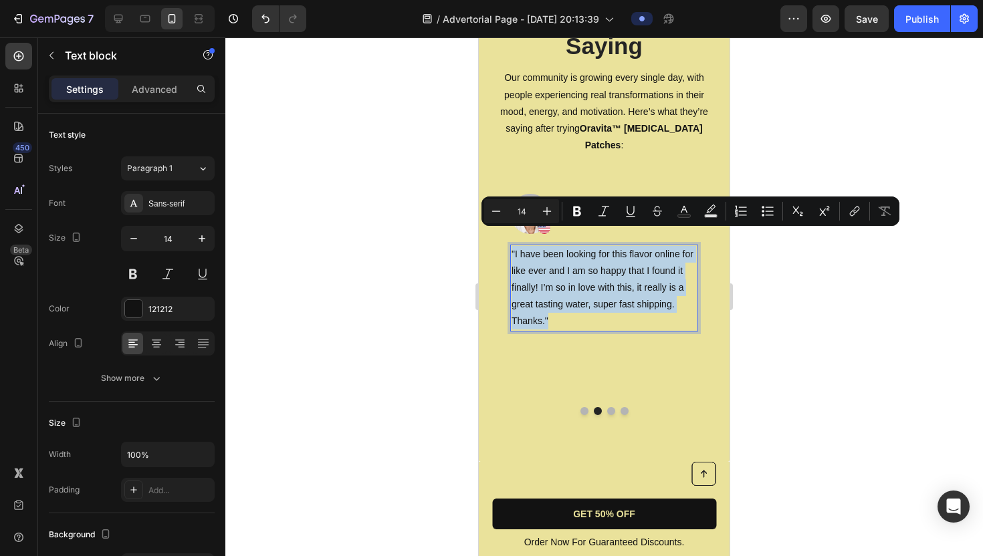
drag, startPoint x: 548, startPoint y: 304, endPoint x: 510, endPoint y: 235, distance: 78.1
click at [510, 245] on div ""I have been looking for this flavor online for like ever and I am so happy tha…" at bounding box center [604, 288] width 188 height 87
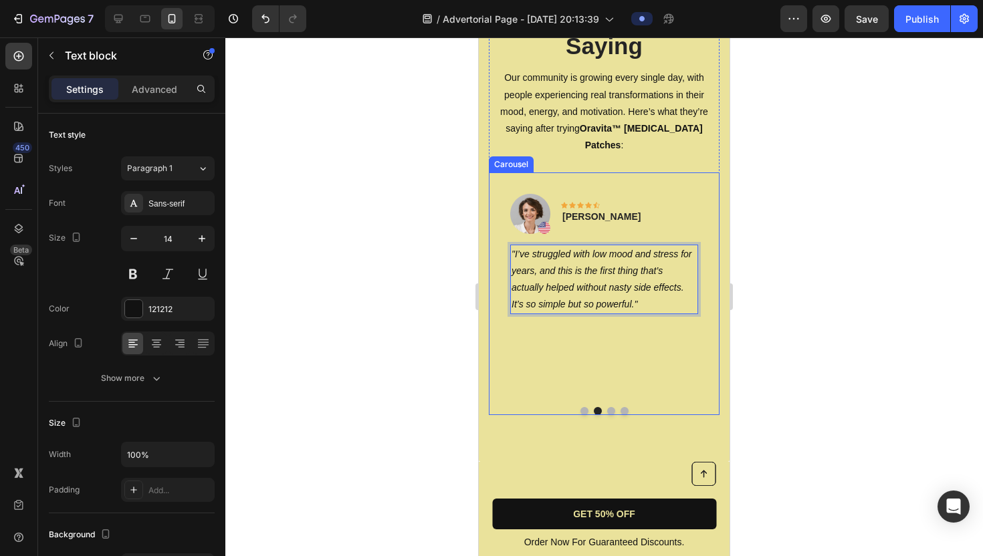
click at [611, 407] on button "Dot" at bounding box center [611, 411] width 8 height 8
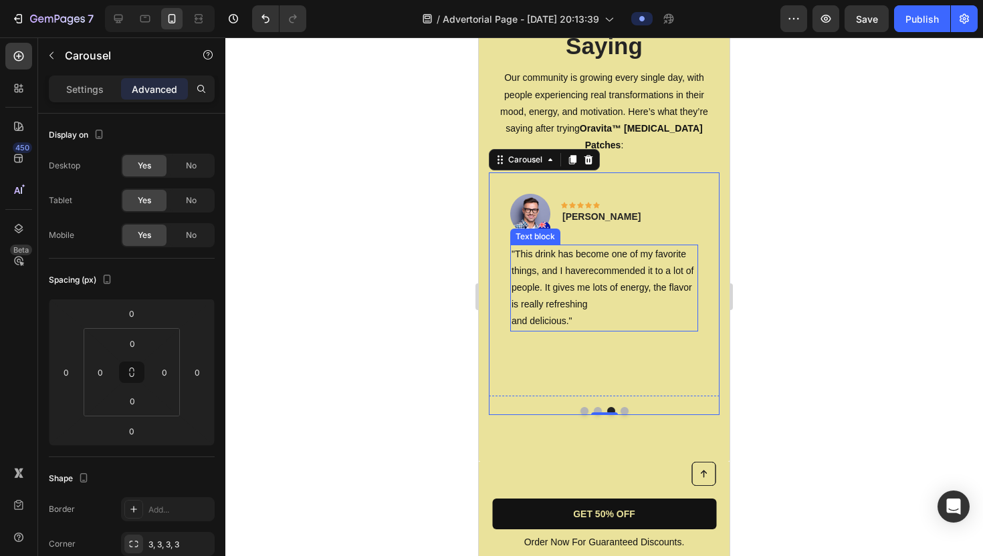
click at [563, 288] on p ""This drink has become one of my favorite things, and I haverecommended it to a…" at bounding box center [604, 288] width 185 height 84
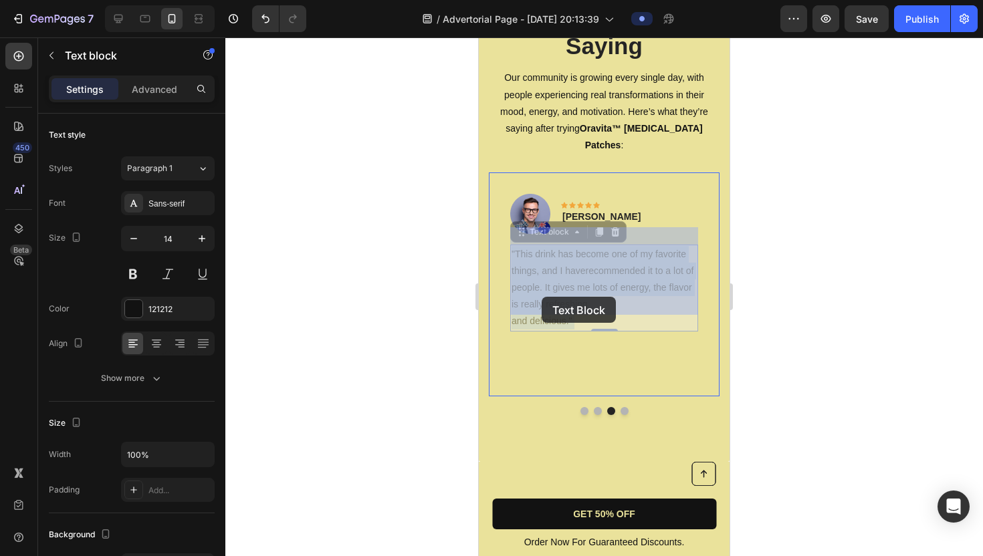
drag, startPoint x: 574, startPoint y: 307, endPoint x: 542, endPoint y: 297, distance: 33.6
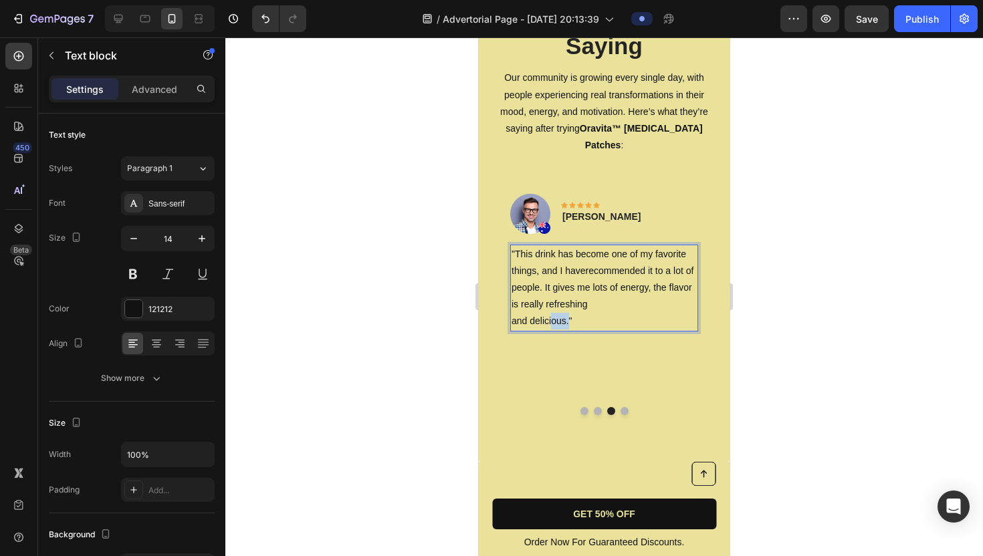
drag, startPoint x: 568, startPoint y: 306, endPoint x: 553, endPoint y: 306, distance: 14.7
click at [553, 306] on p ""This drink has become one of my favorite things, and I haverecommended it to a…" at bounding box center [604, 288] width 185 height 84
click at [575, 306] on p ""This drink has become one of my favorite things, and I haverecommended it to a…" at bounding box center [604, 288] width 185 height 84
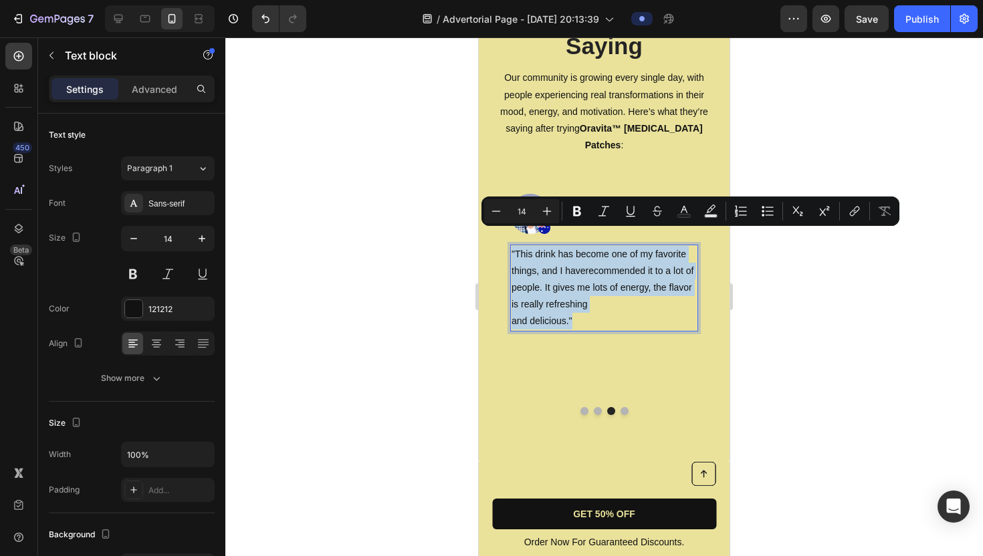
drag, startPoint x: 575, startPoint y: 306, endPoint x: 510, endPoint y: 238, distance: 93.6
click at [510, 245] on div ""This drink has become one of my favorite things, and I haverecommended it to a…" at bounding box center [604, 288] width 188 height 87
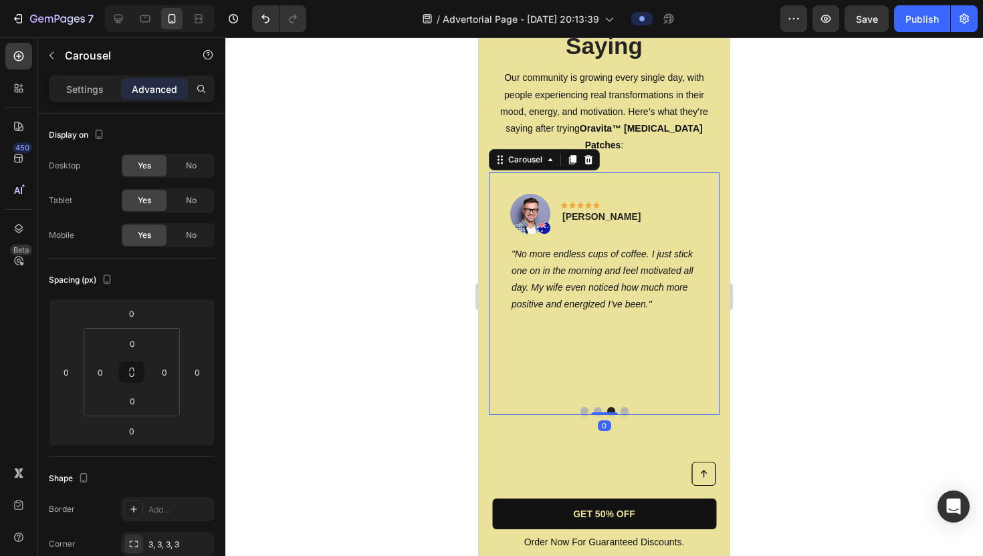
click at [625, 407] on button "Dot" at bounding box center [625, 411] width 8 height 8
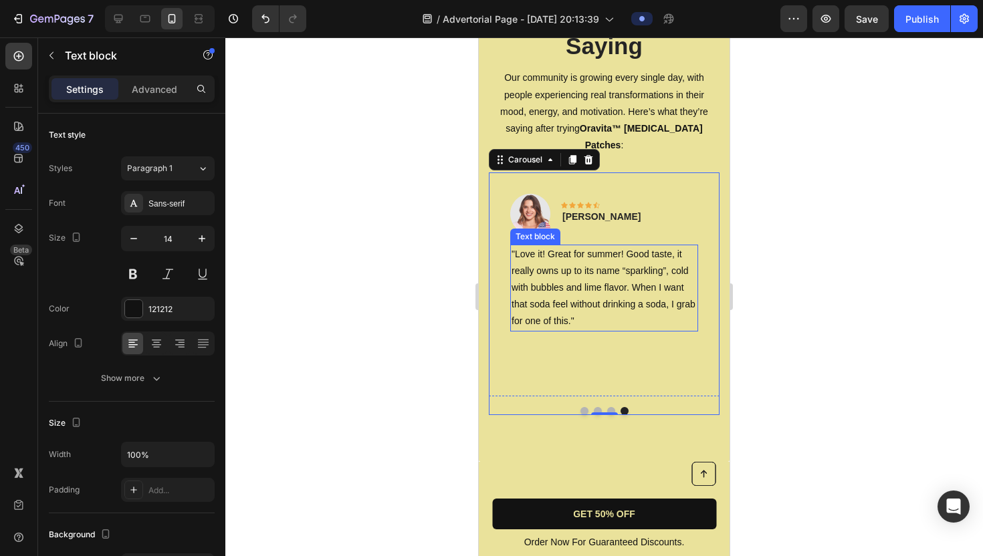
click at [530, 258] on p ""Love it! Great for summer! Good taste, it really owns up to its name “sparklin…" at bounding box center [604, 288] width 185 height 84
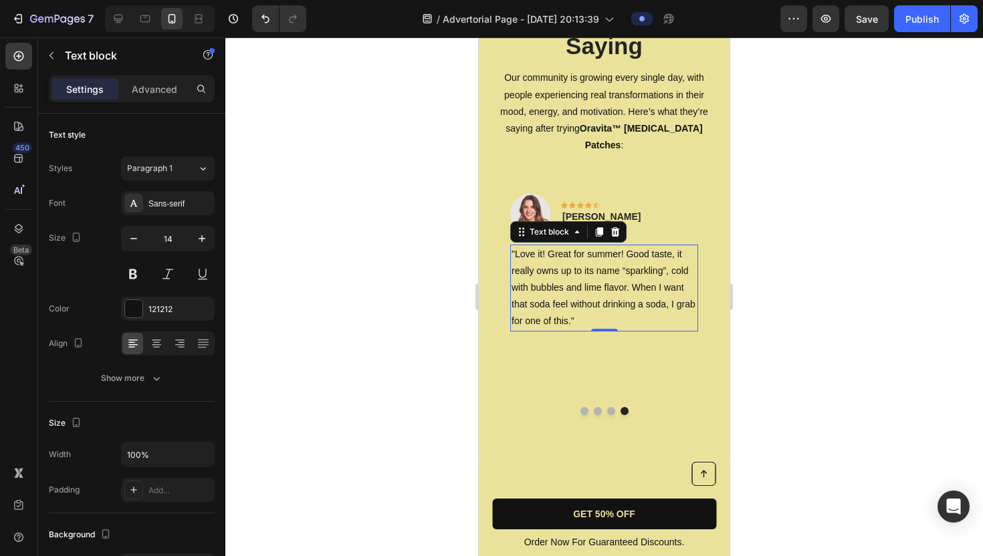
click at [578, 304] on p ""Love it! Great for summer! Good taste, it really owns up to its name “sparklin…" at bounding box center [604, 288] width 185 height 84
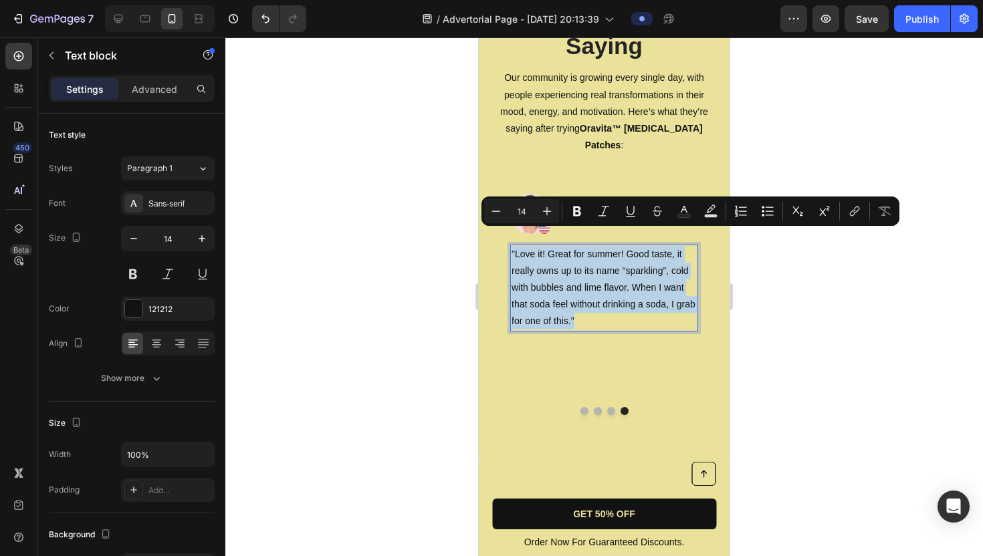
drag, startPoint x: 578, startPoint y: 304, endPoint x: 510, endPoint y: 237, distance: 95.1
click at [510, 245] on div ""Love it! Great for summer! Good taste, it really owns up to its name “sparklin…" at bounding box center [604, 288] width 188 height 87
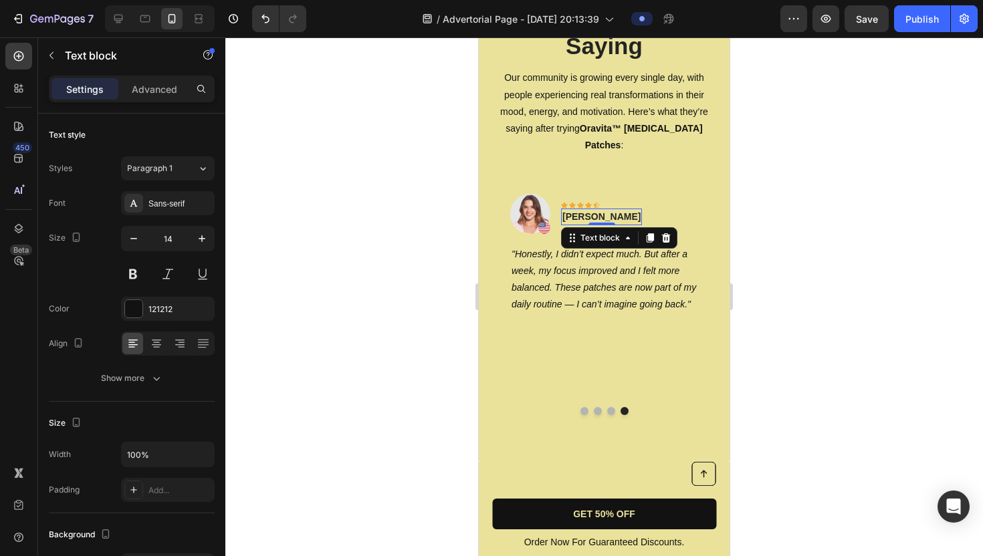
click at [596, 210] on p "[PERSON_NAME]" at bounding box center [601, 217] width 78 height 14
click at [584, 407] on button "Dot" at bounding box center [584, 411] width 8 height 8
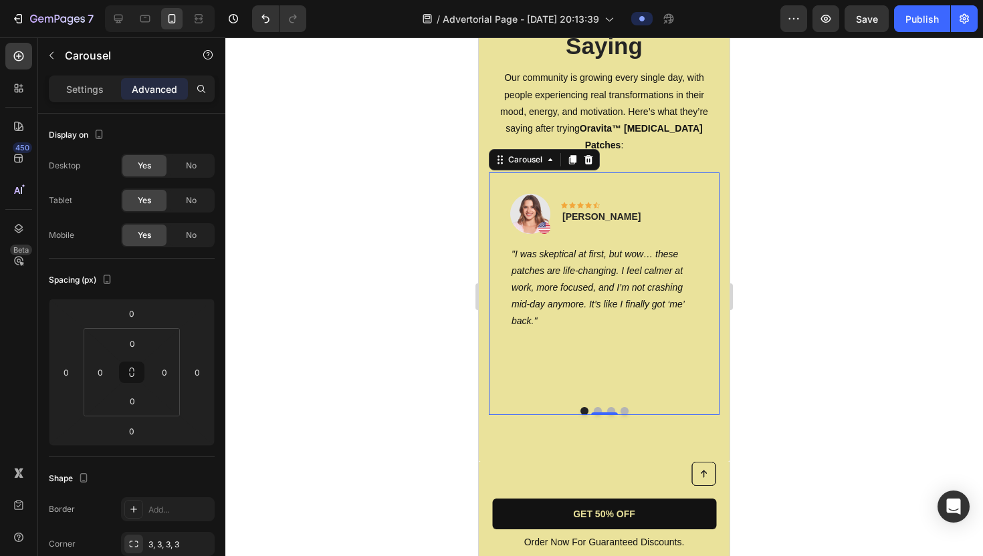
click at [598, 407] on button "Dot" at bounding box center [598, 411] width 8 height 8
click at [611, 407] on button "Dot" at bounding box center [611, 411] width 8 height 8
click at [625, 407] on button "Dot" at bounding box center [625, 411] width 8 height 8
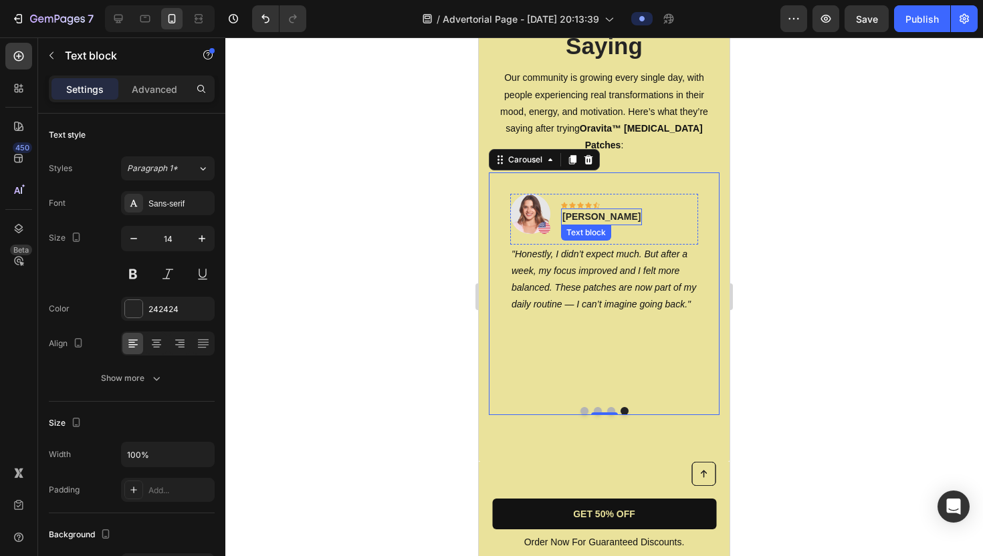
click at [586, 210] on p "[PERSON_NAME]" at bounding box center [601, 217] width 78 height 14
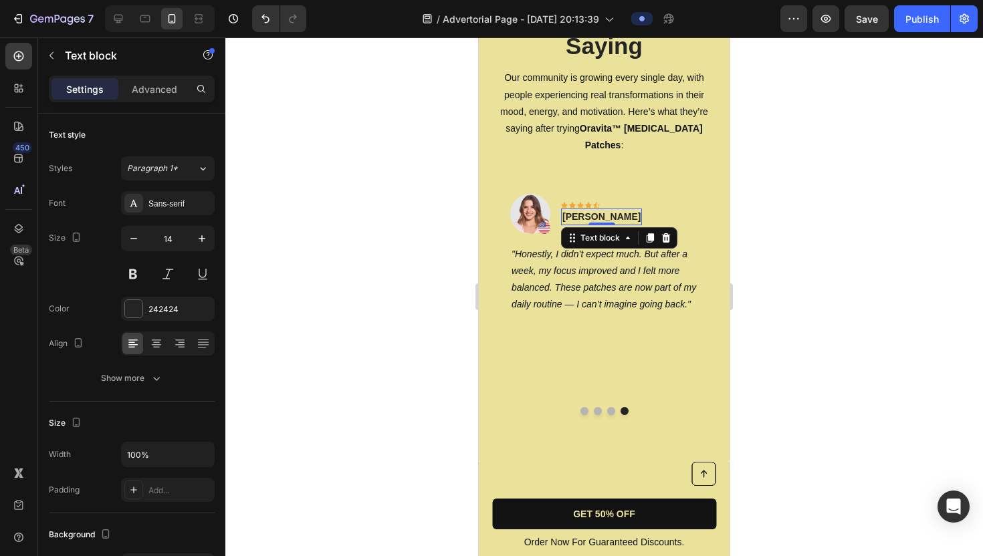
click at [603, 210] on p "[PERSON_NAME]" at bounding box center [601, 217] width 78 height 14
click at [611, 210] on p "[PERSON_NAME]" at bounding box center [601, 217] width 78 height 14
click at [565, 210] on p "[PERSON_NAME]" at bounding box center [601, 217] width 78 height 14
click at [611, 210] on p "[PERSON_NAME]" at bounding box center [601, 217] width 78 height 14
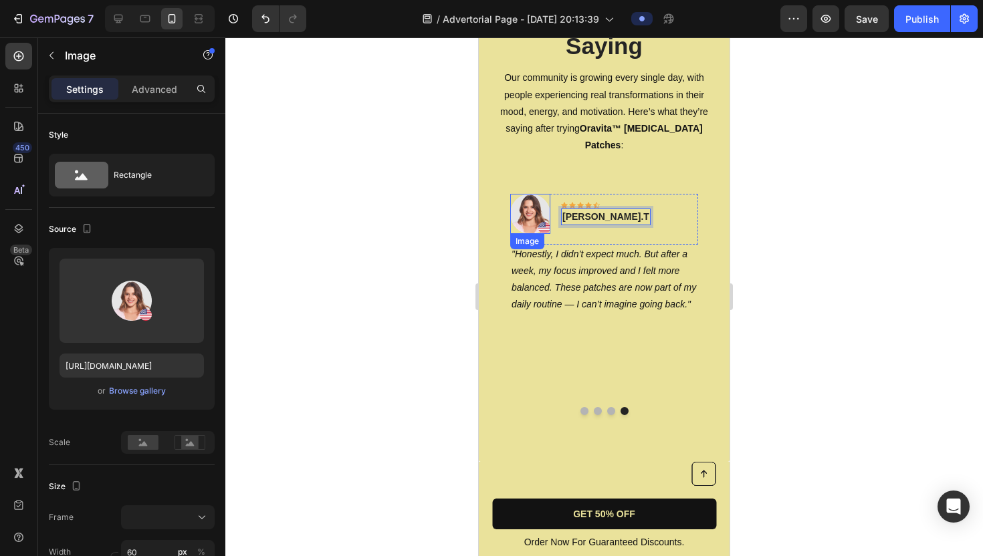
click at [534, 197] on img at bounding box center [530, 214] width 40 height 40
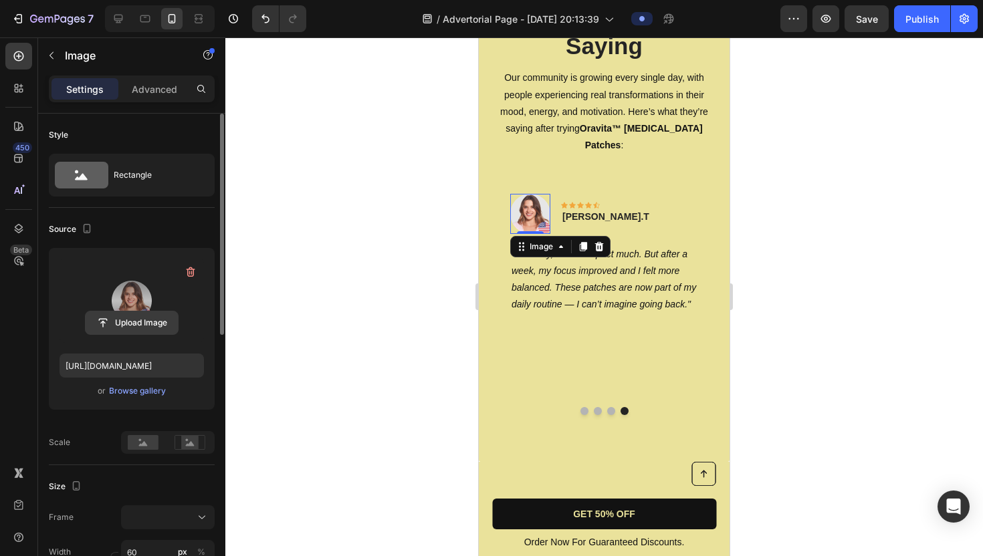
click at [136, 325] on input "file" at bounding box center [132, 323] width 92 height 23
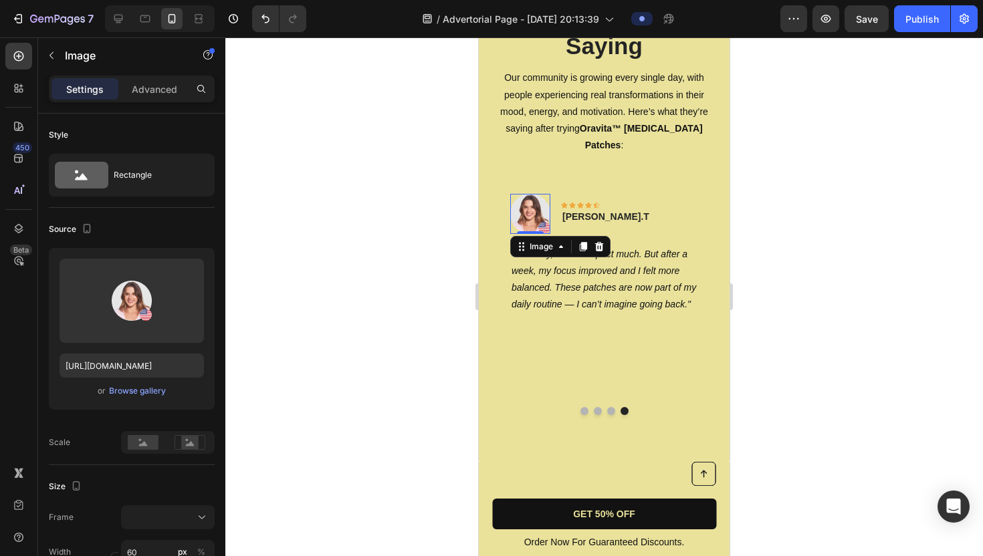
click at [528, 195] on img at bounding box center [530, 214] width 40 height 40
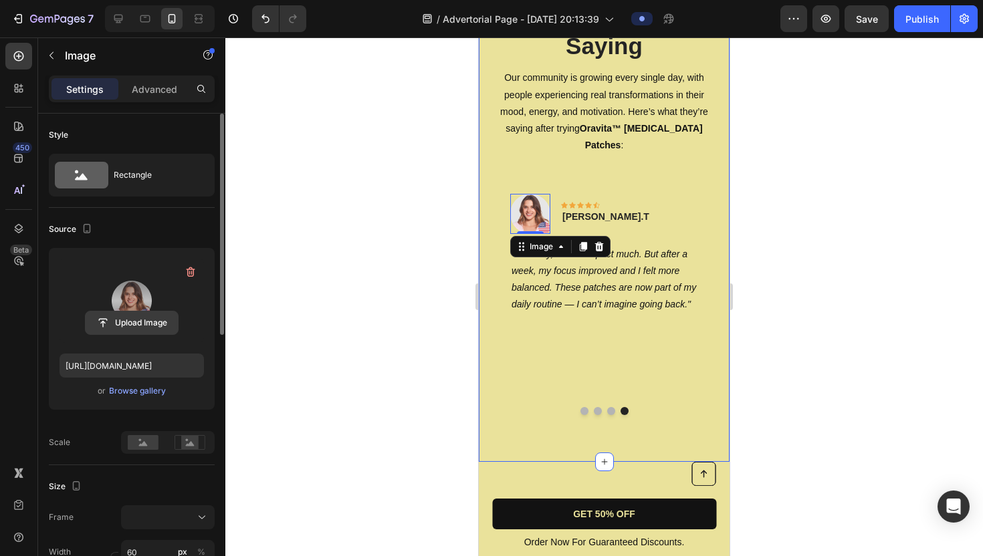
click at [138, 326] on input "file" at bounding box center [132, 323] width 92 height 23
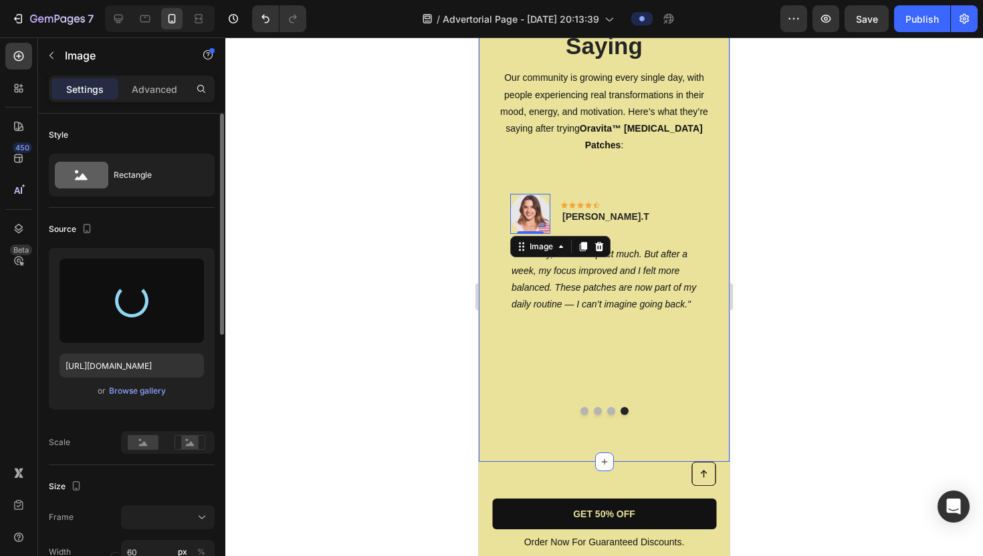
type input "[URL][DOMAIN_NAME]"
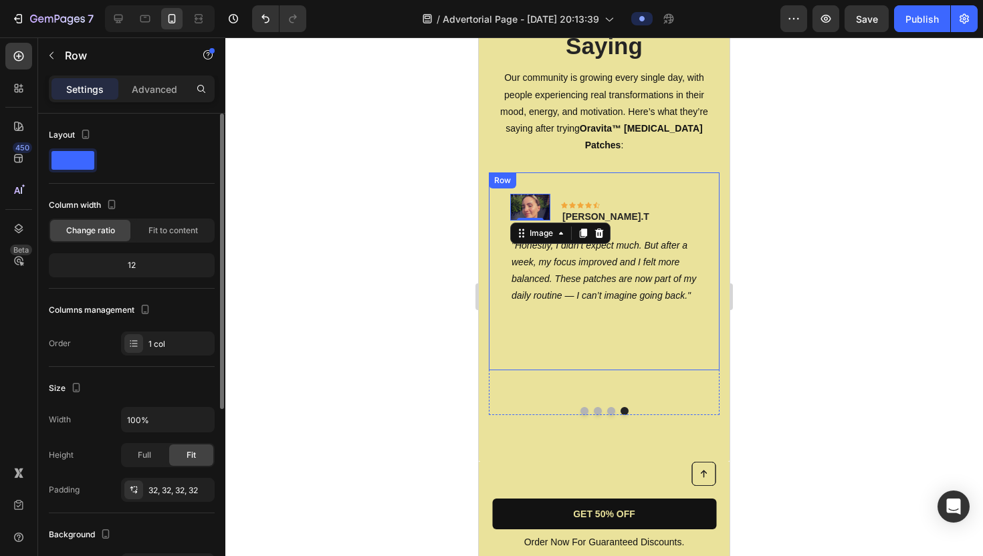
click at [705, 340] on div "Image 0 Icon Icon Icon Icon Icon Row [PERSON_NAME].T Text block Row "Honestly, …" at bounding box center [604, 272] width 231 height 199
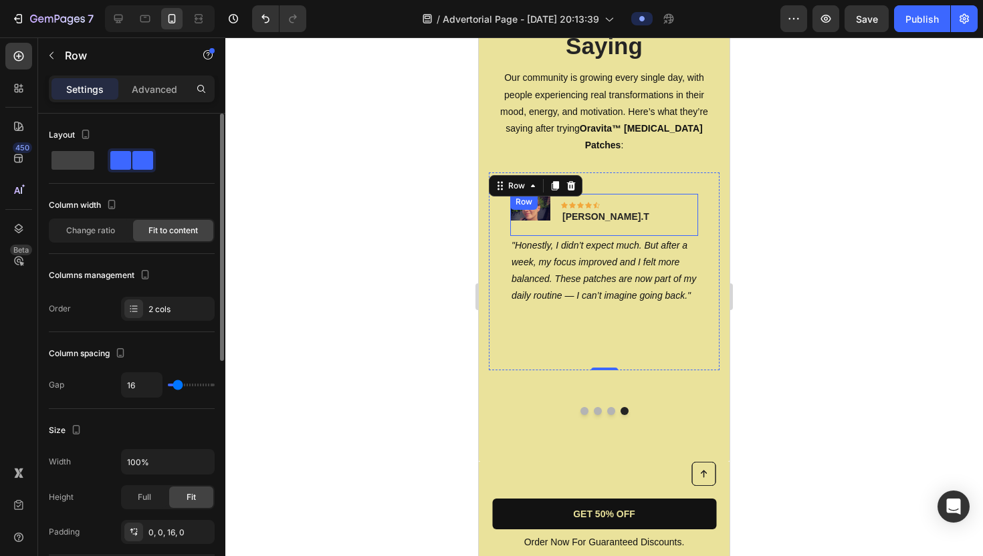
click at [640, 197] on div "Image Icon Icon Icon Icon Icon Row [PERSON_NAME].T Text block Row" at bounding box center [604, 215] width 188 height 42
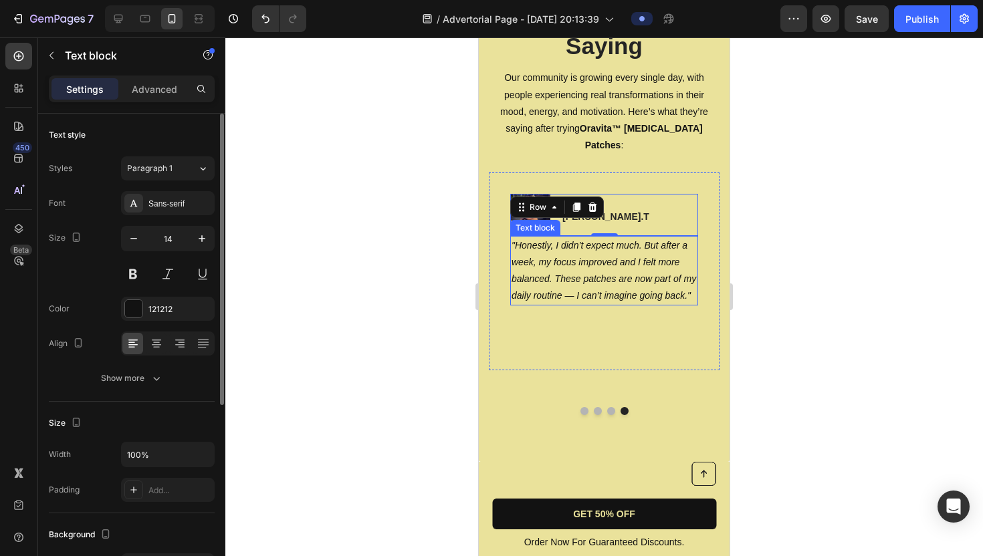
click at [592, 271] on p ""Honestly, I didn’t expect much. But after a week, my focus improved and I felt…" at bounding box center [604, 271] width 185 height 68
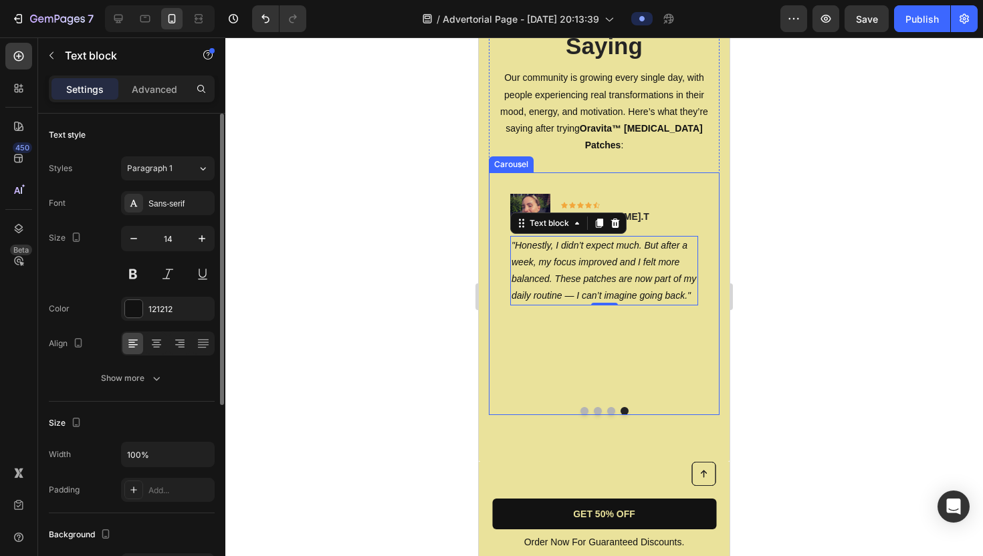
click at [584, 407] on button "Dot" at bounding box center [584, 411] width 8 height 8
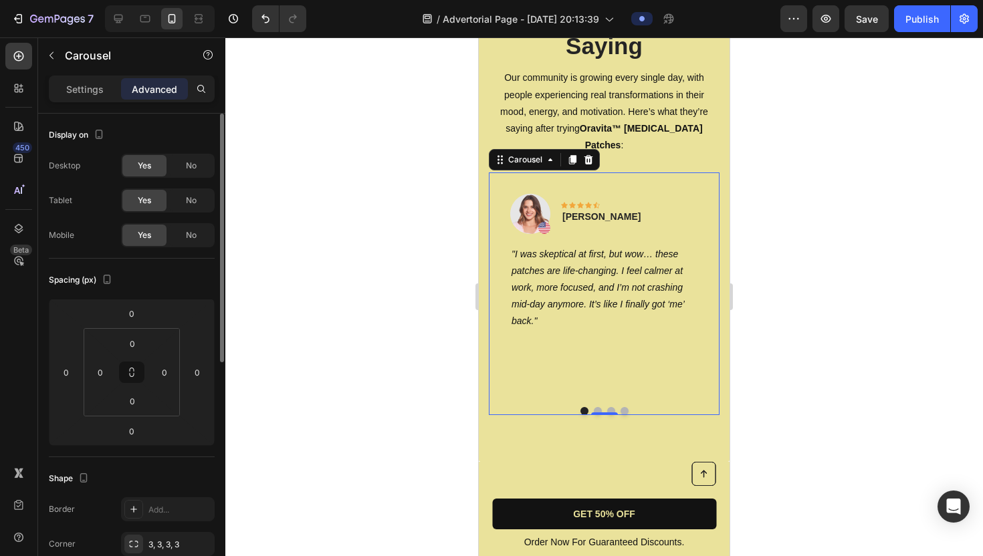
click at [596, 407] on button "Dot" at bounding box center [598, 411] width 8 height 8
click at [611, 407] on button "Dot" at bounding box center [611, 411] width 8 height 8
click at [625, 407] on button "Dot" at bounding box center [625, 411] width 8 height 8
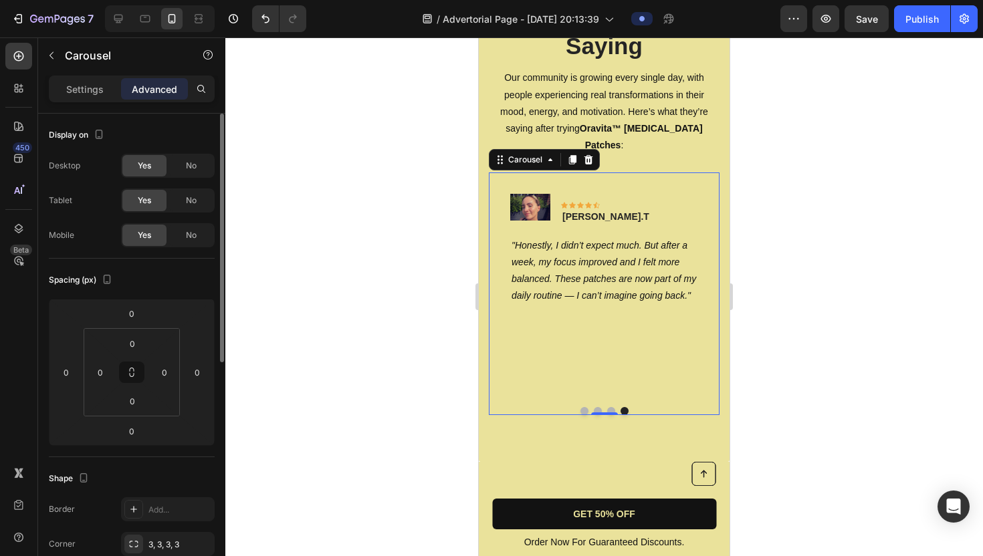
click at [583, 407] on button "Dot" at bounding box center [584, 411] width 8 height 8
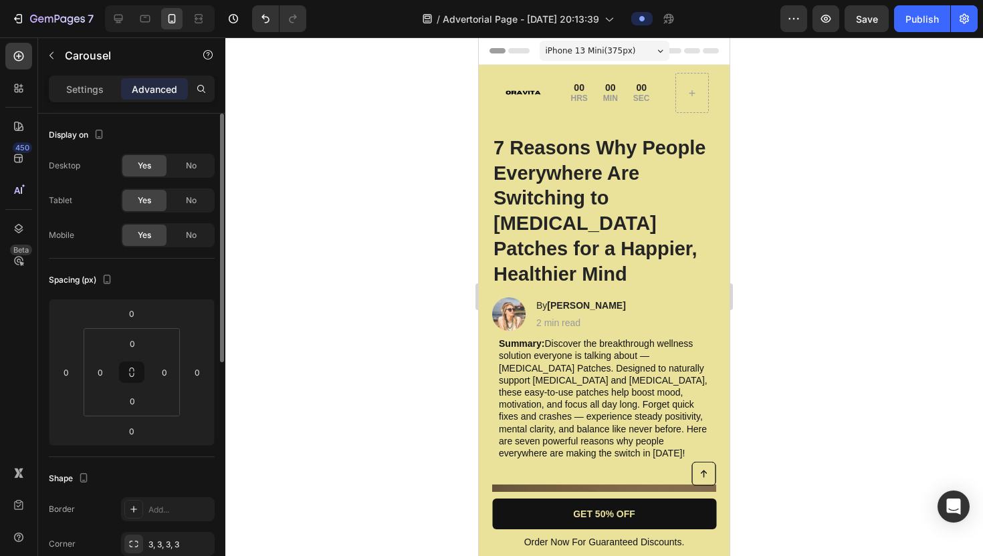
scroll to position [0, 0]
click at [542, 94] on img at bounding box center [522, 93] width 45 height 8
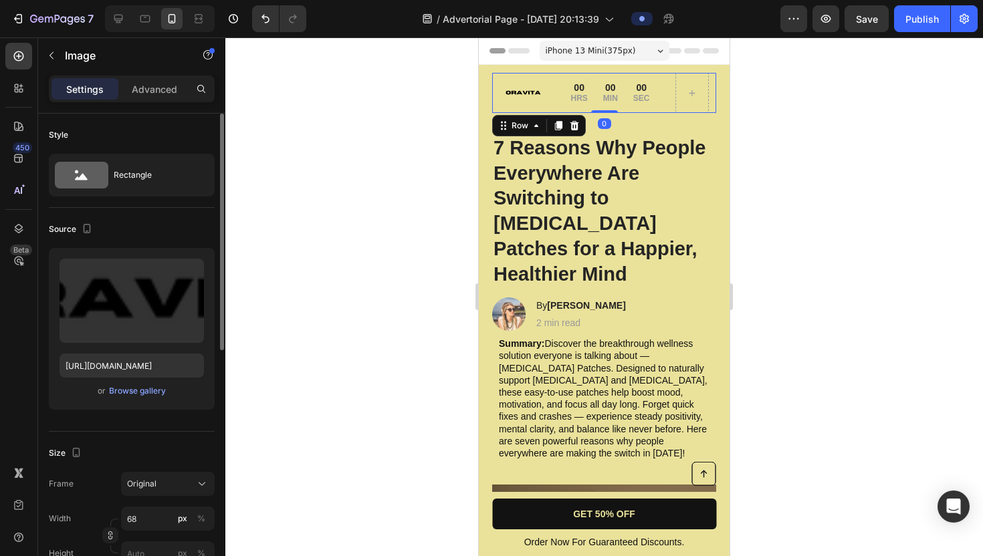
click at [551, 106] on div "Image Limited time: 50% OFF + FREESHIPPING Text Block 00 HRS 00 MIN 00 SEC Coun…" at bounding box center [604, 93] width 224 height 40
